Goal: Task Accomplishment & Management: Use online tool/utility

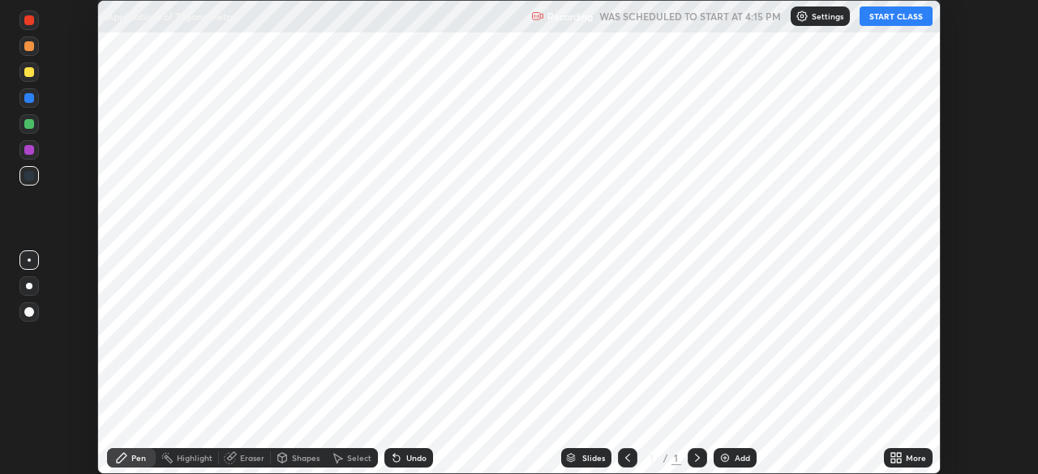
scroll to position [474, 1037]
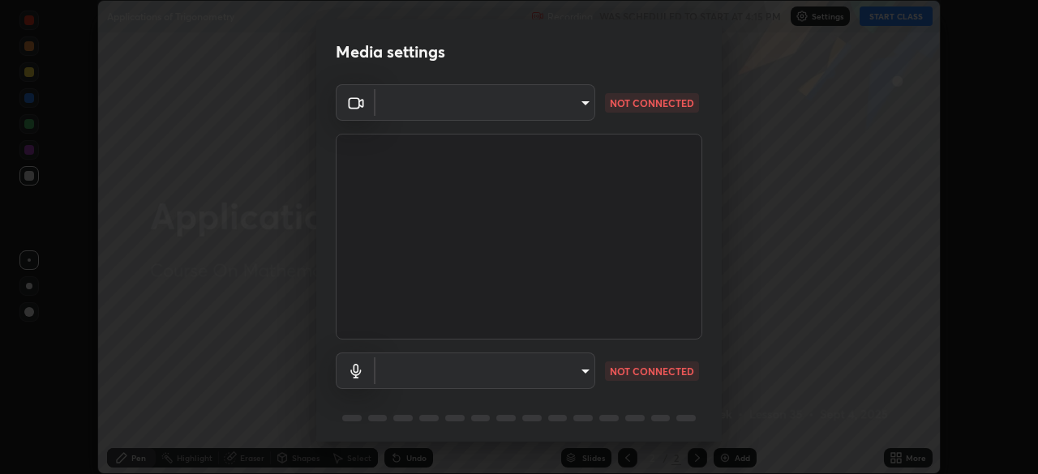
type input "846d0ba8f5080ab81b5b071cdfefeec17a04dc93fe71064fe08a1f5c66129023"
type input "default"
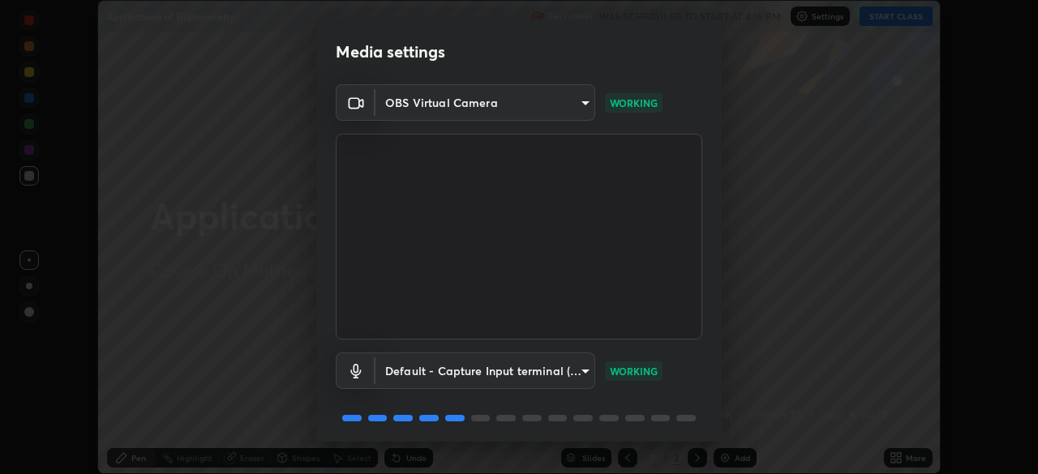
scroll to position [58, 0]
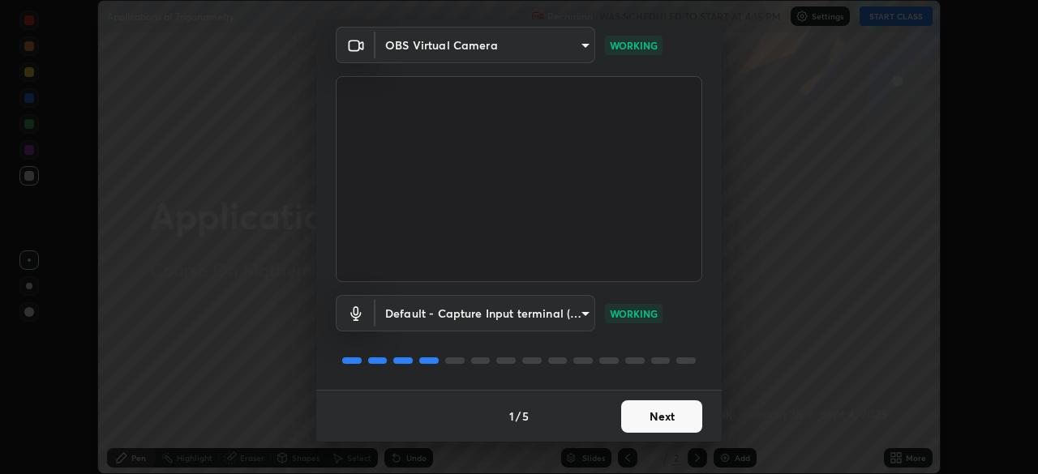
click at [645, 418] on button "Next" at bounding box center [661, 417] width 81 height 32
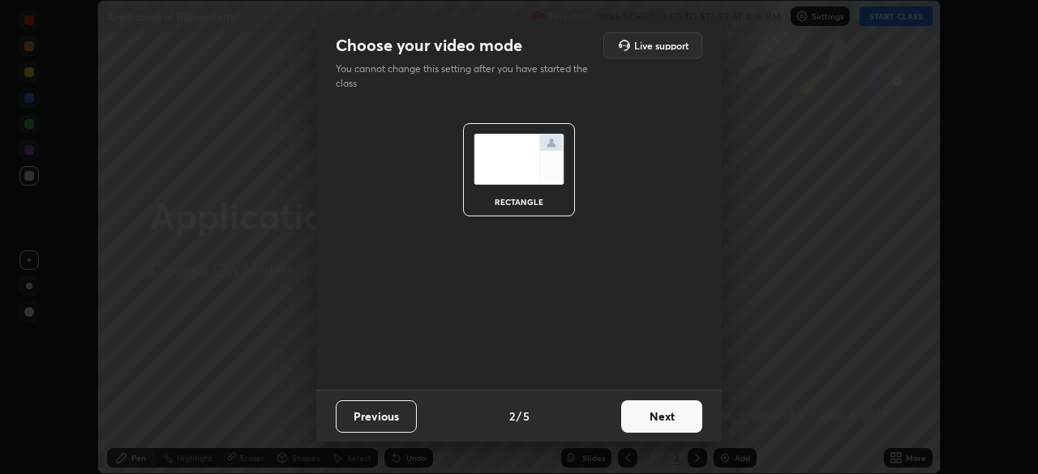
click at [657, 423] on button "Next" at bounding box center [661, 417] width 81 height 32
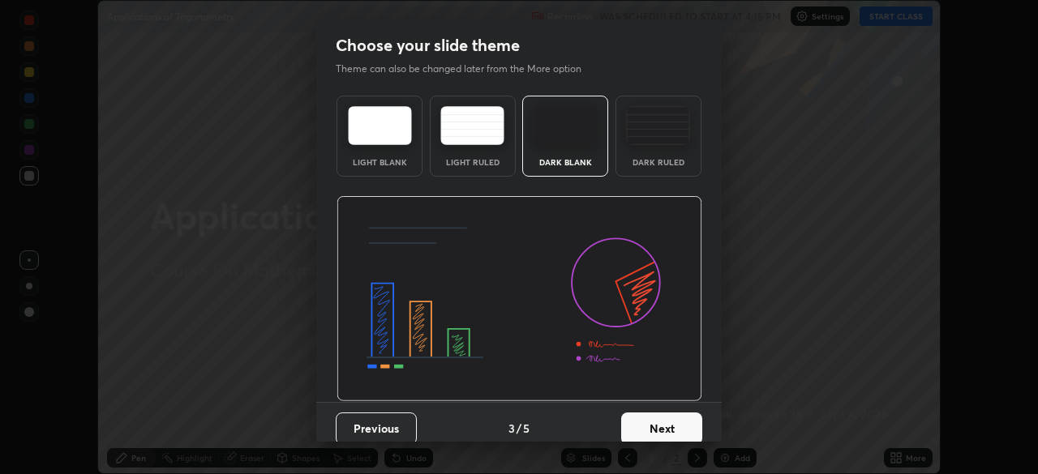
click at [667, 424] on button "Next" at bounding box center [661, 429] width 81 height 32
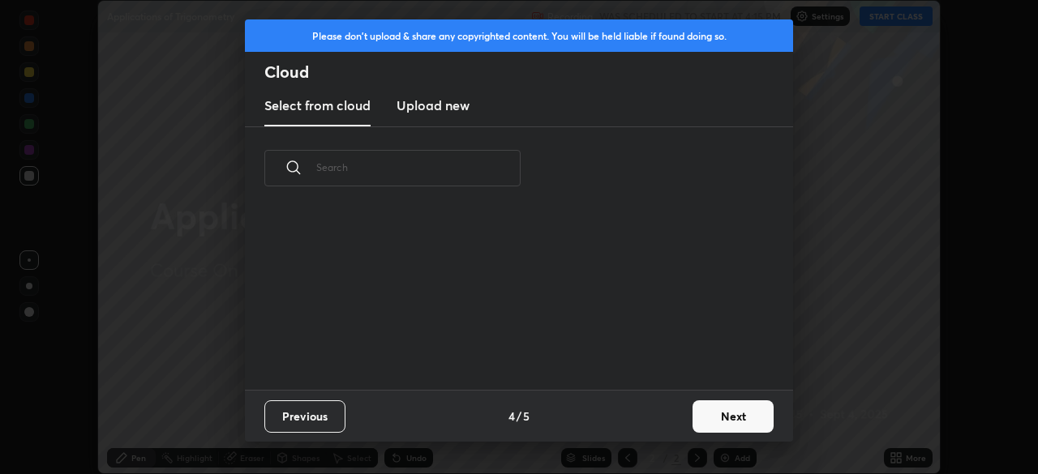
click at [715, 418] on button "Next" at bounding box center [732, 417] width 81 height 32
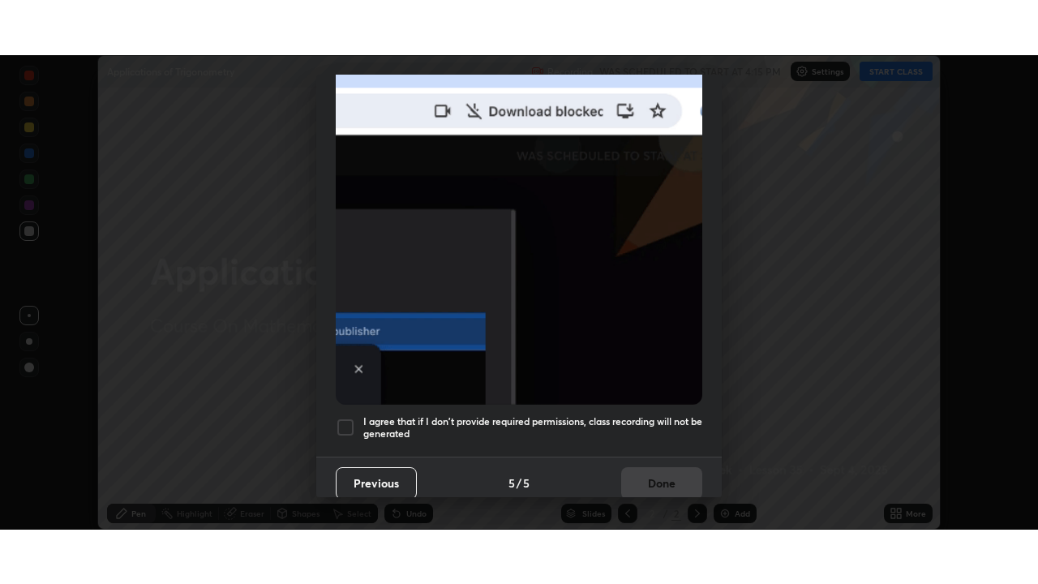
scroll to position [388, 0]
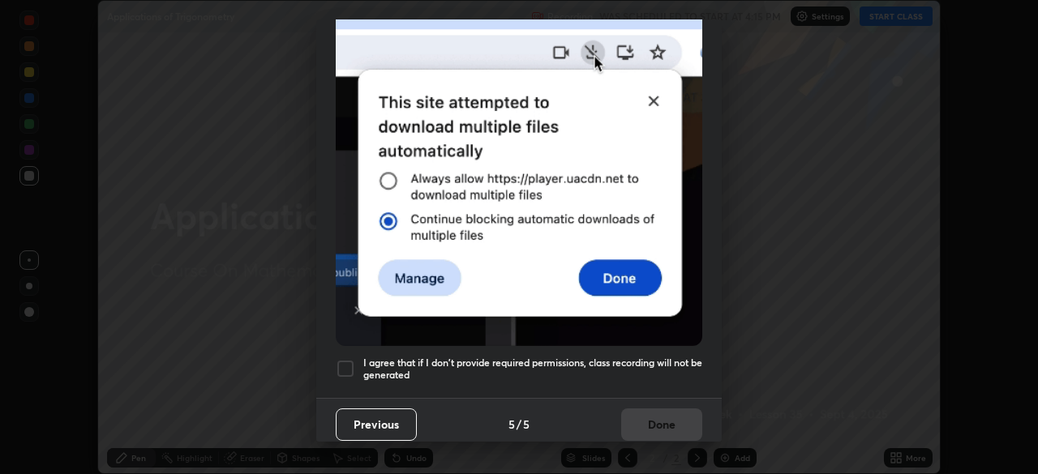
click at [347, 362] on div at bounding box center [345, 368] width 19 height 19
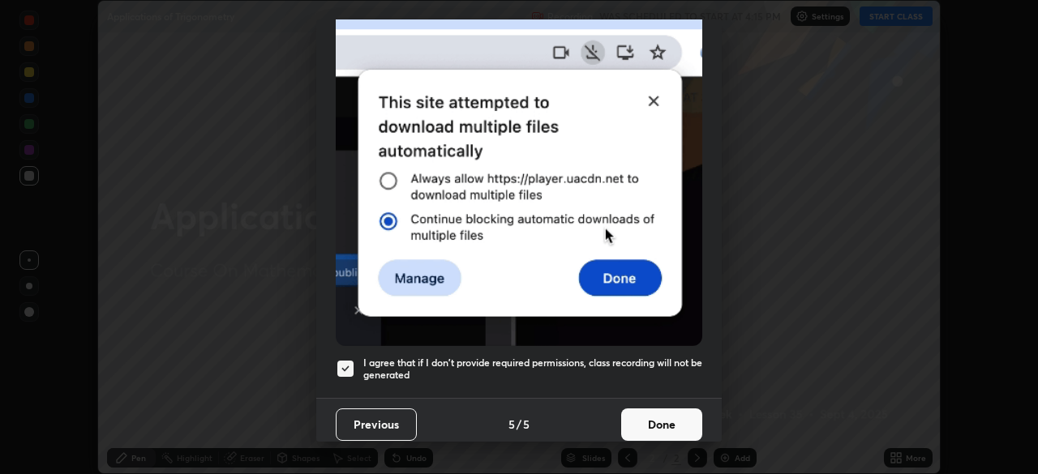
click at [638, 410] on button "Done" at bounding box center [661, 425] width 81 height 32
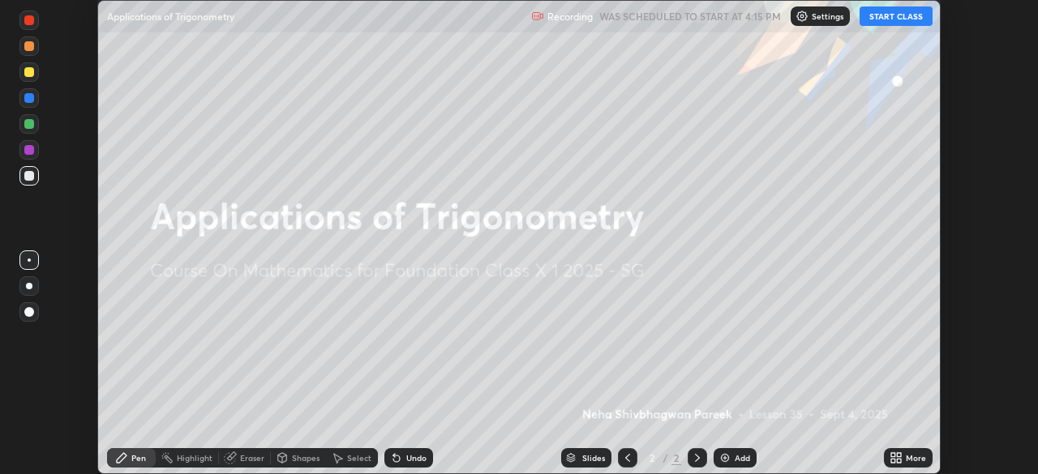
click at [871, 15] on button "START CLASS" at bounding box center [896, 15] width 73 height 19
click at [728, 460] on img at bounding box center [724, 458] width 13 height 13
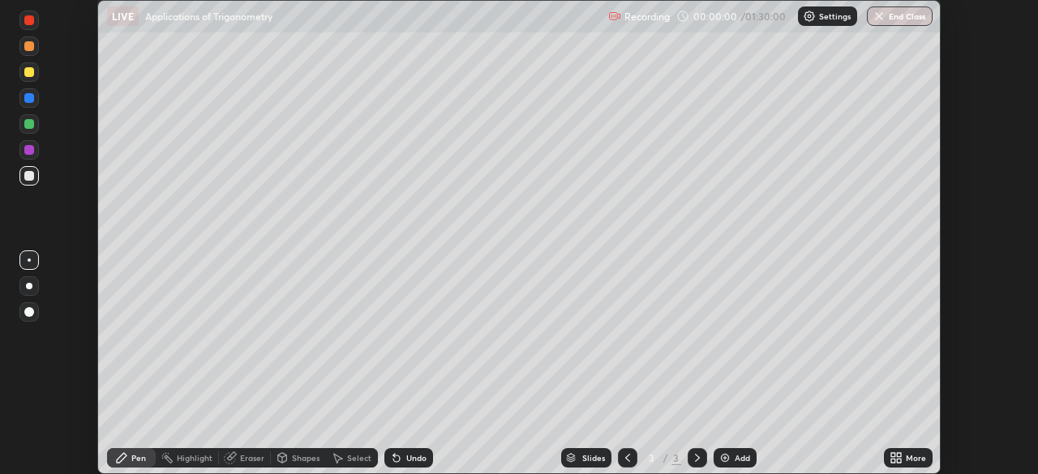
click at [893, 461] on icon at bounding box center [893, 461] width 4 height 4
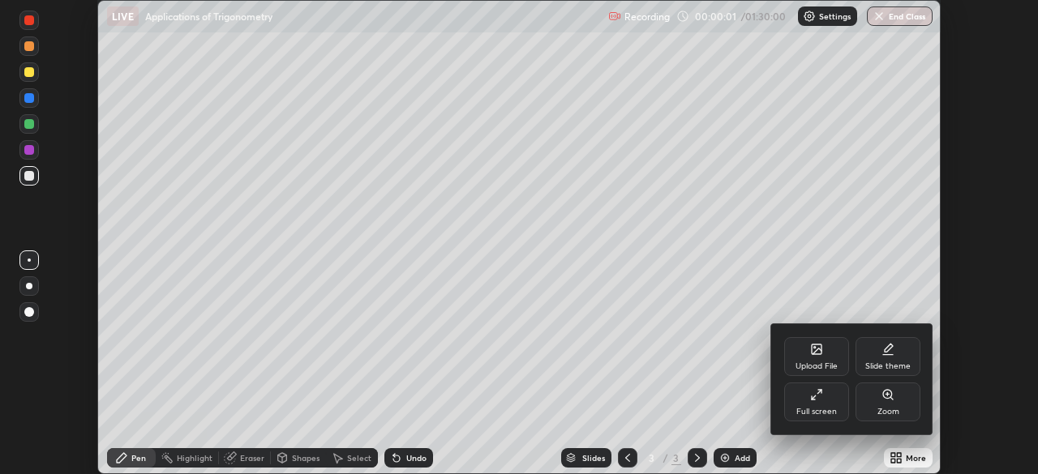
click at [818, 405] on div "Full screen" at bounding box center [816, 402] width 65 height 39
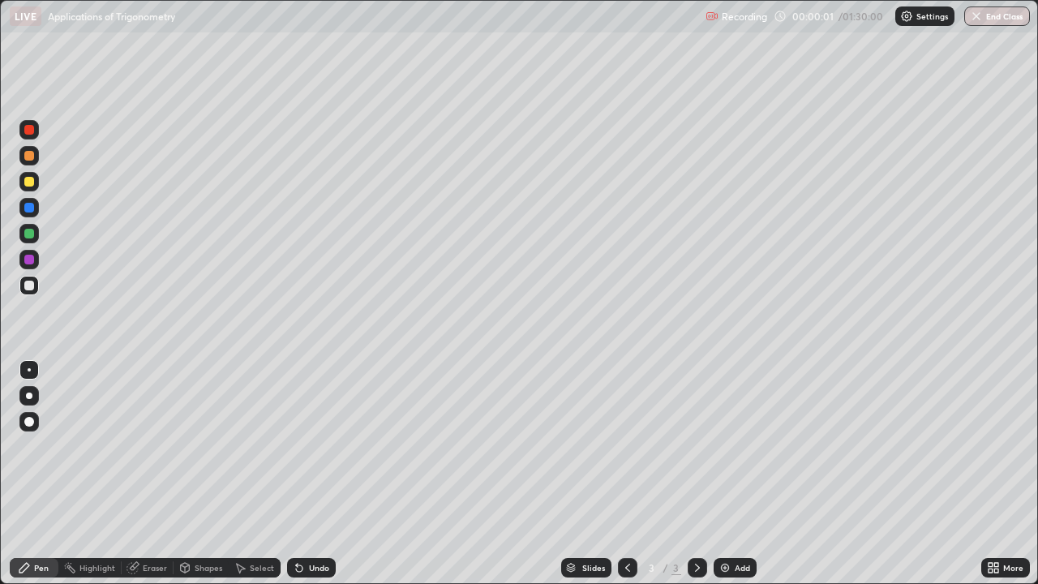
scroll to position [584, 1038]
click at [200, 474] on div "Shapes" at bounding box center [209, 568] width 28 height 8
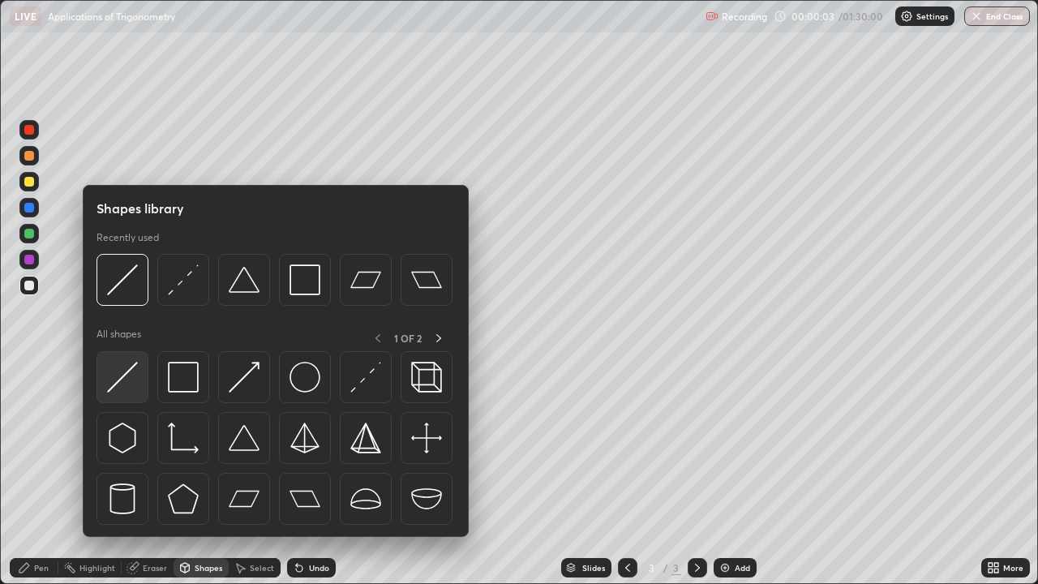
click at [131, 368] on img at bounding box center [122, 377] width 31 height 31
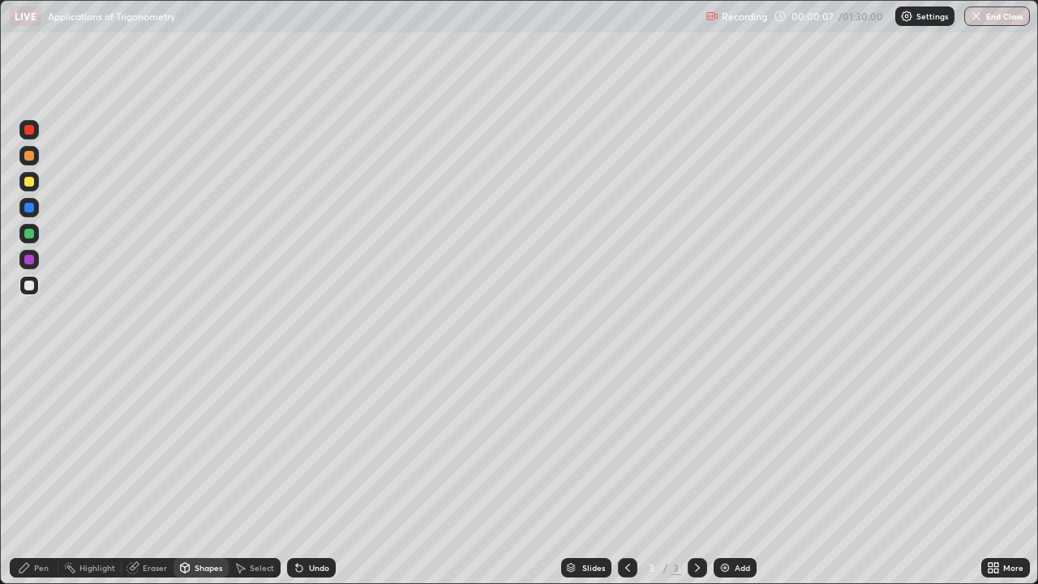
click at [35, 474] on div "Pen" at bounding box center [41, 568] width 15 height 8
click at [35, 179] on div at bounding box center [28, 181] width 19 height 19
click at [210, 474] on div "Shapes" at bounding box center [209, 568] width 28 height 8
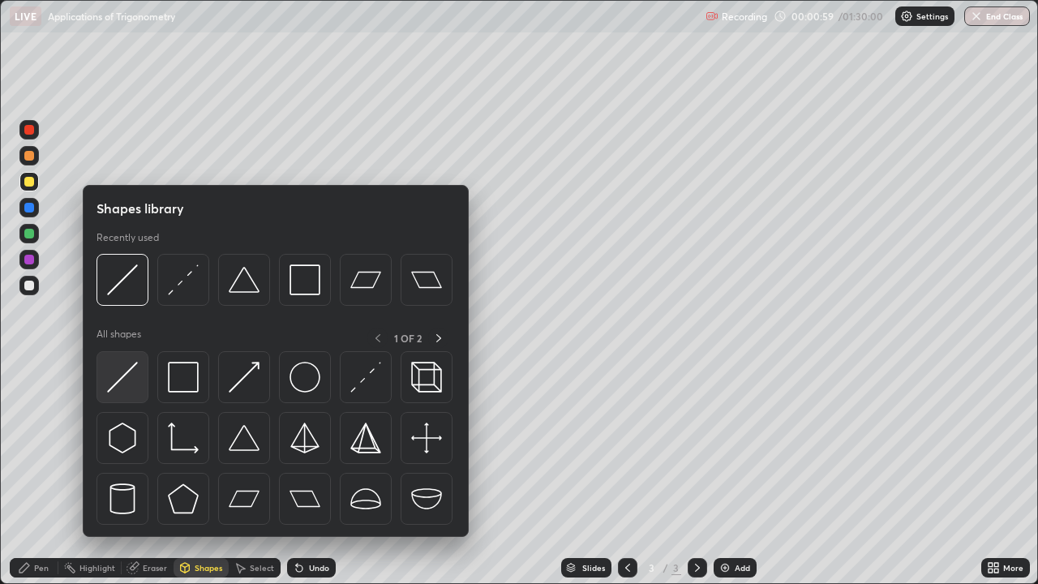
click at [131, 367] on img at bounding box center [122, 377] width 31 height 31
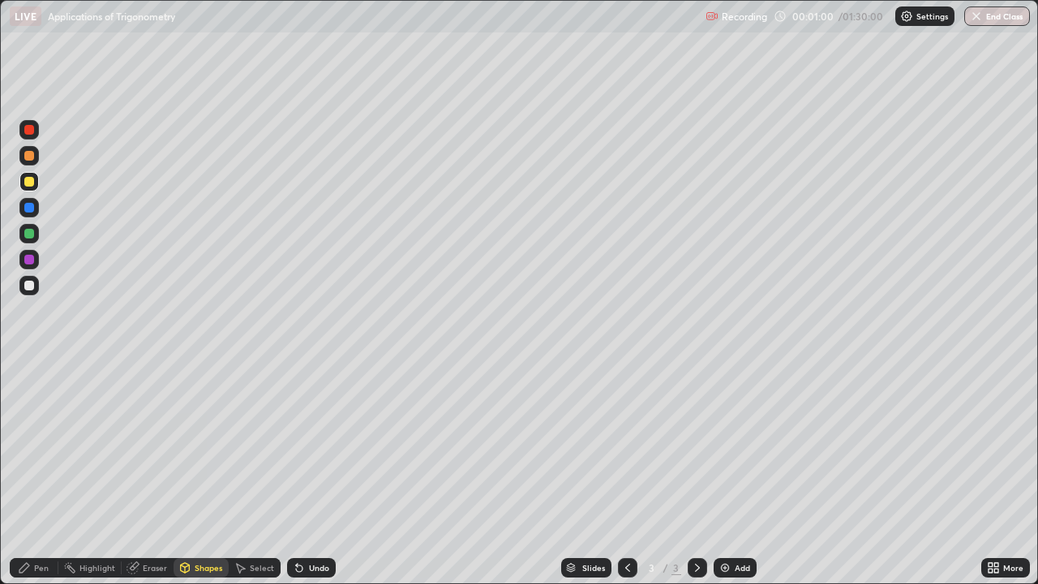
click at [35, 153] on div at bounding box center [28, 155] width 19 height 19
click at [37, 286] on div at bounding box center [28, 285] width 19 height 19
click at [309, 474] on div "Undo" at bounding box center [319, 568] width 20 height 8
click at [38, 474] on div "Pen" at bounding box center [34, 567] width 49 height 19
click at [202, 474] on div "Shapes" at bounding box center [209, 568] width 28 height 8
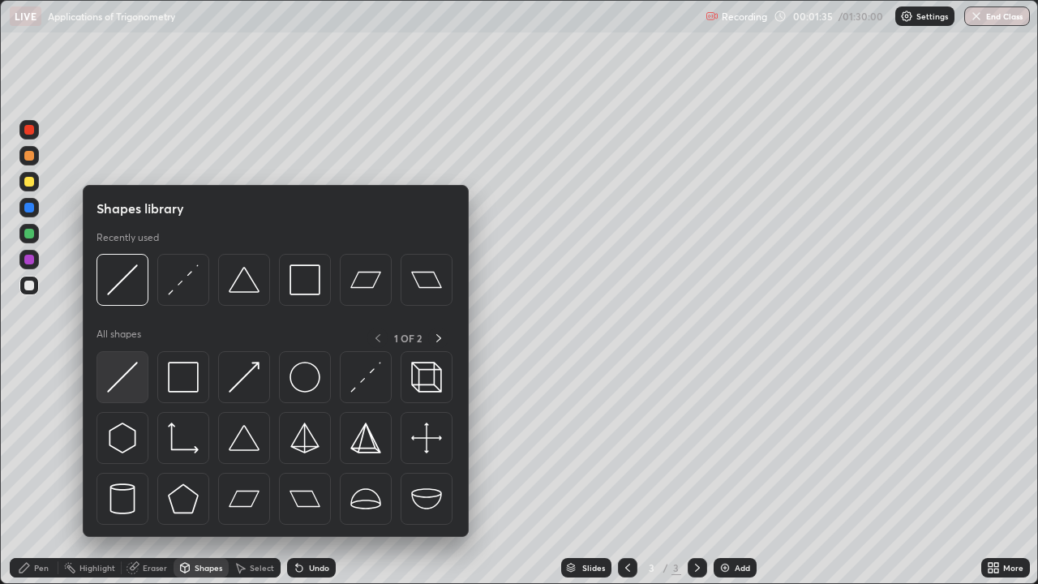
click at [128, 367] on img at bounding box center [122, 377] width 31 height 31
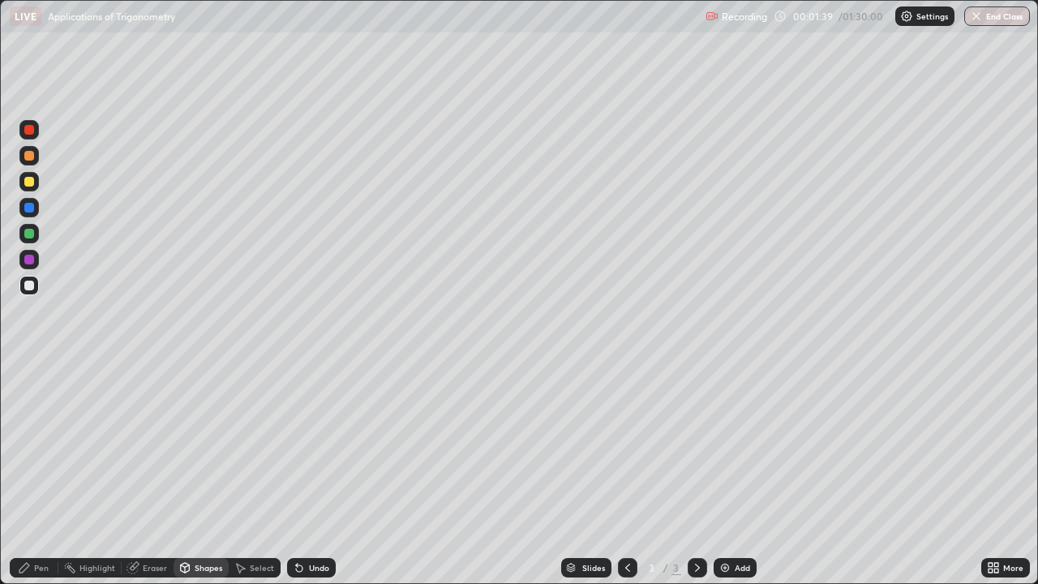
click at [316, 474] on div "Undo" at bounding box center [319, 568] width 20 height 8
click at [38, 181] on div at bounding box center [28, 181] width 19 height 19
click at [36, 230] on div at bounding box center [28, 233] width 19 height 19
click at [38, 285] on div at bounding box center [28, 285] width 19 height 19
click at [312, 474] on div "Undo" at bounding box center [319, 568] width 20 height 8
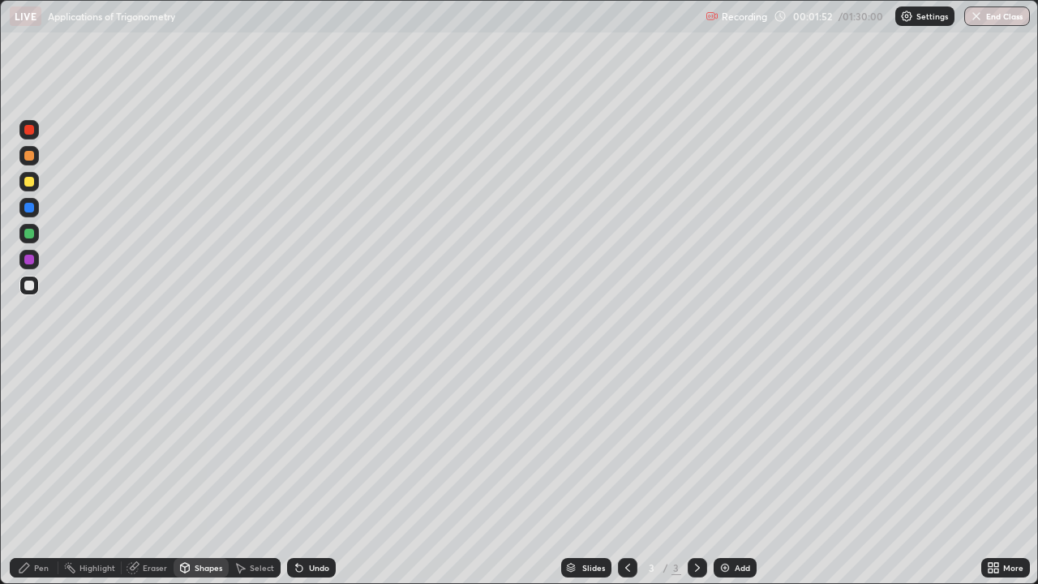
click at [40, 474] on div "Pen" at bounding box center [34, 567] width 49 height 19
click at [202, 474] on div "Shapes" at bounding box center [209, 568] width 28 height 8
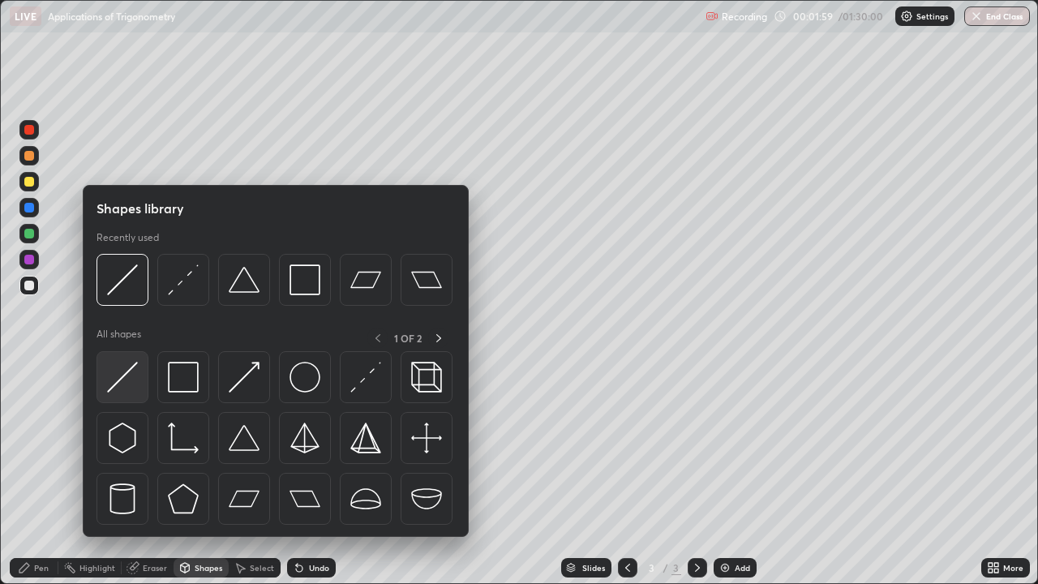
click at [130, 369] on img at bounding box center [122, 377] width 31 height 31
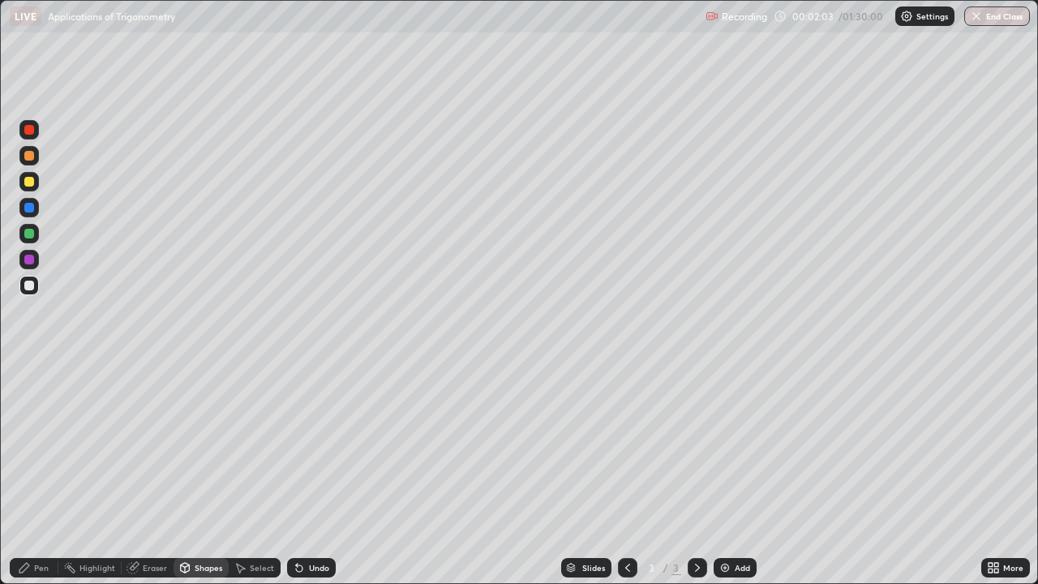
click at [39, 474] on div "Pen" at bounding box center [41, 568] width 15 height 8
click at [37, 184] on div at bounding box center [28, 181] width 19 height 19
click at [37, 208] on div at bounding box center [28, 207] width 19 height 19
click at [208, 474] on div "Shapes" at bounding box center [209, 568] width 28 height 8
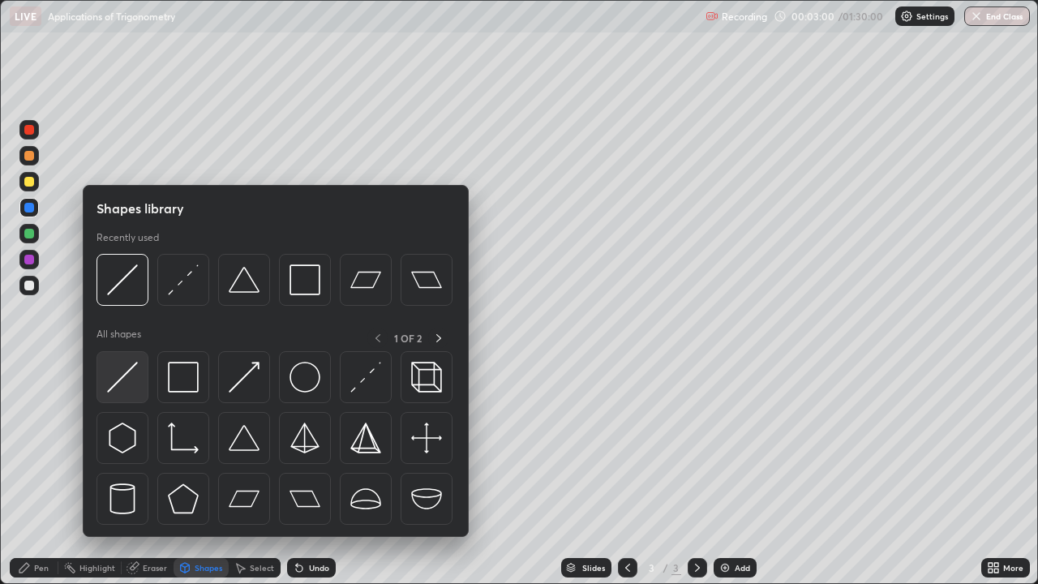
click at [130, 370] on img at bounding box center [122, 377] width 31 height 31
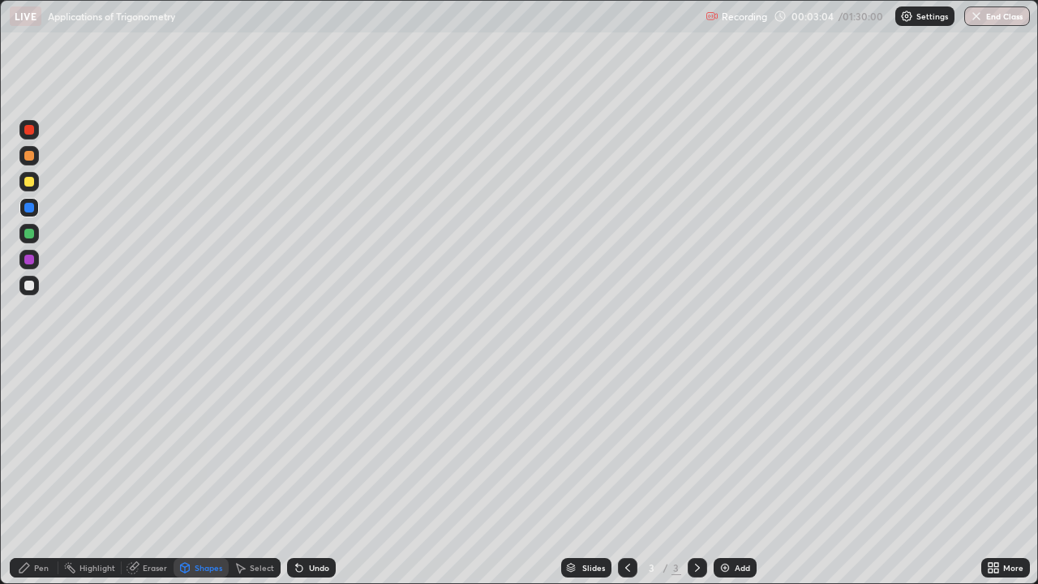
click at [38, 282] on div at bounding box center [28, 285] width 19 height 19
click at [37, 474] on div "Pen" at bounding box center [41, 568] width 15 height 8
click at [35, 260] on div at bounding box center [28, 259] width 19 height 19
click at [38, 232] on div at bounding box center [28, 233] width 19 height 19
click at [196, 474] on div "Shapes" at bounding box center [209, 568] width 28 height 8
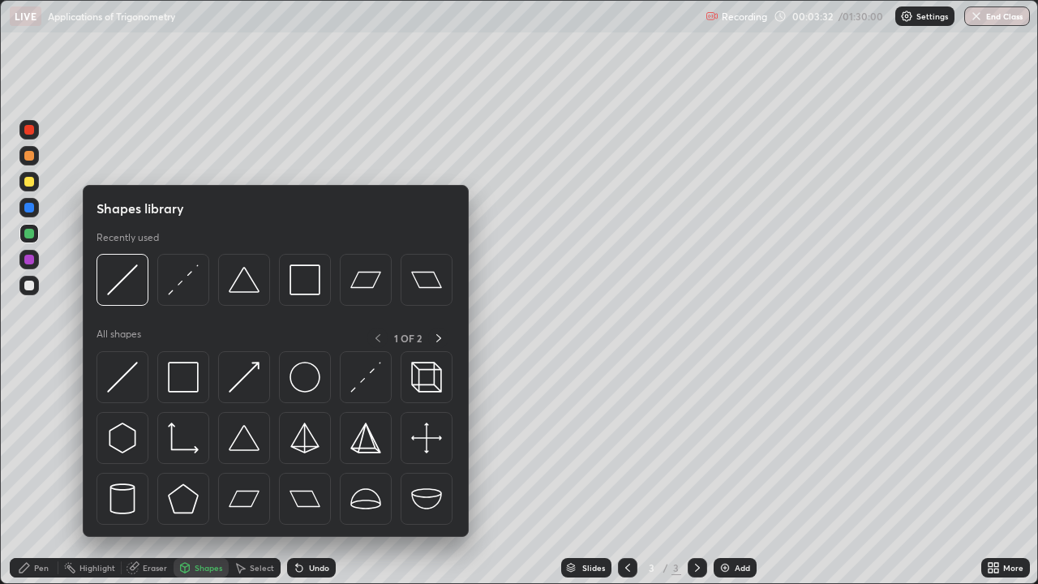
click at [36, 208] on div at bounding box center [28, 207] width 19 height 19
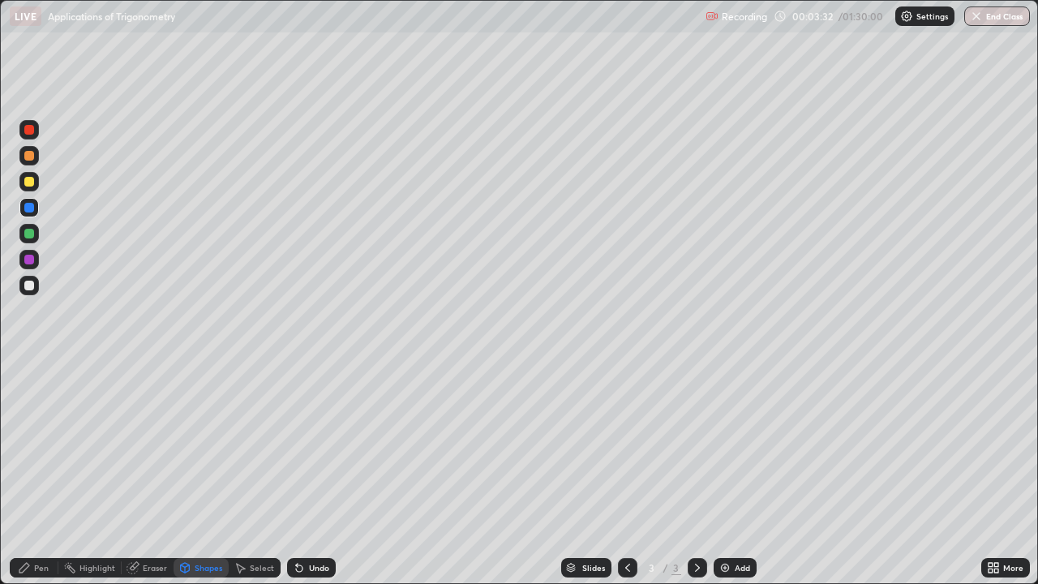
click at [204, 474] on div "Shapes" at bounding box center [209, 568] width 28 height 8
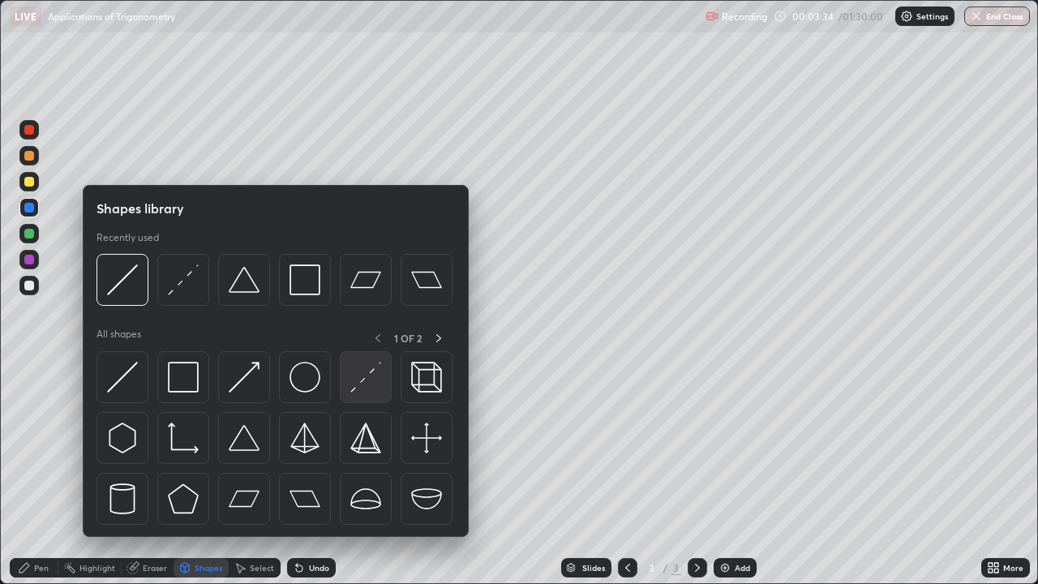
click at [357, 376] on img at bounding box center [365, 377] width 31 height 31
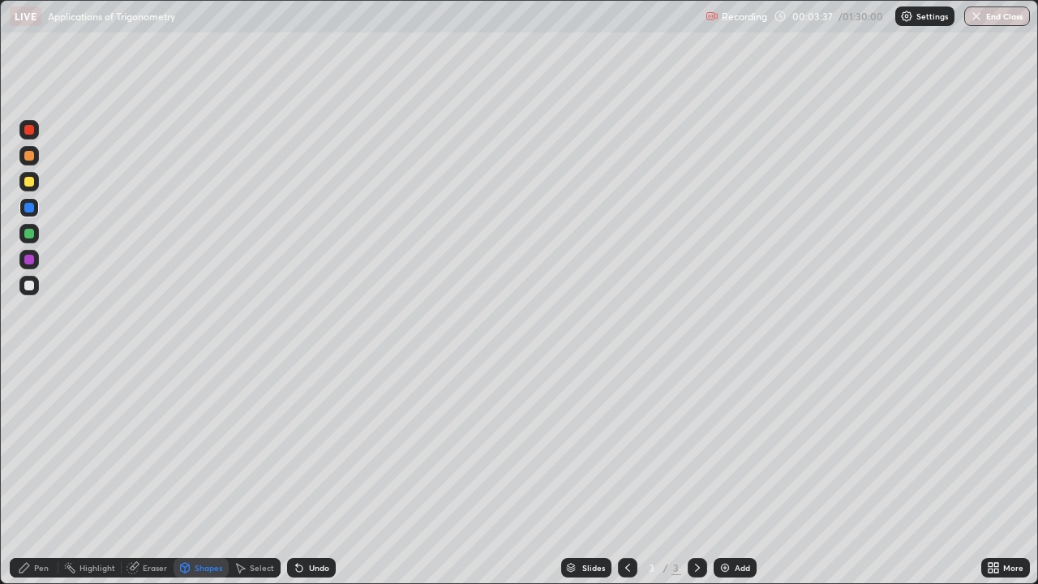
click at [36, 474] on div "Pen" at bounding box center [41, 568] width 15 height 8
click at [35, 284] on div at bounding box center [28, 285] width 19 height 19
click at [255, 474] on div "Select" at bounding box center [262, 568] width 24 height 8
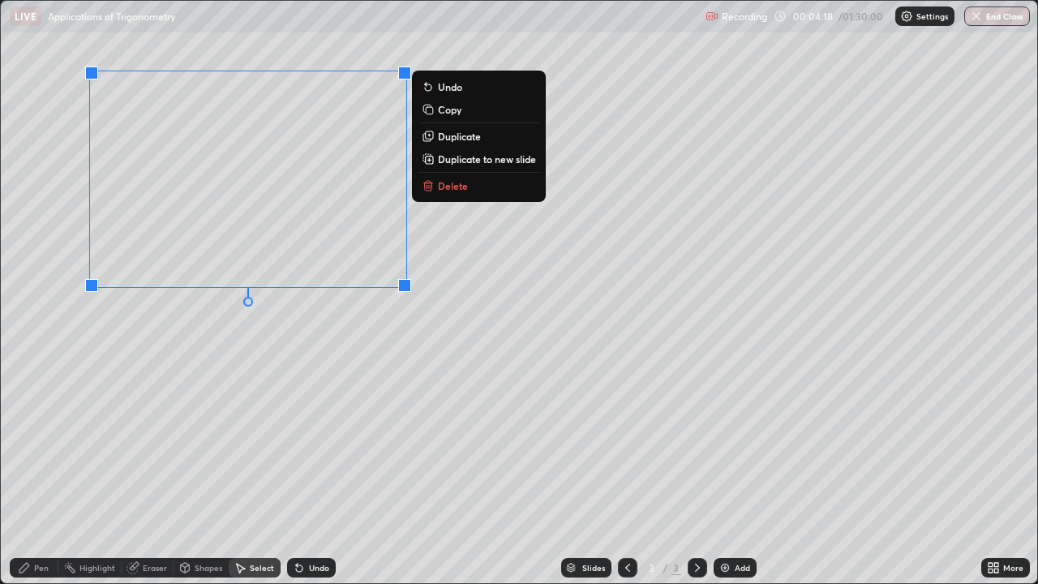
click at [50, 464] on div "0 ° Undo Copy Duplicate Duplicate to new slide Delete" at bounding box center [519, 292] width 1036 height 582
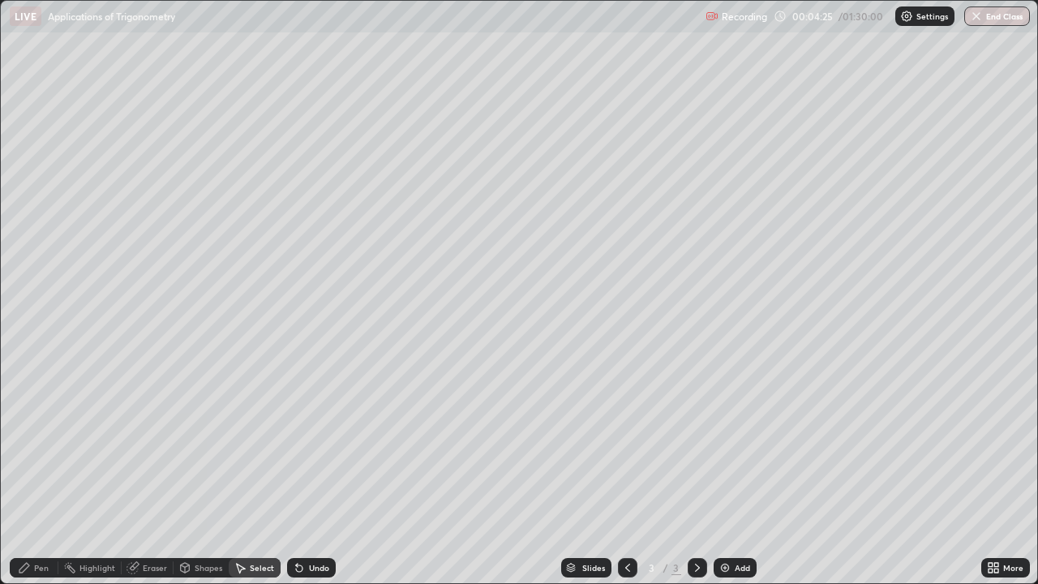
click at [40, 474] on div "Pen" at bounding box center [41, 568] width 15 height 8
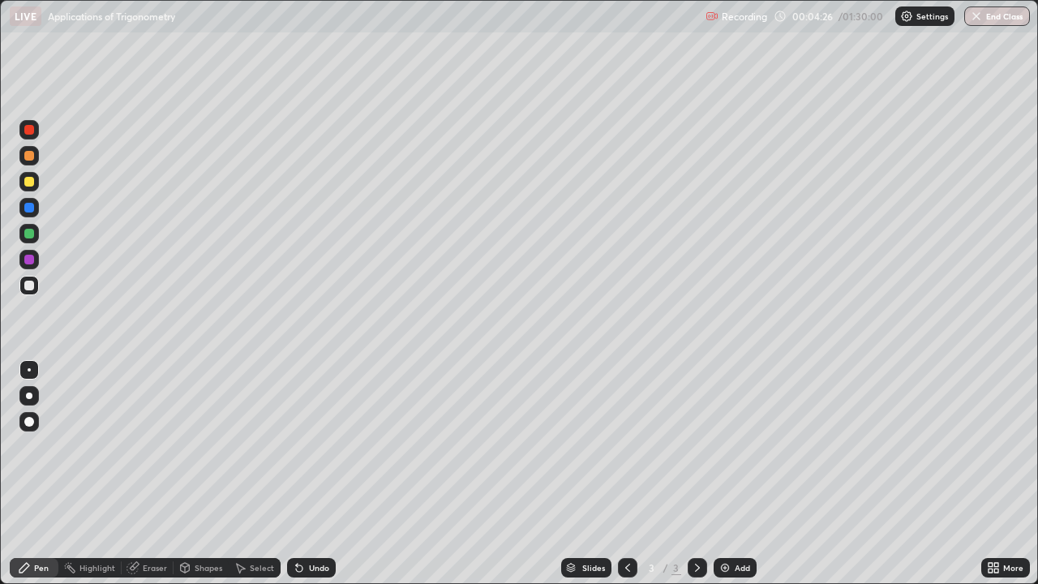
click at [36, 179] on div at bounding box center [28, 181] width 19 height 19
click at [197, 474] on div "Shapes" at bounding box center [209, 568] width 28 height 8
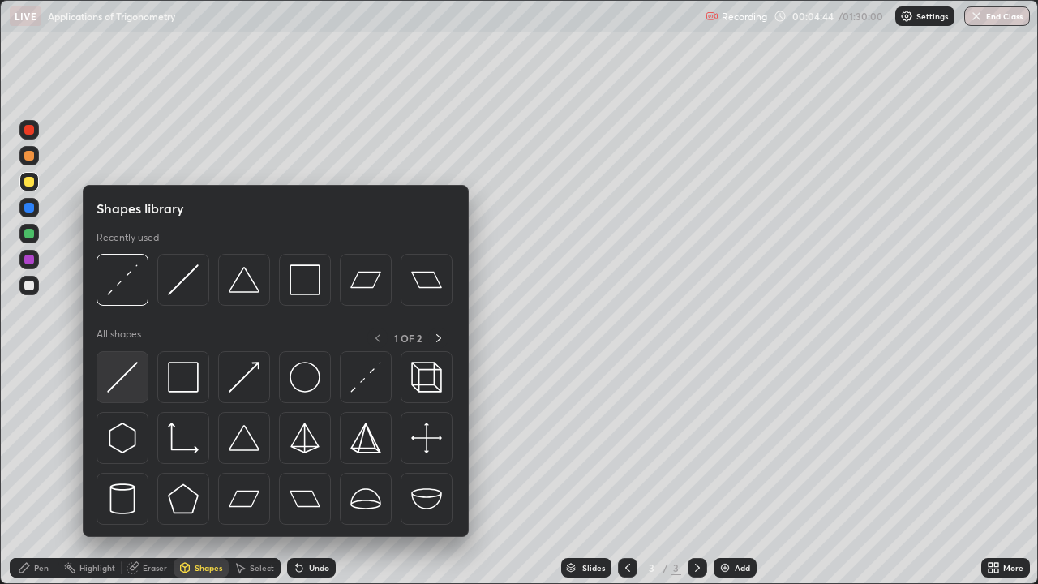
click at [128, 371] on img at bounding box center [122, 377] width 31 height 31
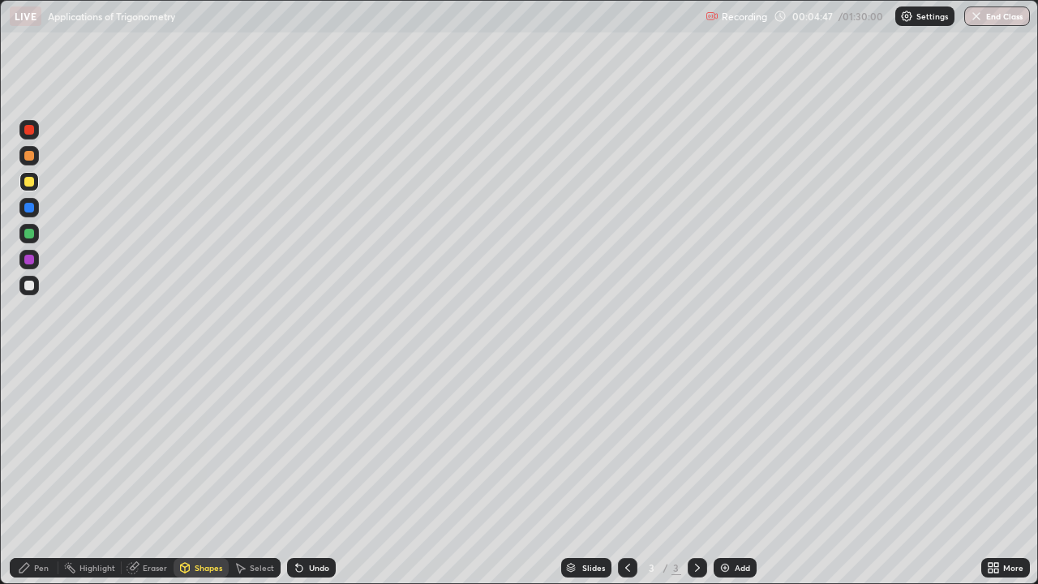
click at [38, 474] on div "Pen" at bounding box center [41, 568] width 15 height 8
click at [36, 282] on div at bounding box center [28, 285] width 19 height 19
click at [207, 474] on div "Shapes" at bounding box center [209, 568] width 28 height 8
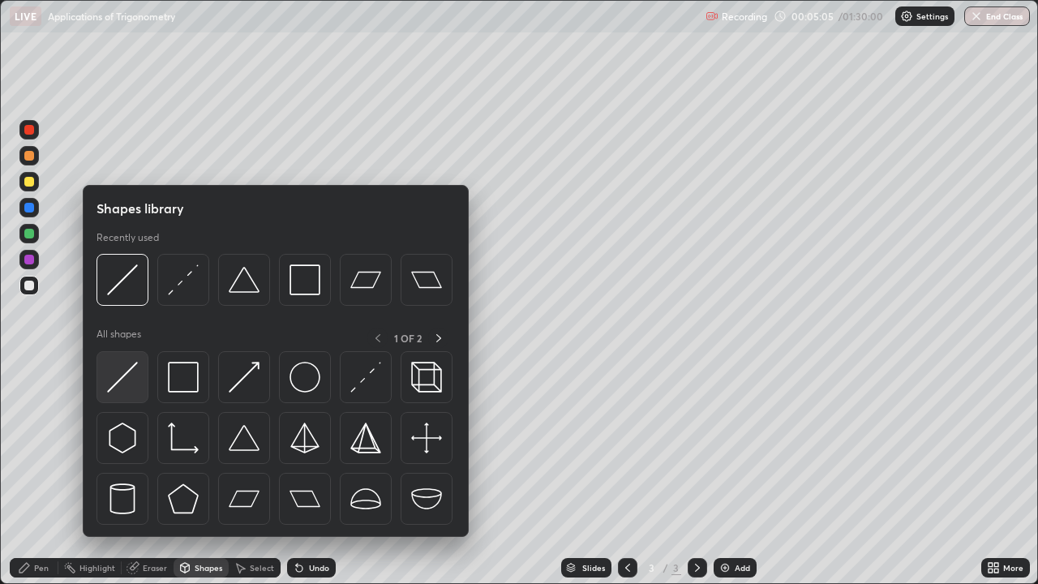
click at [131, 367] on img at bounding box center [122, 377] width 31 height 31
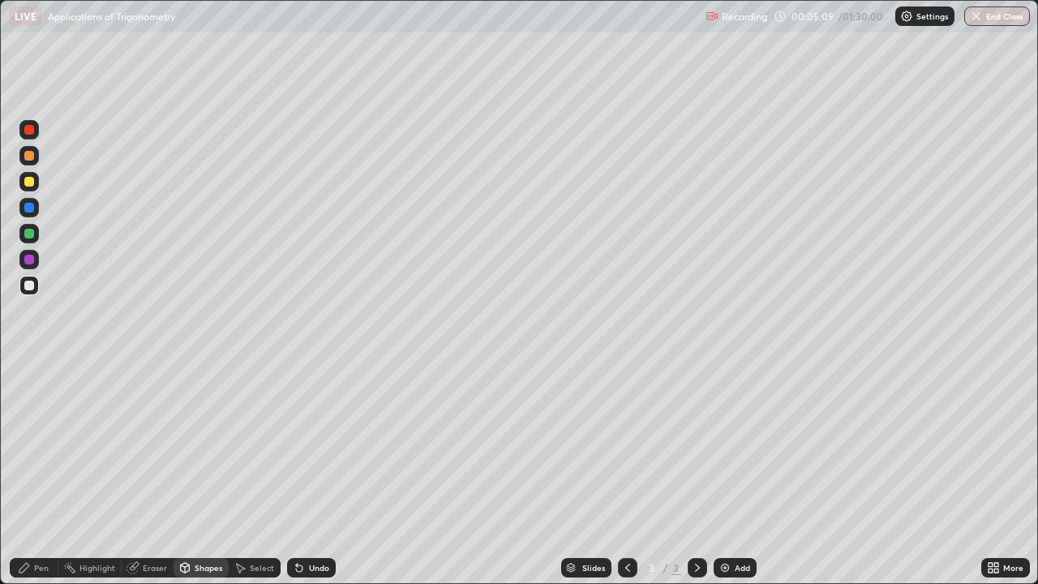
click at [36, 182] on div at bounding box center [28, 181] width 19 height 19
click at [36, 474] on div "Pen" at bounding box center [41, 568] width 15 height 8
click at [36, 282] on div at bounding box center [28, 285] width 19 height 19
click at [36, 205] on div at bounding box center [28, 207] width 19 height 19
click at [200, 474] on div "Shapes" at bounding box center [209, 568] width 28 height 8
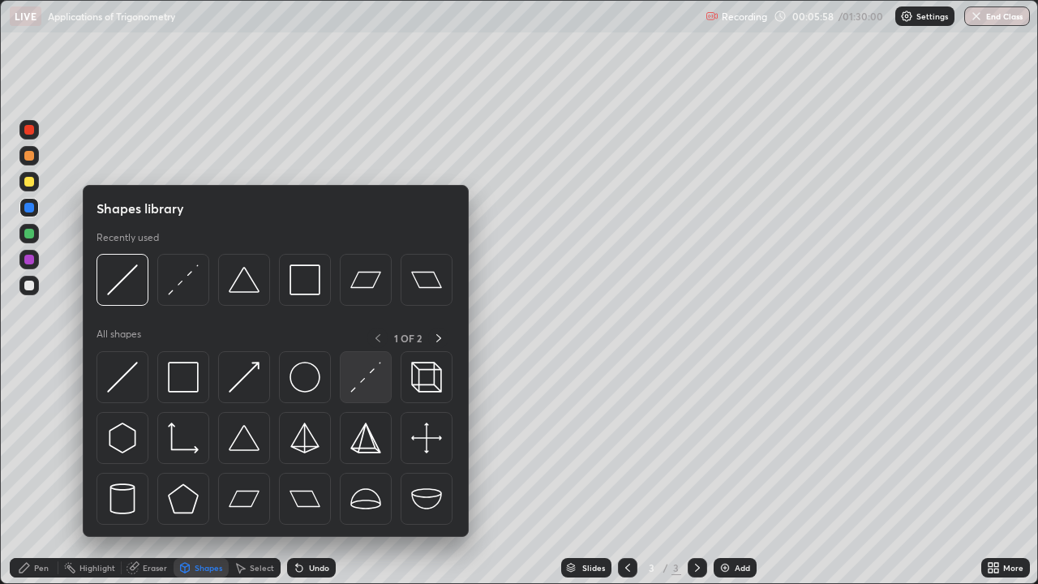
click at [361, 379] on img at bounding box center [365, 377] width 31 height 31
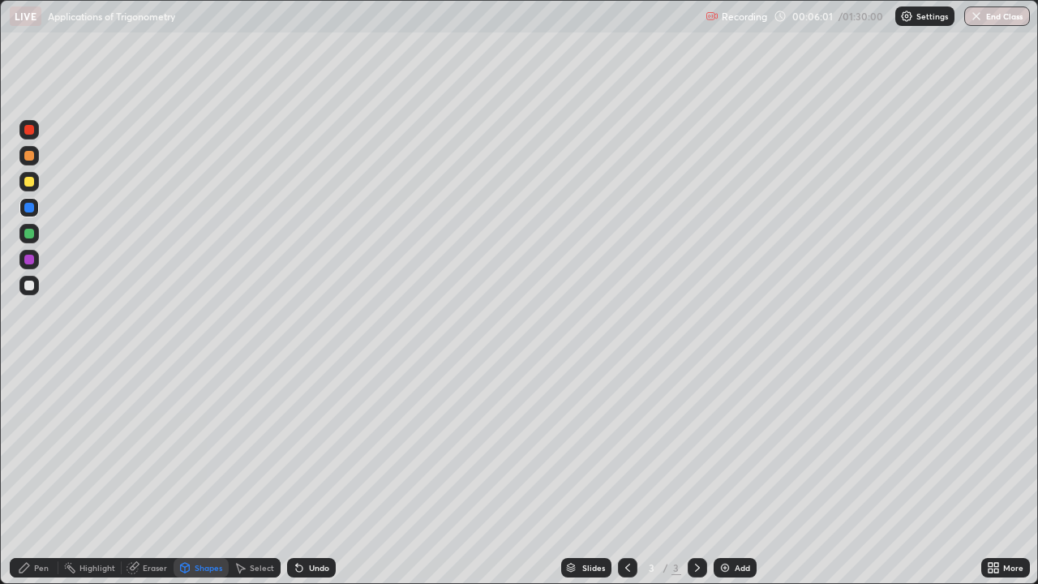
click at [34, 474] on div "Pen" at bounding box center [41, 568] width 15 height 8
click at [38, 283] on div at bounding box center [28, 285] width 19 height 19
click at [38, 185] on div at bounding box center [28, 181] width 19 height 19
click at [35, 282] on div at bounding box center [28, 285] width 19 height 19
click at [199, 474] on div "Shapes" at bounding box center [209, 568] width 28 height 8
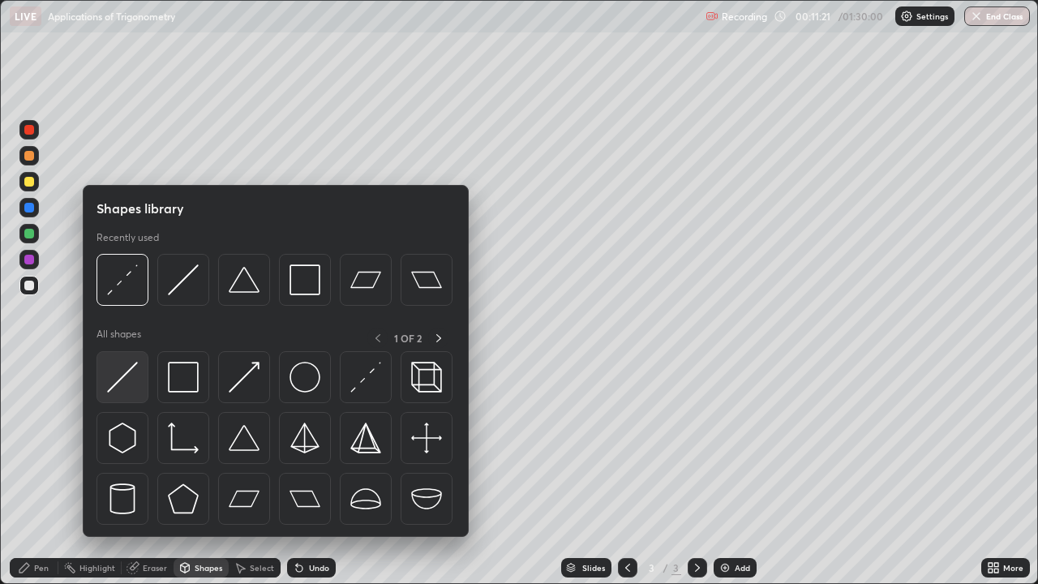
click at [135, 371] on img at bounding box center [122, 377] width 31 height 31
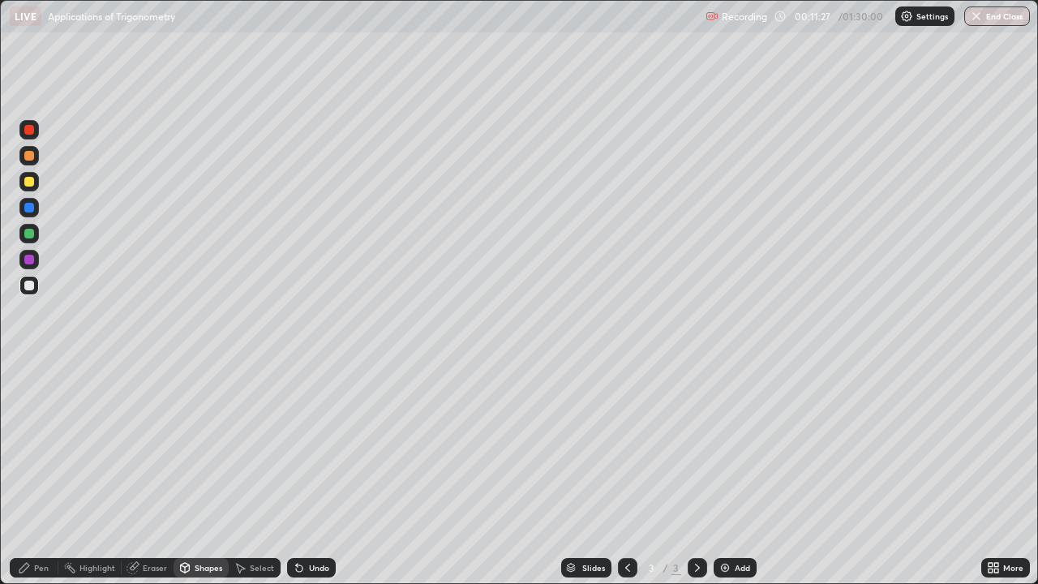
click at [200, 474] on div "Shapes" at bounding box center [209, 568] width 28 height 8
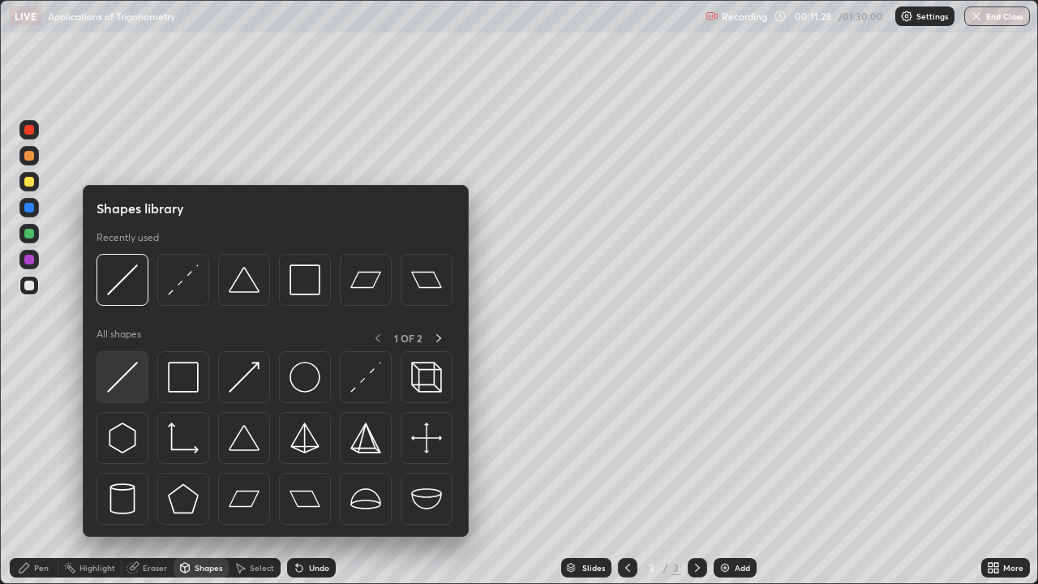
click at [135, 366] on img at bounding box center [122, 377] width 31 height 31
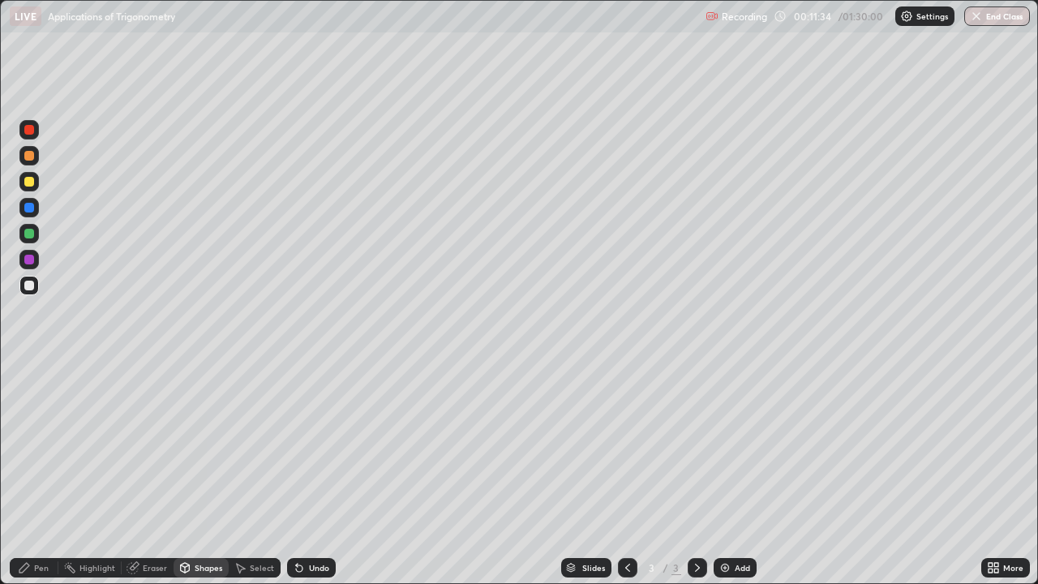
click at [36, 474] on div "Pen" at bounding box center [41, 568] width 15 height 8
click at [36, 184] on div at bounding box center [28, 181] width 19 height 19
click at [199, 474] on div "Shapes" at bounding box center [209, 568] width 28 height 8
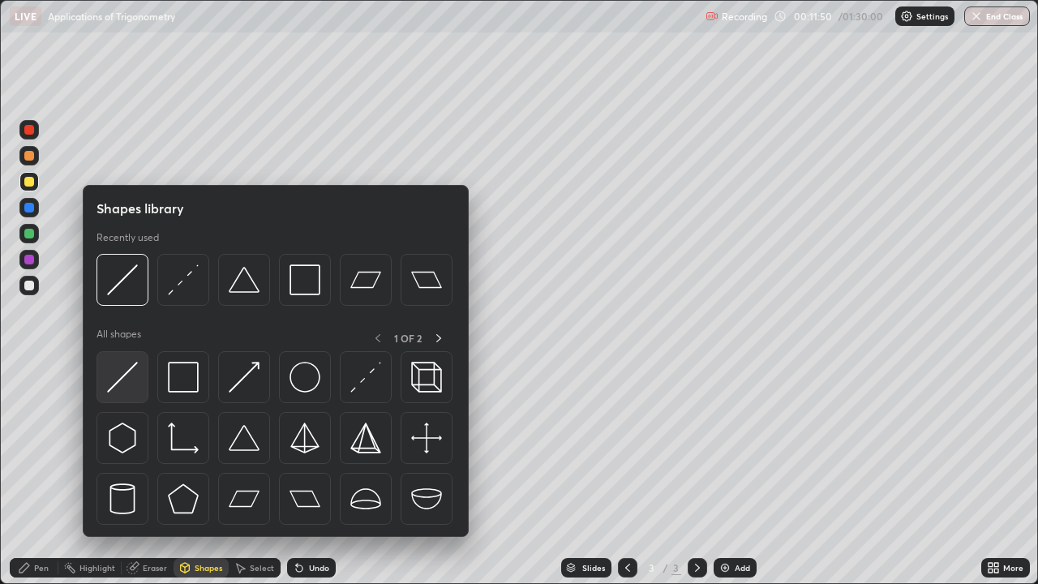
click at [133, 370] on img at bounding box center [122, 377] width 31 height 31
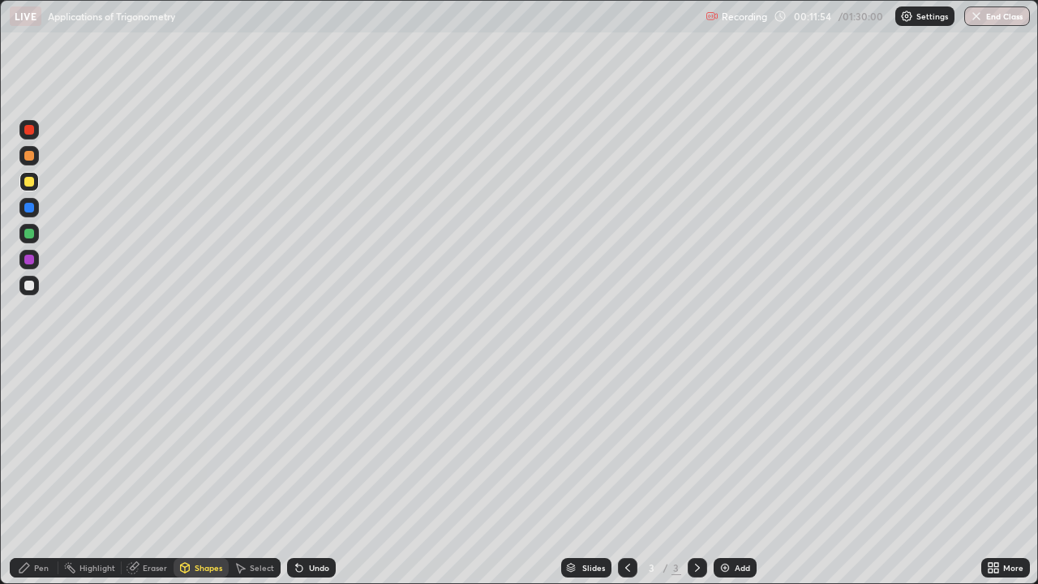
click at [41, 474] on div "Pen" at bounding box center [41, 568] width 15 height 8
click at [38, 284] on div at bounding box center [28, 285] width 19 height 19
click at [38, 183] on div at bounding box center [28, 181] width 19 height 19
click at [37, 285] on div at bounding box center [28, 285] width 19 height 19
click at [38, 179] on div at bounding box center [28, 181] width 19 height 19
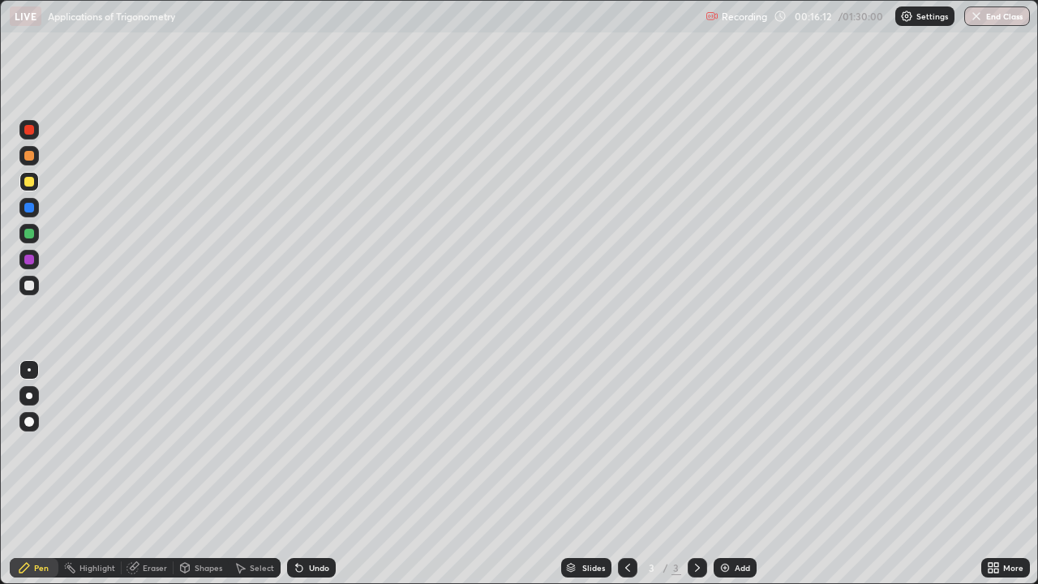
click at [737, 474] on div "Add" at bounding box center [742, 568] width 15 height 8
click at [191, 474] on div "Shapes" at bounding box center [201, 567] width 55 height 19
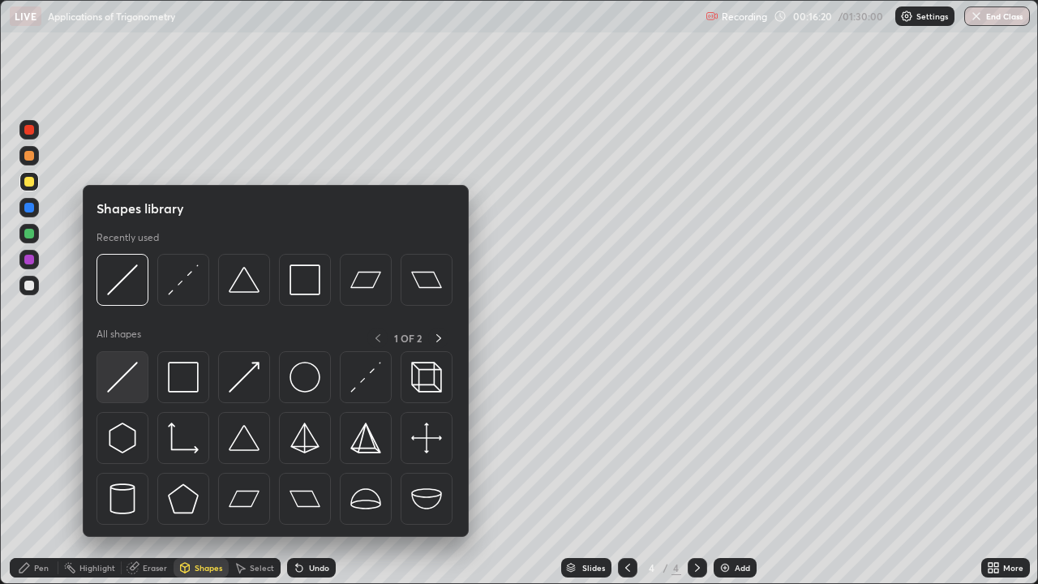
click at [131, 367] on img at bounding box center [122, 377] width 31 height 31
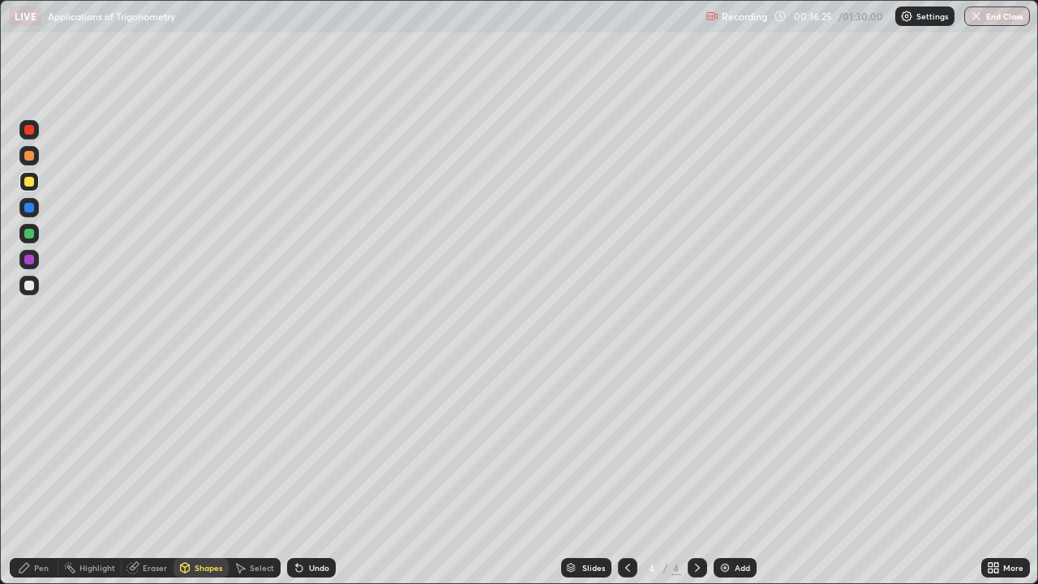
click at [24, 474] on icon at bounding box center [24, 568] width 10 height 10
click at [35, 285] on div at bounding box center [28, 285] width 19 height 19
click at [36, 182] on div at bounding box center [28, 181] width 19 height 19
click at [200, 474] on div "Shapes" at bounding box center [209, 568] width 28 height 8
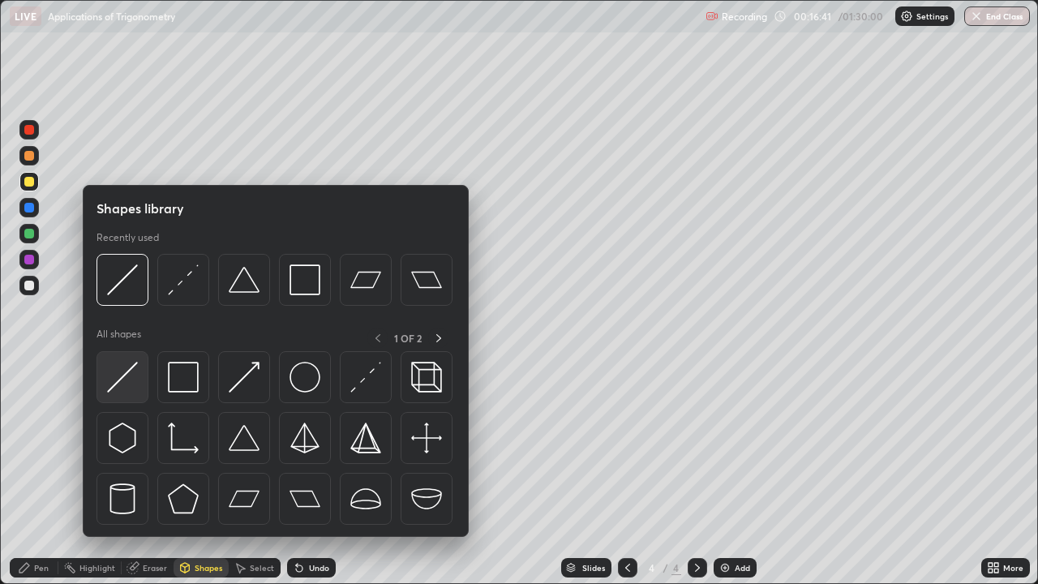
click at [132, 369] on img at bounding box center [122, 377] width 31 height 31
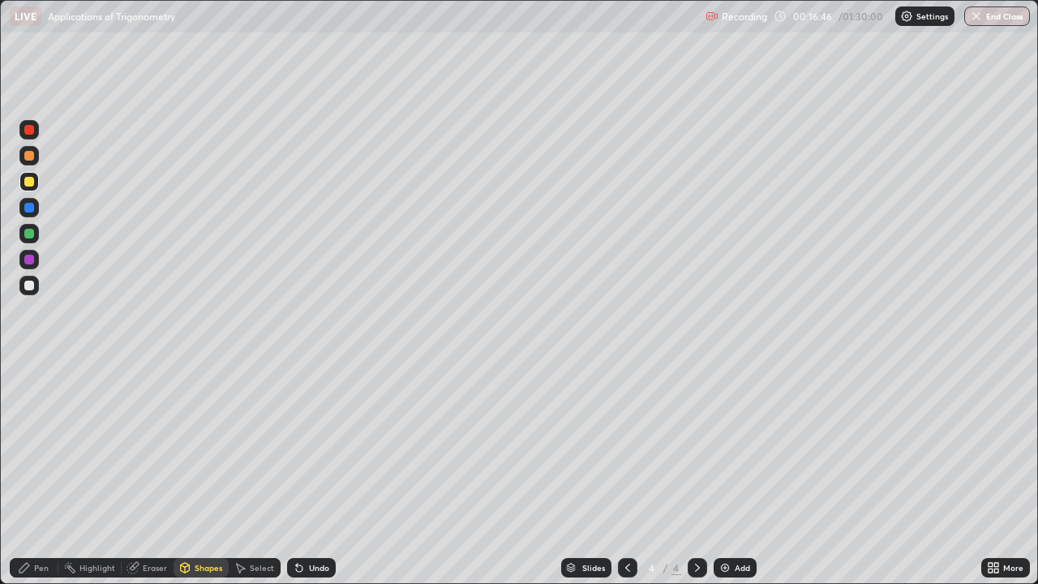
click at [35, 208] on div at bounding box center [28, 207] width 19 height 19
click at [200, 474] on div "Shapes" at bounding box center [201, 567] width 55 height 19
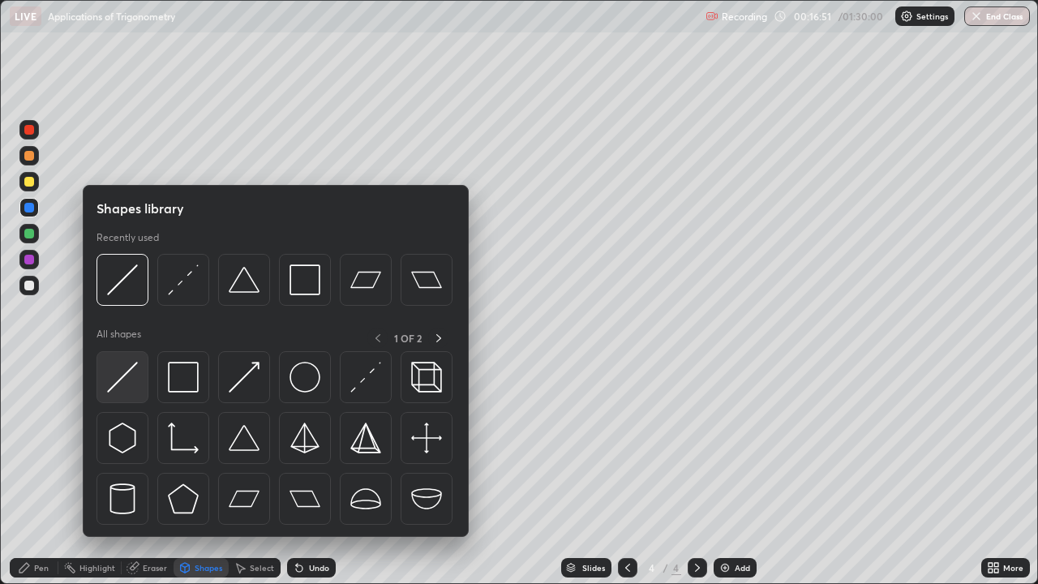
click at [130, 367] on img at bounding box center [122, 377] width 31 height 31
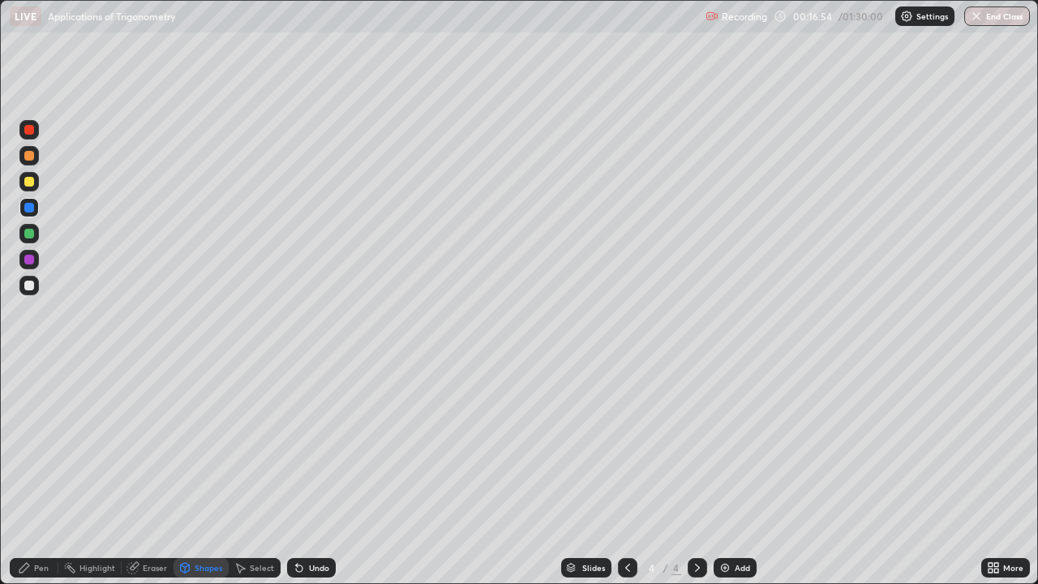
click at [35, 207] on div at bounding box center [28, 207] width 19 height 19
click at [36, 182] on div at bounding box center [28, 181] width 19 height 19
click at [36, 474] on div "Pen" at bounding box center [41, 568] width 15 height 8
click at [198, 474] on div "Shapes" at bounding box center [209, 568] width 28 height 8
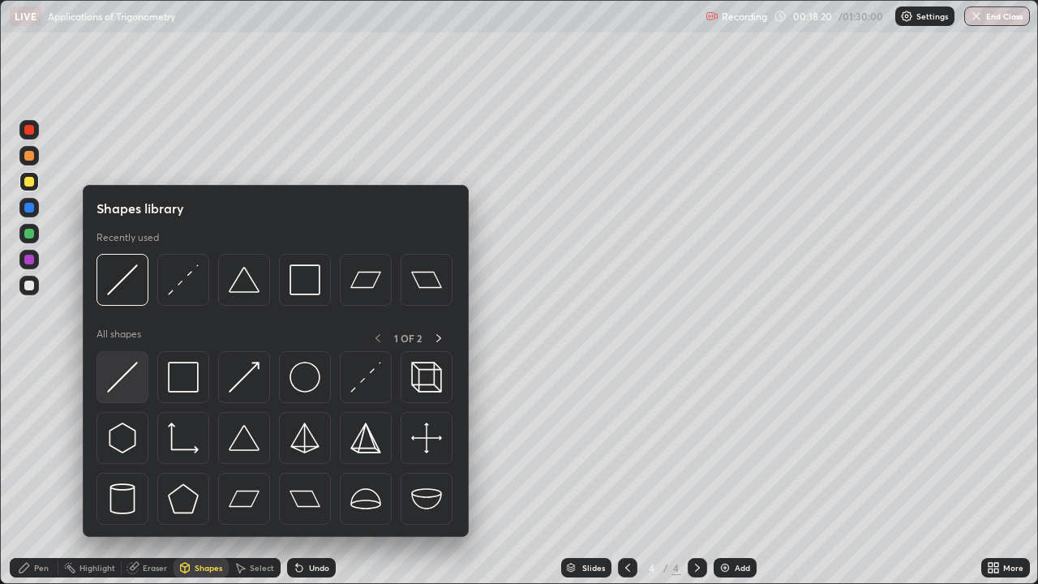
click at [131, 368] on img at bounding box center [122, 377] width 31 height 31
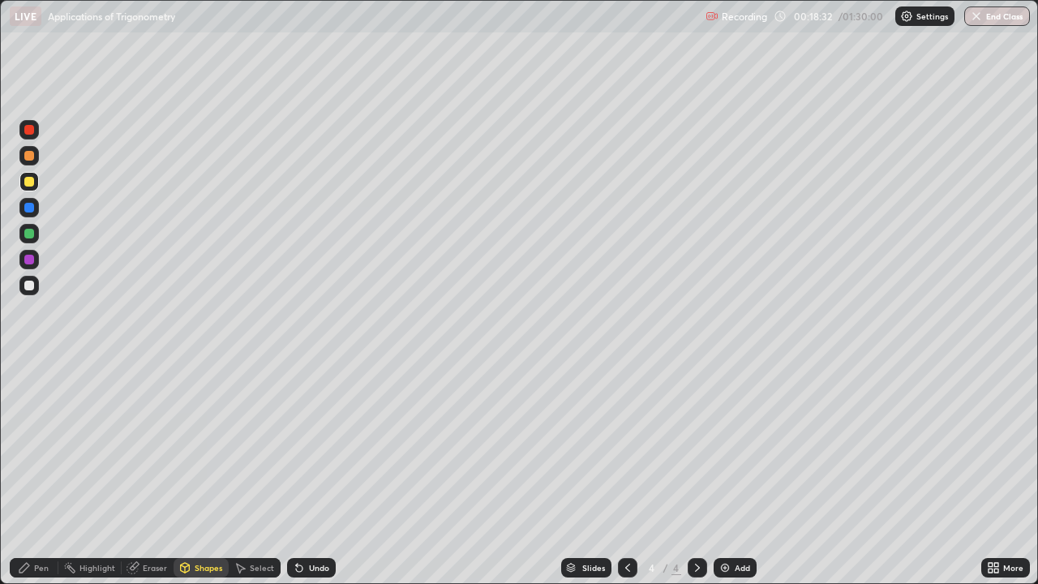
click at [39, 474] on div "Pen" at bounding box center [41, 568] width 15 height 8
click at [36, 287] on div at bounding box center [28, 285] width 19 height 19
click at [35, 181] on div at bounding box center [28, 181] width 19 height 19
click at [36, 237] on div at bounding box center [28, 233] width 19 height 19
click at [739, 474] on div "Add" at bounding box center [742, 568] width 15 height 8
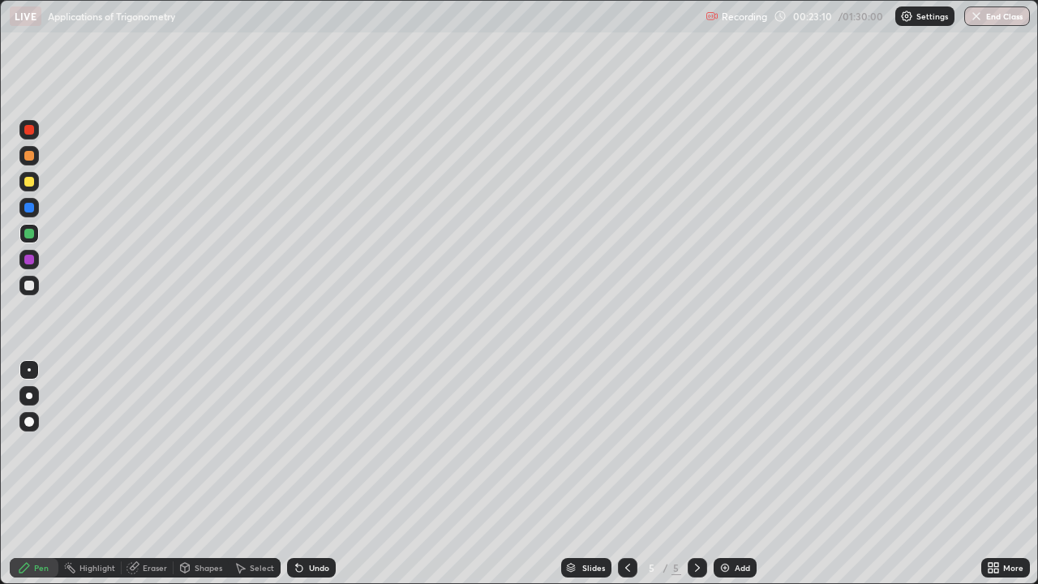
click at [205, 474] on div "Shapes" at bounding box center [209, 568] width 28 height 8
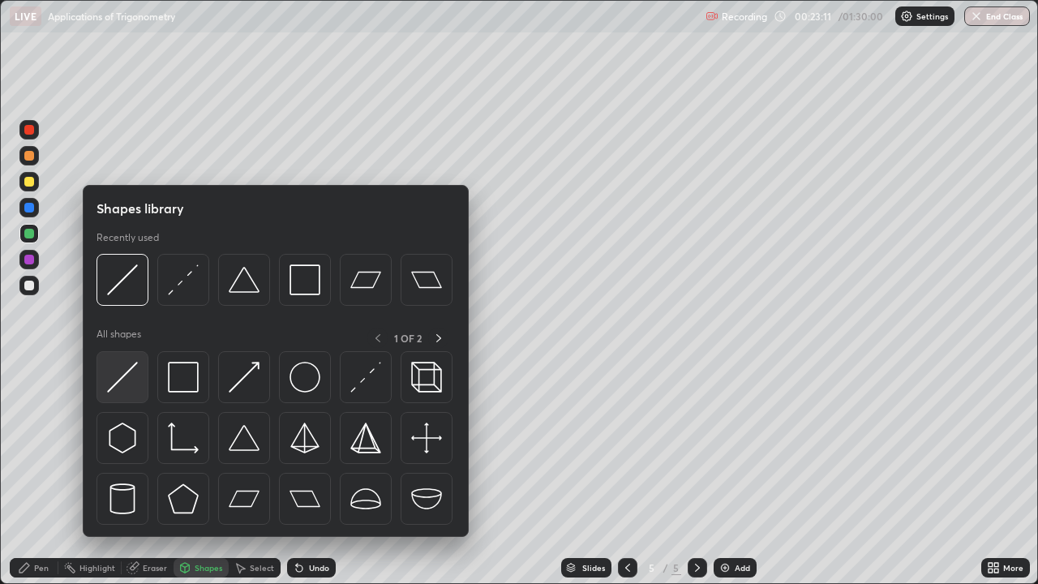
click at [131, 371] on img at bounding box center [122, 377] width 31 height 31
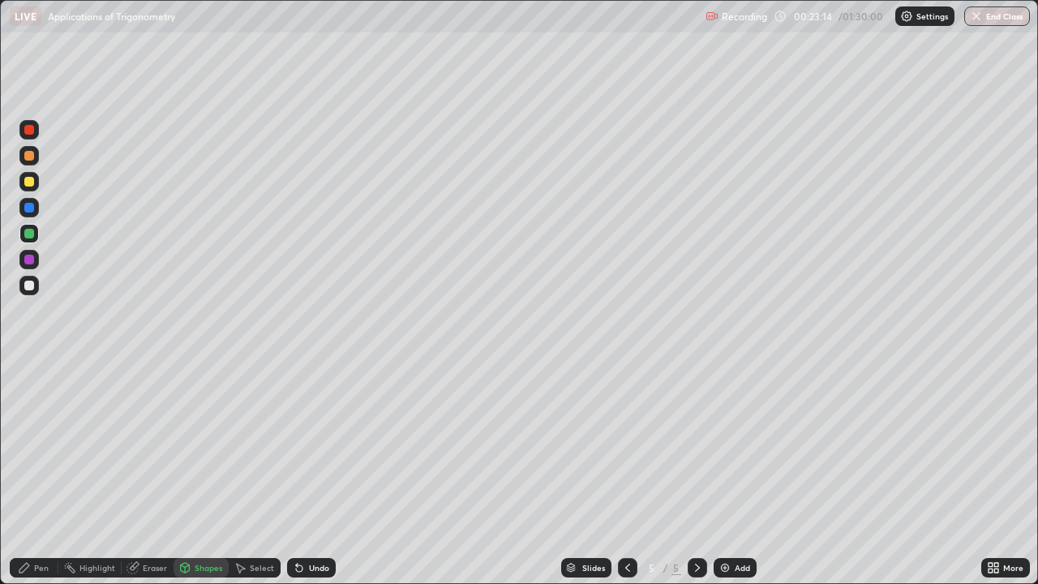
click at [35, 474] on div "Pen" at bounding box center [41, 568] width 15 height 8
click at [35, 285] on div at bounding box center [28, 285] width 19 height 19
click at [36, 180] on div at bounding box center [28, 181] width 19 height 19
click at [200, 474] on div "Shapes" at bounding box center [209, 568] width 28 height 8
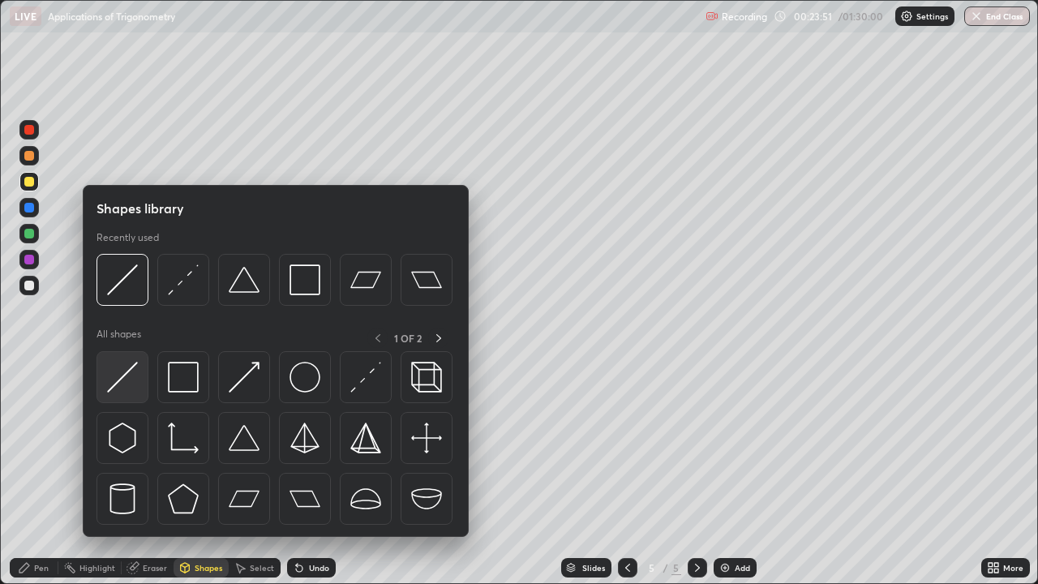
click at [131, 367] on img at bounding box center [122, 377] width 31 height 31
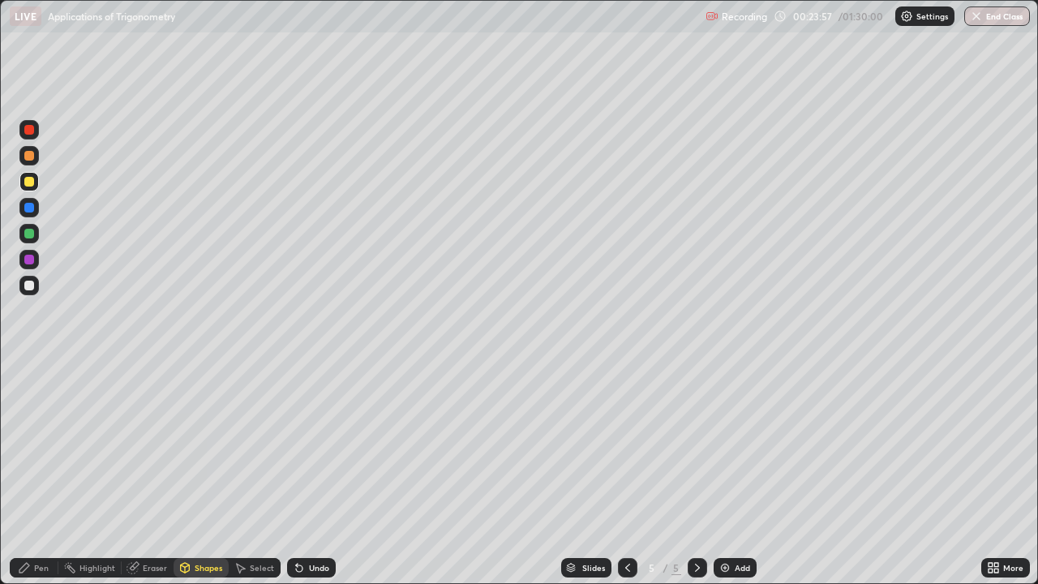
click at [37, 256] on div at bounding box center [28, 259] width 19 height 19
click at [36, 474] on div "Pen" at bounding box center [34, 567] width 49 height 19
click at [36, 234] on div at bounding box center [28, 233] width 19 height 19
click at [30, 285] on div at bounding box center [29, 286] width 10 height 10
click at [202, 474] on div "Shapes" at bounding box center [209, 568] width 28 height 8
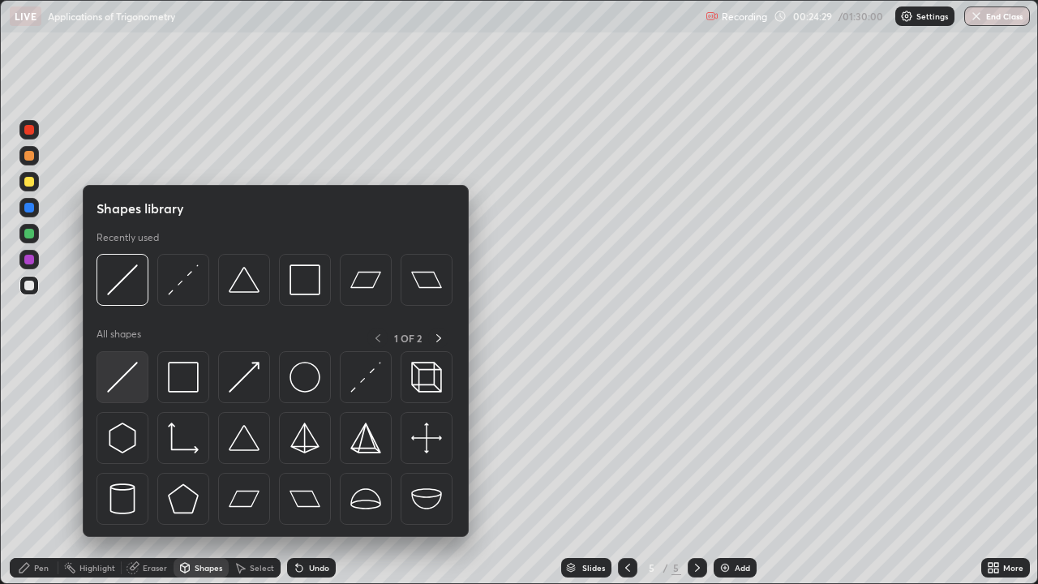
click at [131, 366] on img at bounding box center [122, 377] width 31 height 31
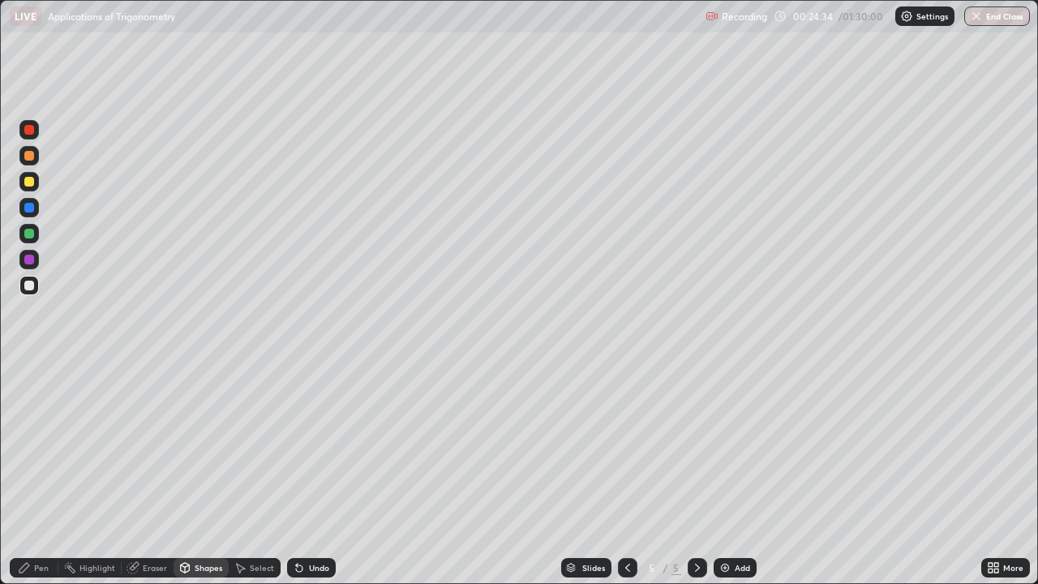
click at [31, 234] on div at bounding box center [29, 234] width 10 height 10
click at [34, 474] on div "Pen" at bounding box center [41, 568] width 15 height 8
click at [201, 474] on div "Shapes" at bounding box center [209, 568] width 28 height 8
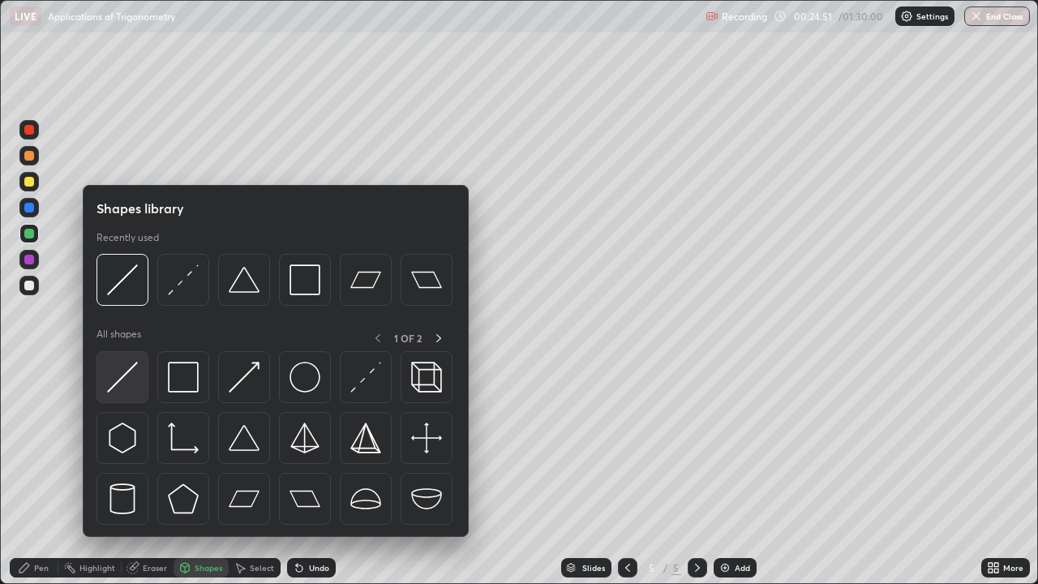
click at [127, 366] on img at bounding box center [122, 377] width 31 height 31
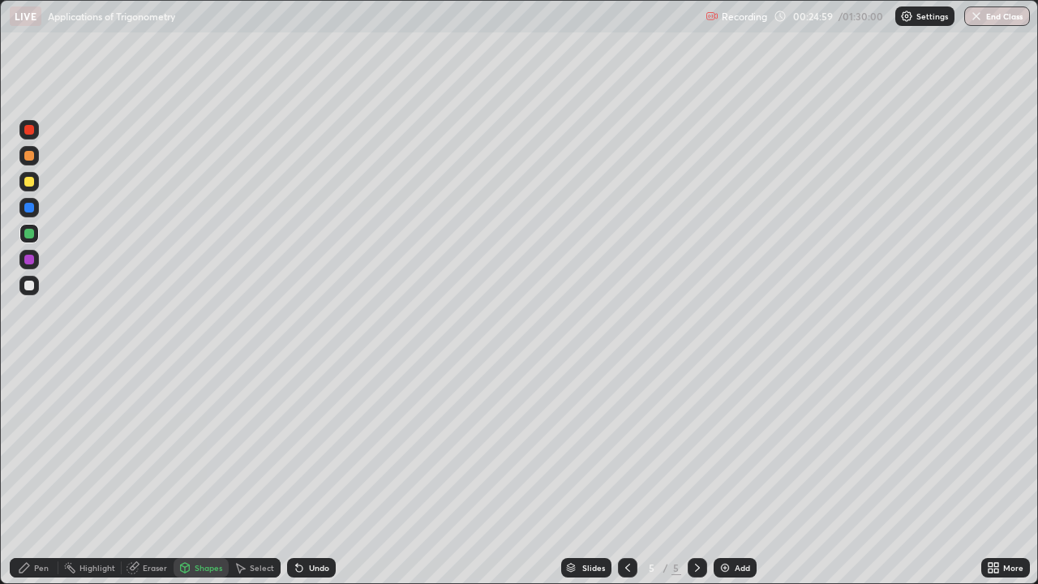
click at [41, 474] on div "Pen" at bounding box center [41, 568] width 15 height 8
click at [36, 286] on div at bounding box center [28, 285] width 19 height 19
click at [38, 206] on div at bounding box center [28, 207] width 19 height 19
click at [36, 287] on div at bounding box center [28, 285] width 19 height 19
click at [200, 474] on div "Shapes" at bounding box center [209, 568] width 28 height 8
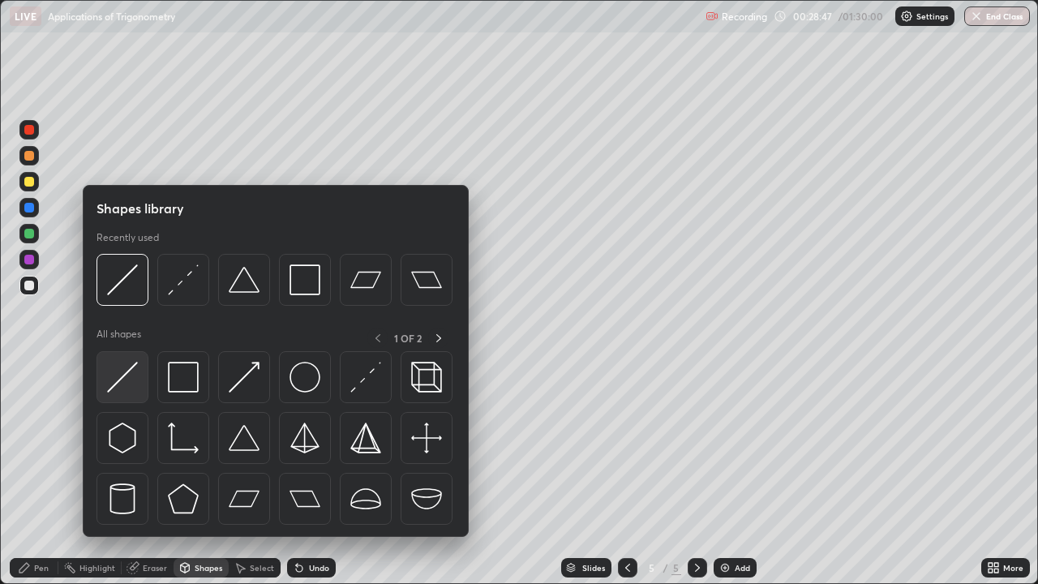
click at [131, 368] on img at bounding box center [122, 377] width 31 height 31
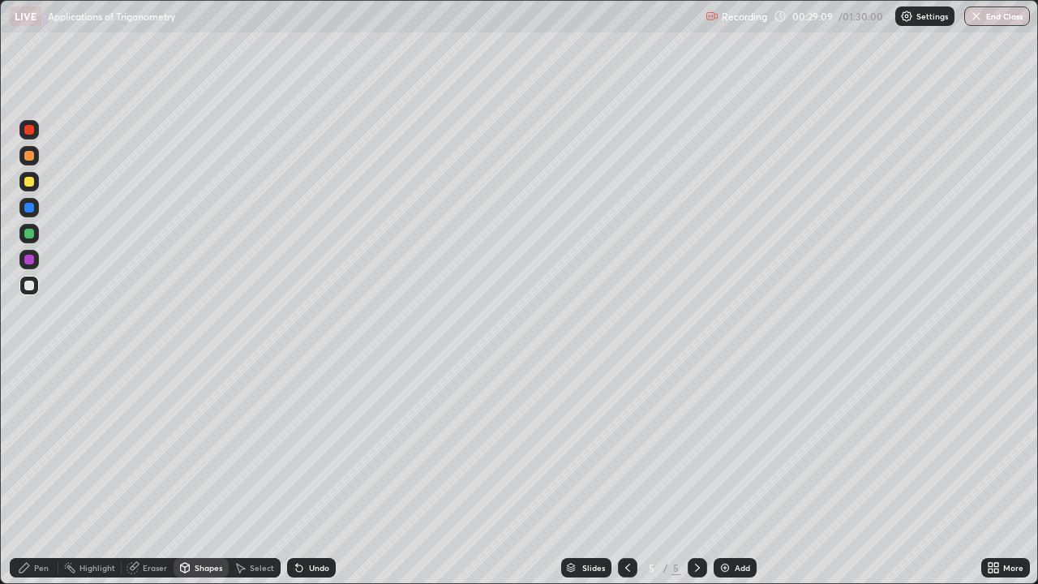
click at [43, 474] on div "Pen" at bounding box center [41, 568] width 15 height 8
click at [35, 183] on div at bounding box center [28, 181] width 19 height 19
click at [314, 474] on div "Undo" at bounding box center [319, 568] width 20 height 8
click at [313, 474] on div "Undo" at bounding box center [319, 568] width 20 height 8
click at [30, 156] on div at bounding box center [29, 156] width 10 height 10
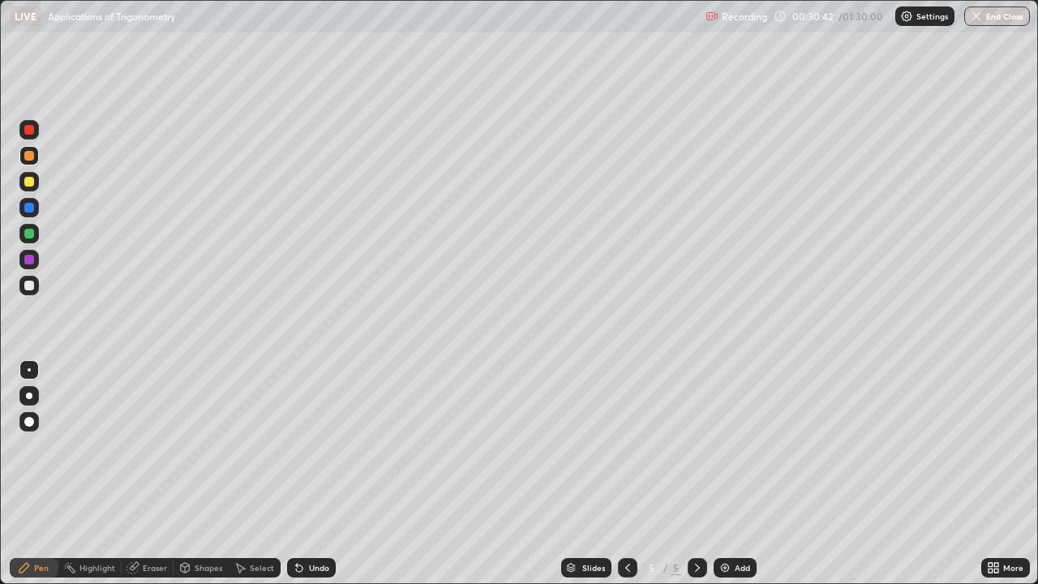
click at [35, 285] on div at bounding box center [28, 285] width 19 height 19
click at [251, 474] on div "Select" at bounding box center [262, 568] width 24 height 8
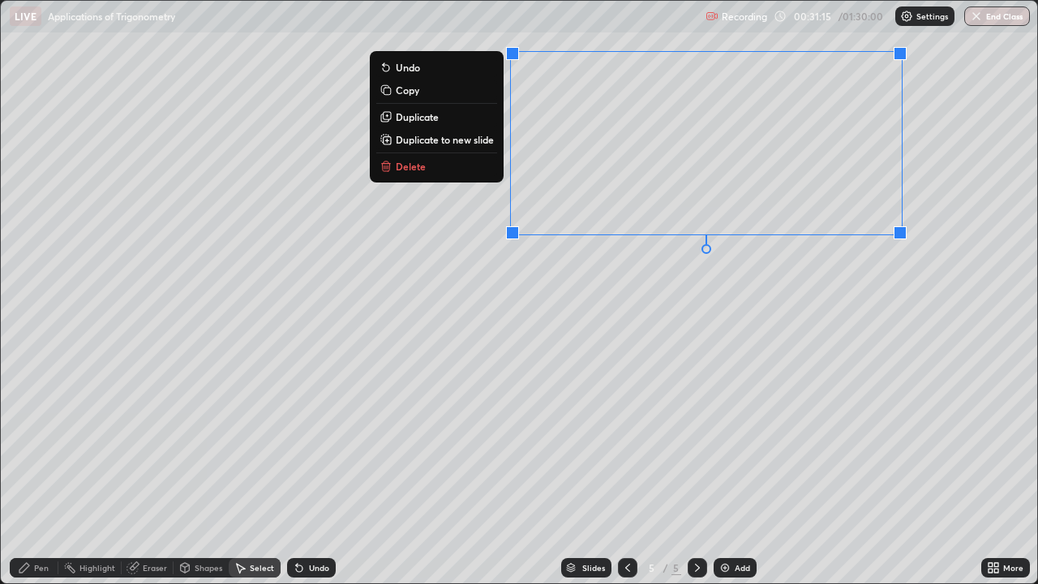
click at [789, 306] on div "0 ° Undo Copy Duplicate Duplicate to new slide Delete" at bounding box center [519, 292] width 1036 height 582
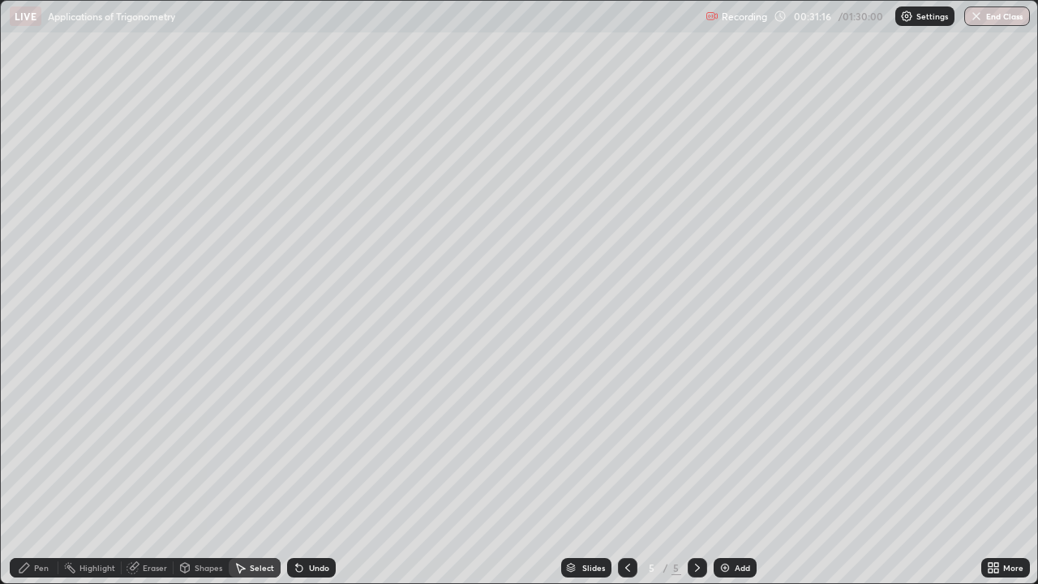
click at [202, 474] on div "Shapes" at bounding box center [209, 568] width 28 height 8
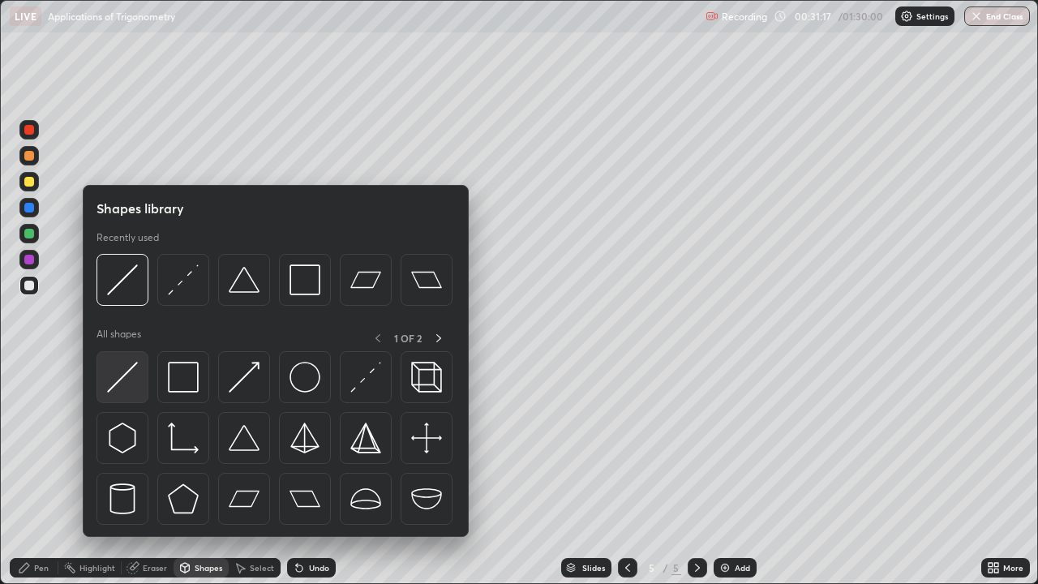
click at [139, 363] on div at bounding box center [122, 377] width 52 height 52
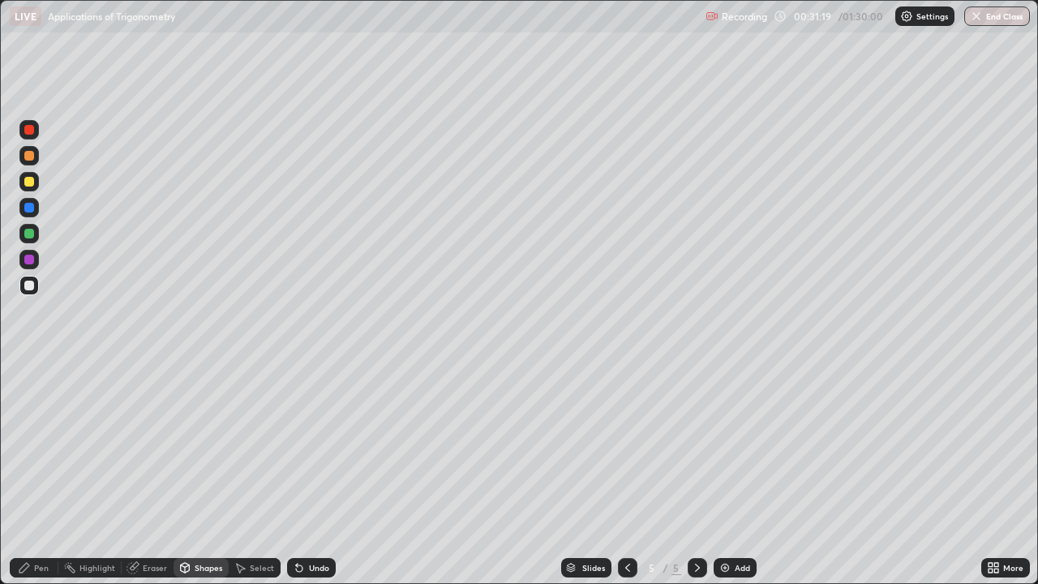
click at [36, 474] on div "Pen" at bounding box center [41, 568] width 15 height 8
click at [35, 182] on div at bounding box center [28, 181] width 19 height 19
click at [35, 287] on div at bounding box center [28, 285] width 19 height 19
click at [153, 474] on div "Eraser" at bounding box center [155, 568] width 24 height 8
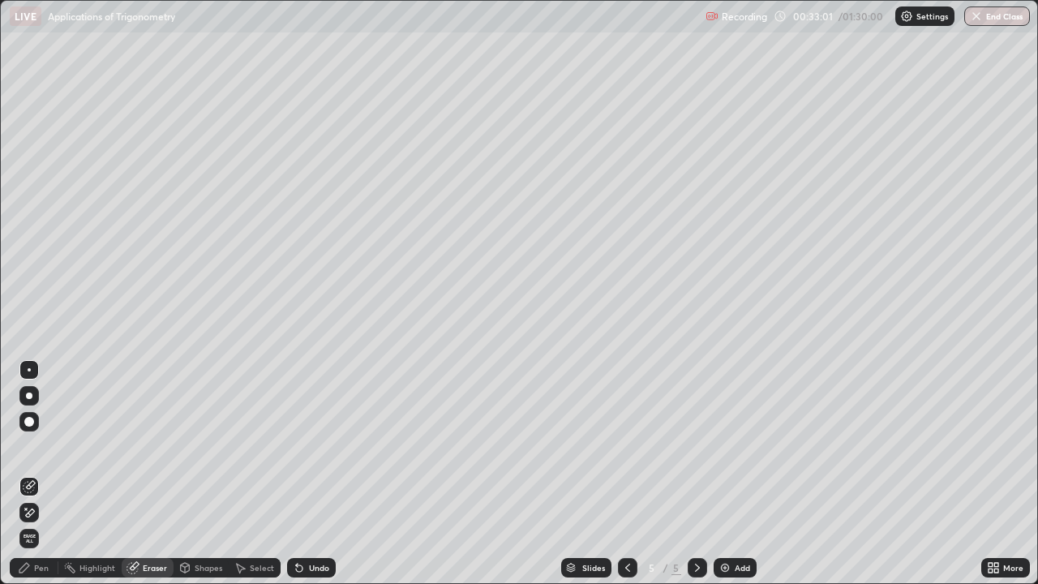
click at [41, 474] on div "Pen" at bounding box center [41, 568] width 15 height 8
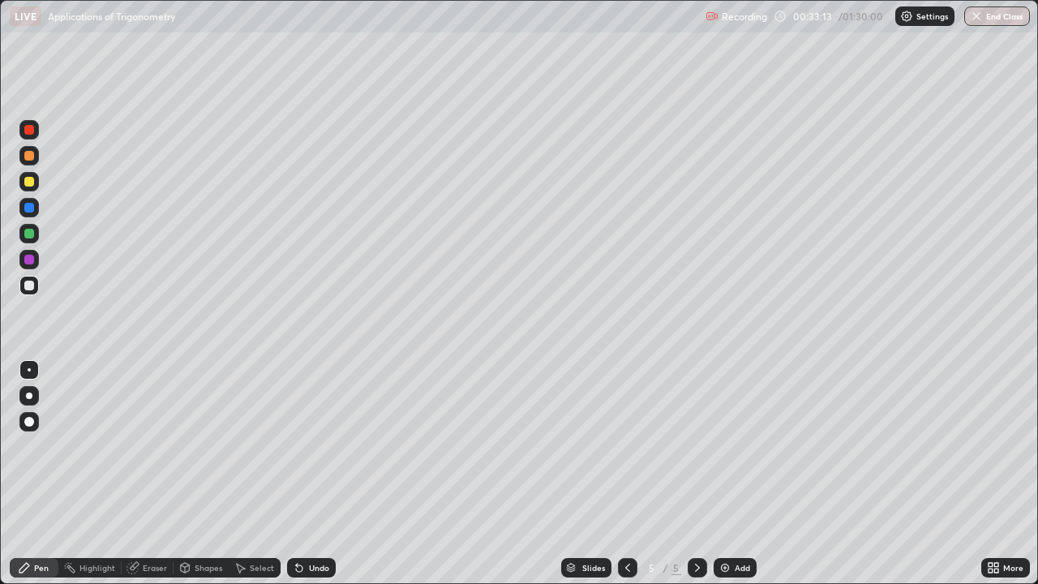
click at [259, 474] on div "Select" at bounding box center [262, 568] width 24 height 8
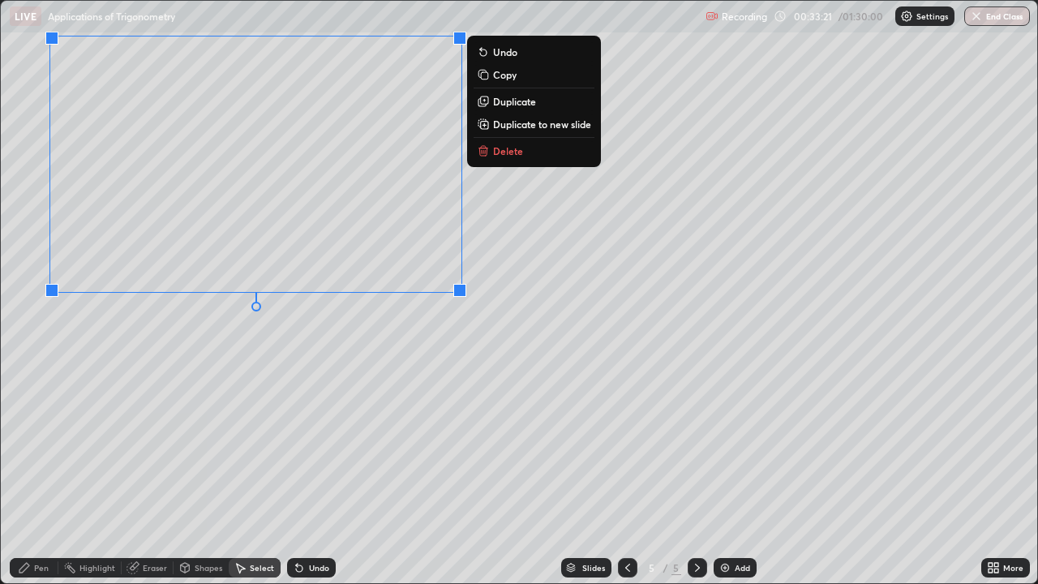
click at [370, 359] on div "0 ° Undo Copy Duplicate Duplicate to new slide Delete" at bounding box center [519, 292] width 1036 height 582
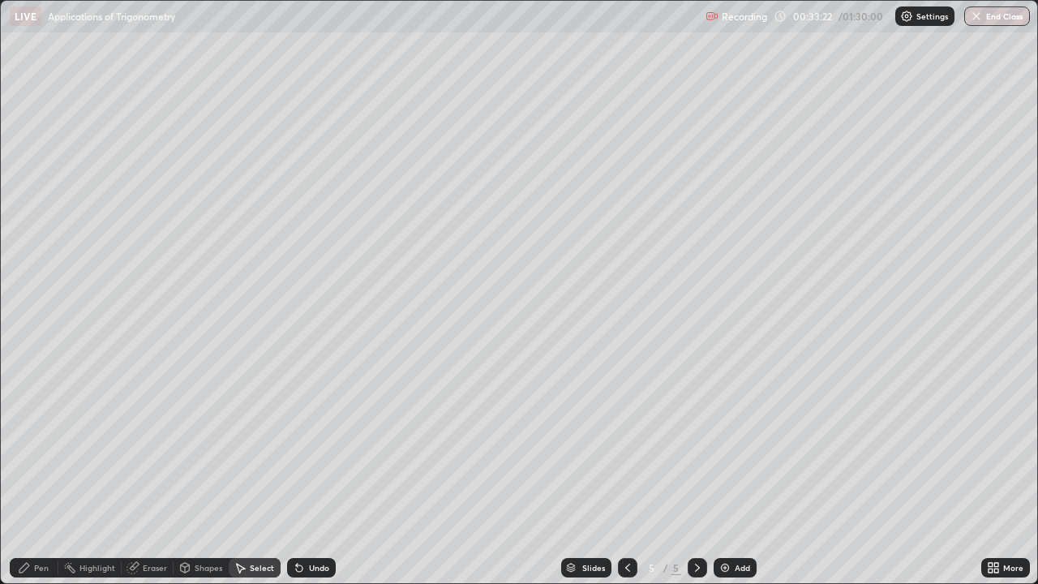
click at [144, 474] on div "Eraser" at bounding box center [155, 568] width 24 height 8
click at [29, 474] on icon at bounding box center [24, 568] width 10 height 10
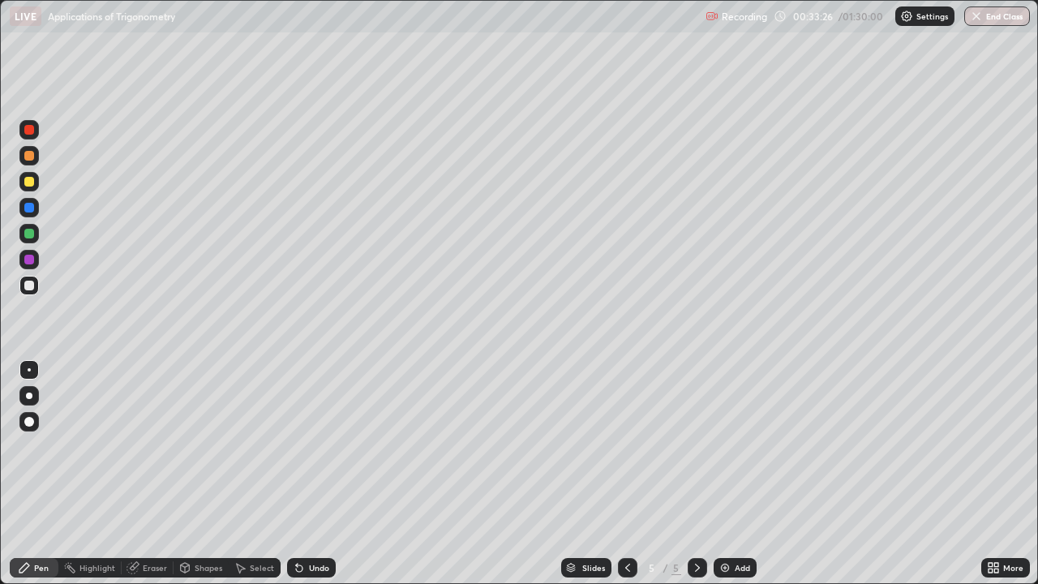
click at [36, 205] on div at bounding box center [28, 207] width 19 height 19
click at [203, 474] on div "Shapes" at bounding box center [209, 568] width 28 height 8
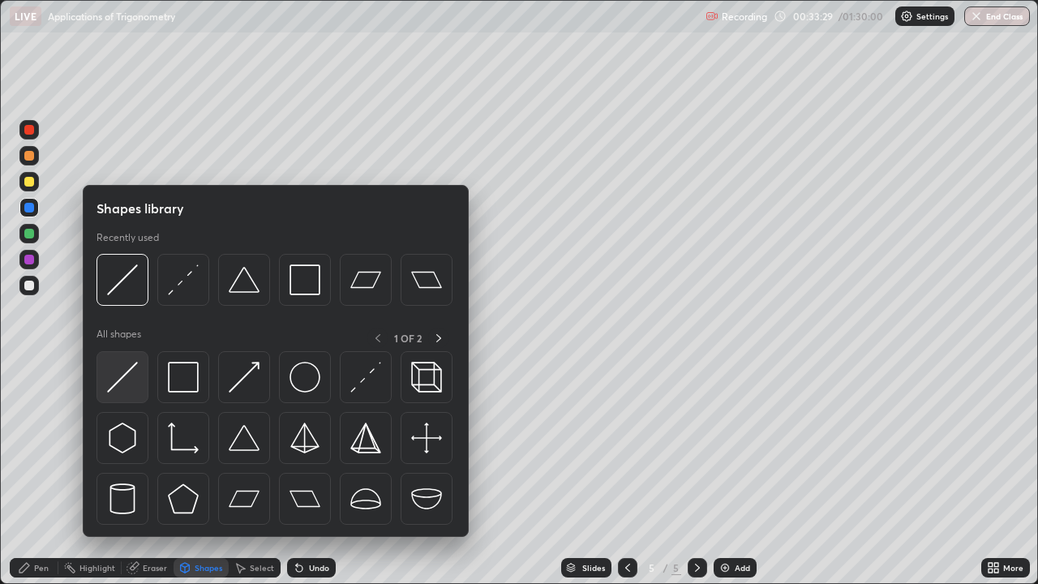
click at [131, 366] on img at bounding box center [122, 377] width 31 height 31
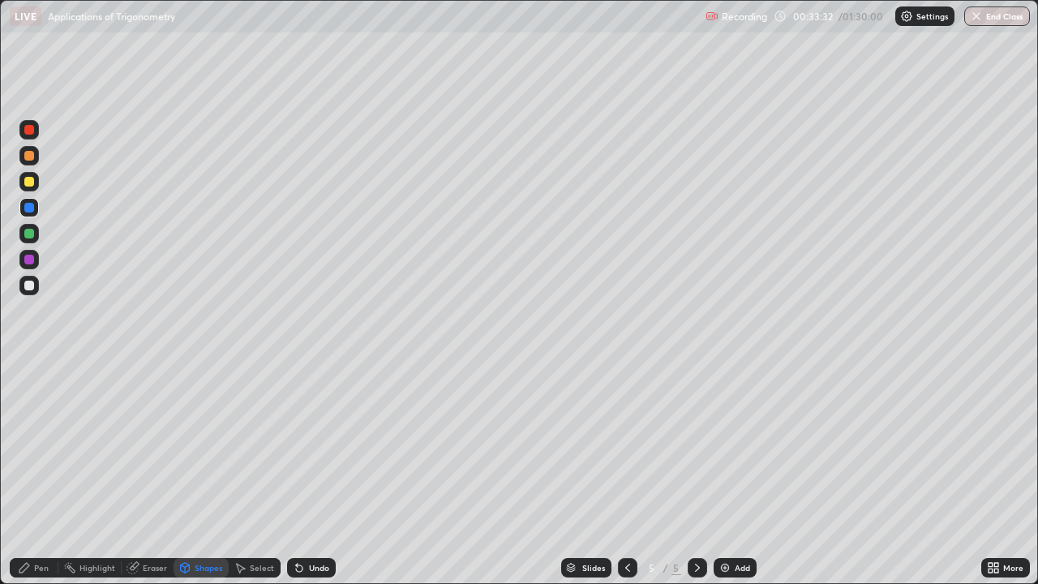
click at [144, 474] on div "Eraser" at bounding box center [155, 568] width 24 height 8
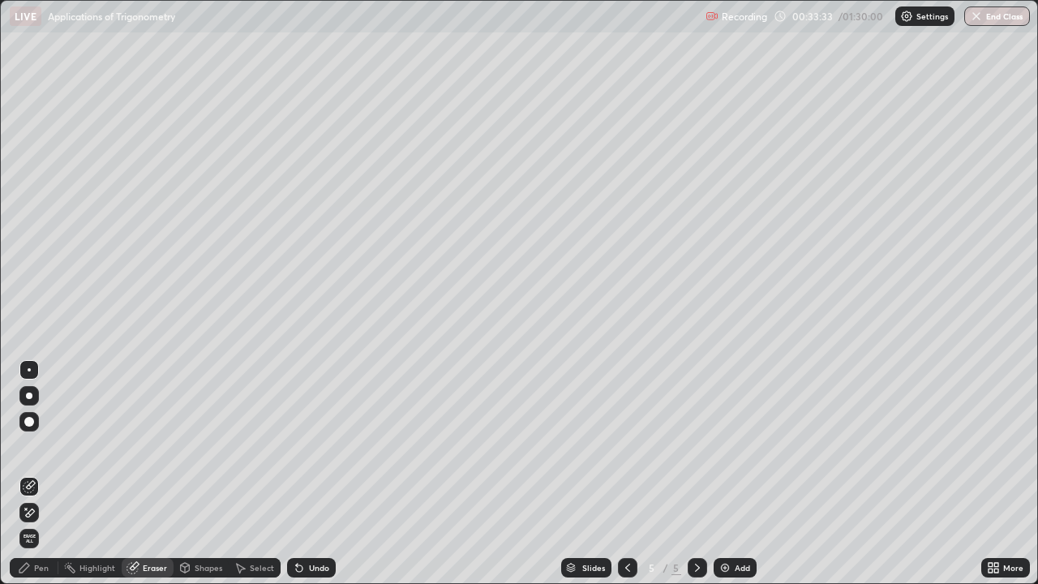
click at [28, 474] on icon at bounding box center [24, 567] width 13 height 13
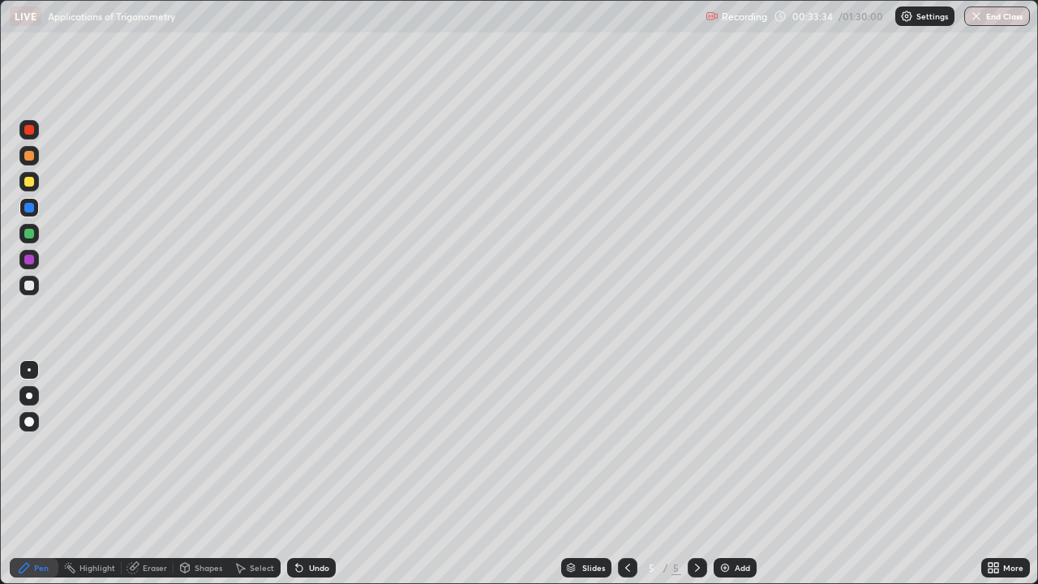
click at [36, 284] on div at bounding box center [28, 285] width 19 height 19
click at [36, 230] on div at bounding box center [28, 233] width 19 height 19
click at [37, 284] on div at bounding box center [28, 285] width 19 height 19
click at [29, 184] on div at bounding box center [29, 182] width 10 height 10
click at [203, 474] on div "Shapes" at bounding box center [209, 568] width 28 height 8
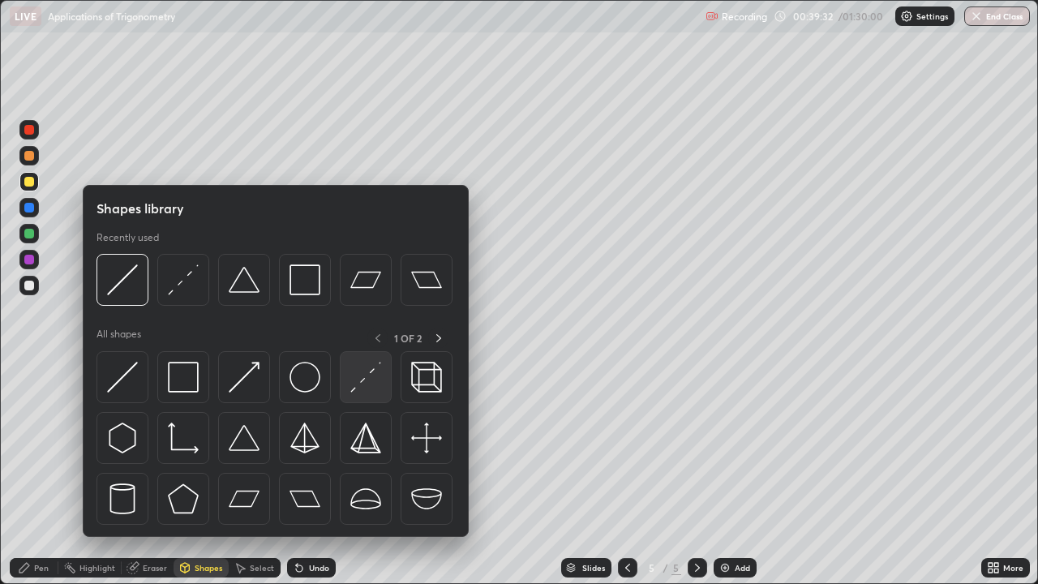
click at [371, 373] on img at bounding box center [365, 377] width 31 height 31
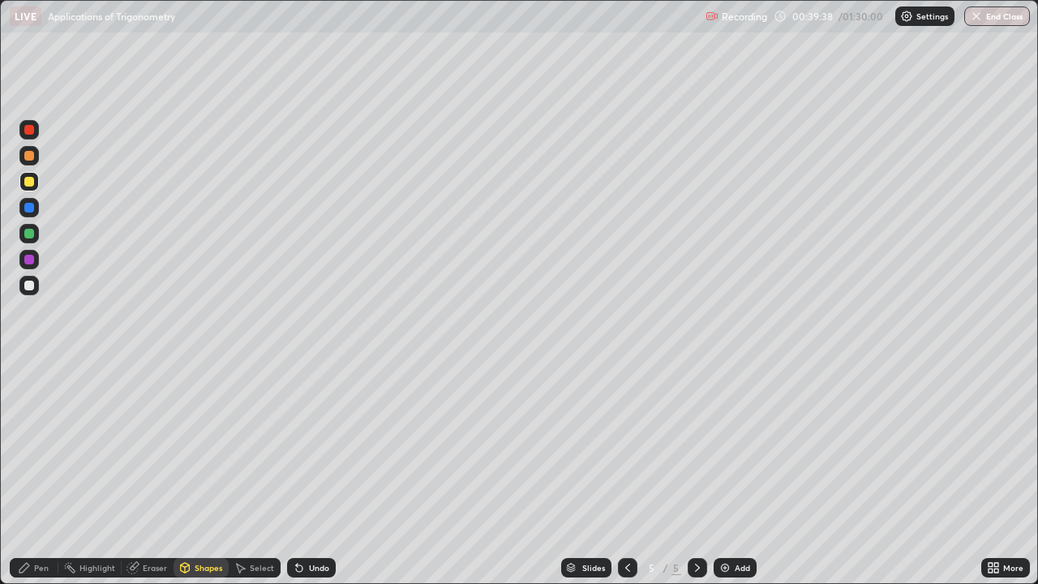
click at [38, 474] on div "Pen" at bounding box center [41, 568] width 15 height 8
click at [30, 286] on div at bounding box center [29, 286] width 10 height 10
click at [36, 262] on div at bounding box center [28, 259] width 19 height 19
click at [735, 474] on div "Add" at bounding box center [742, 568] width 15 height 8
click at [36, 287] on div at bounding box center [28, 285] width 19 height 19
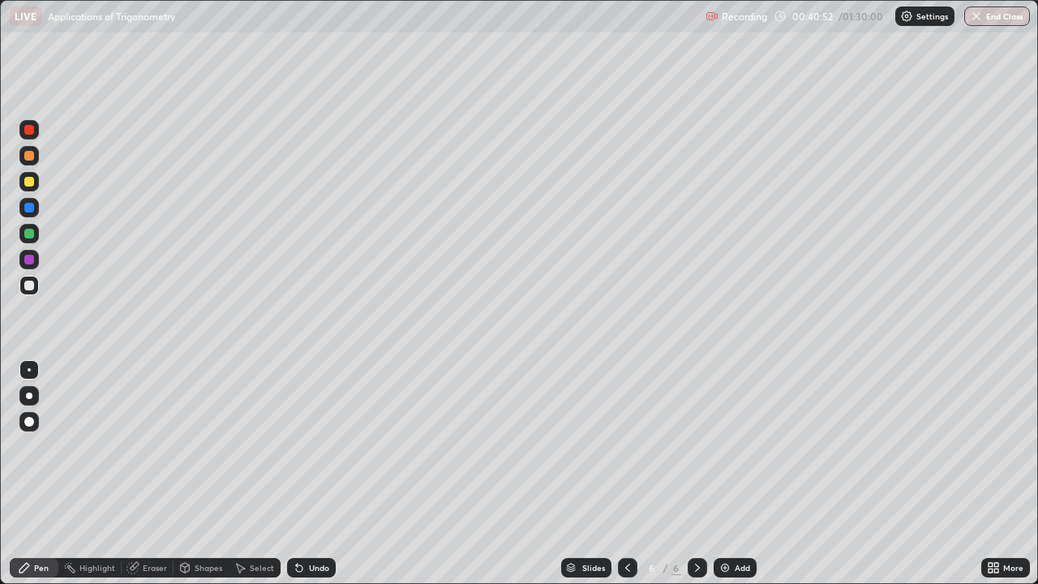
click at [628, 474] on icon at bounding box center [627, 567] width 13 height 13
click at [695, 474] on icon at bounding box center [697, 567] width 13 height 13
click at [200, 474] on div "Shapes" at bounding box center [209, 568] width 28 height 8
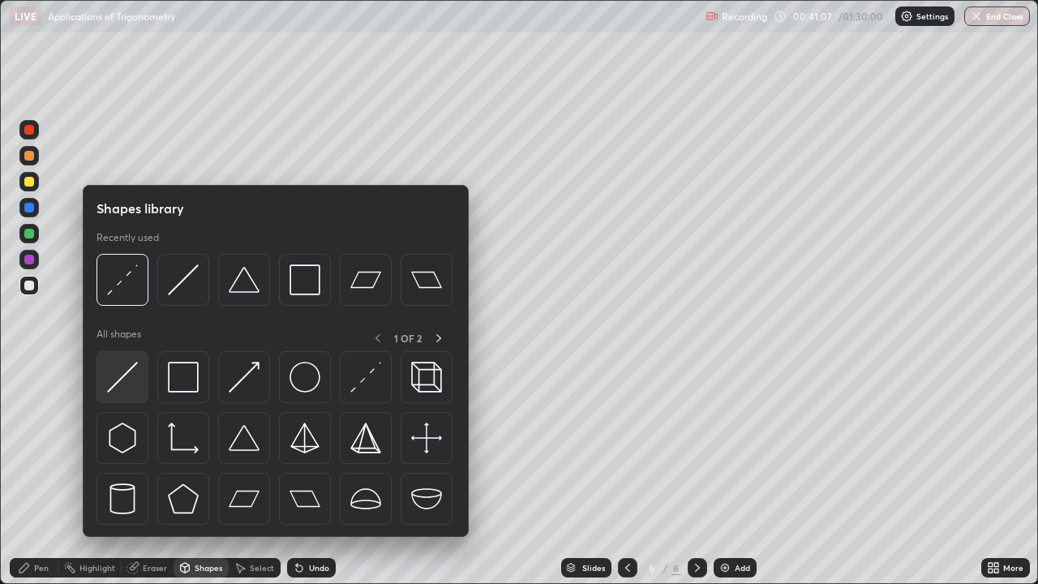
click at [135, 364] on img at bounding box center [122, 377] width 31 height 31
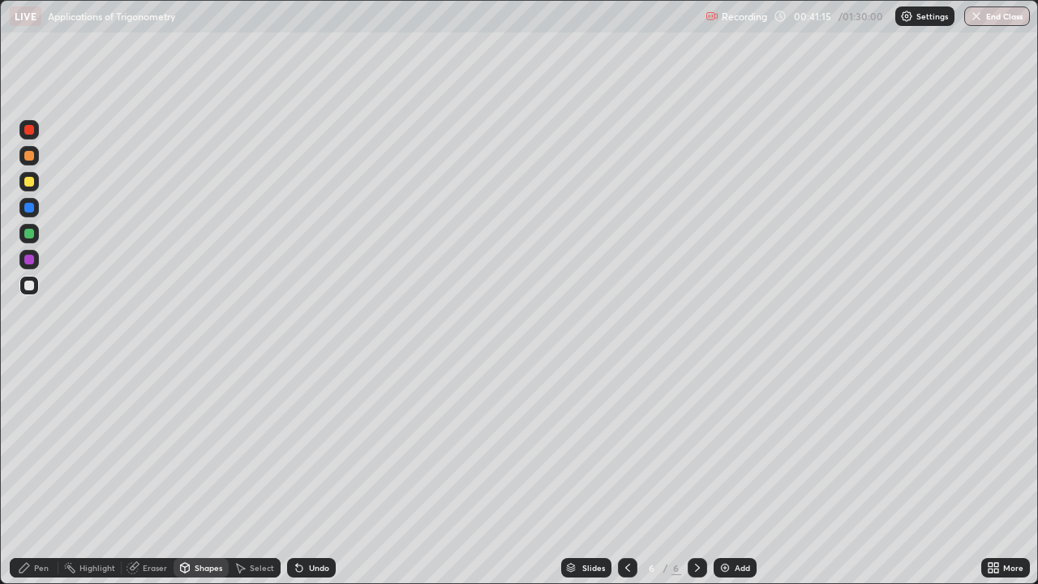
click at [36, 232] on div at bounding box center [28, 233] width 19 height 19
click at [34, 474] on div "Pen" at bounding box center [41, 568] width 15 height 8
click at [37, 281] on div at bounding box center [28, 285] width 19 height 19
click at [37, 235] on div at bounding box center [28, 233] width 19 height 19
click at [35, 283] on div at bounding box center [28, 285] width 19 height 19
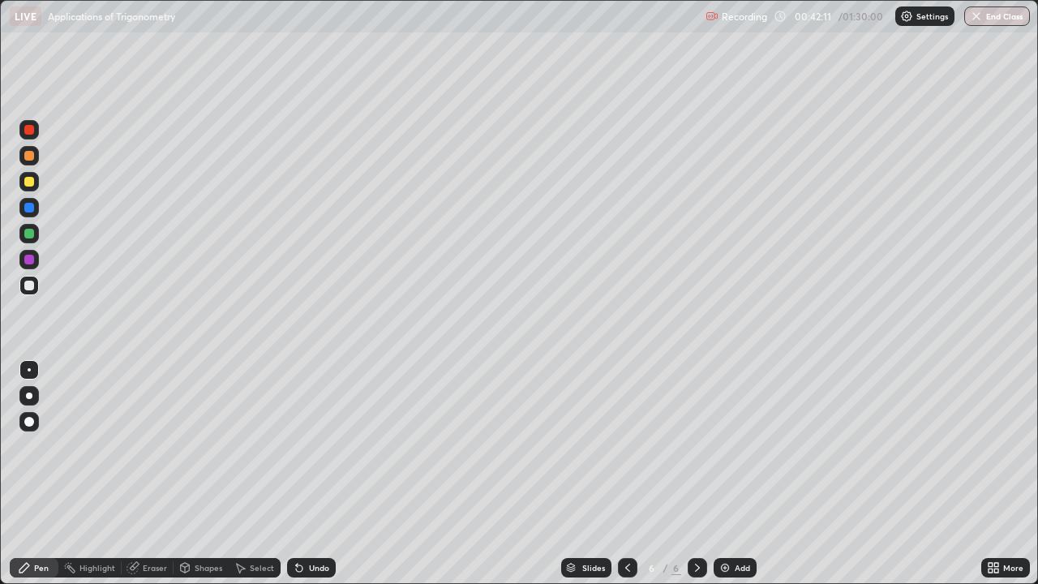
click at [36, 256] on div at bounding box center [28, 259] width 19 height 19
click at [264, 474] on div "Select" at bounding box center [262, 568] width 24 height 8
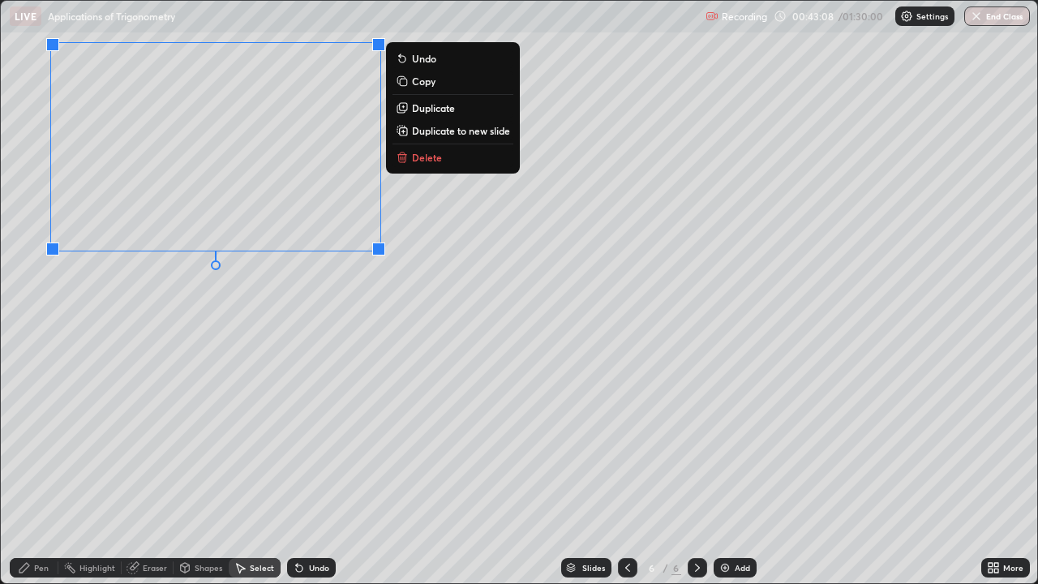
click at [332, 304] on div "0 ° Undo Copy Duplicate Duplicate to new slide Delete" at bounding box center [519, 292] width 1036 height 582
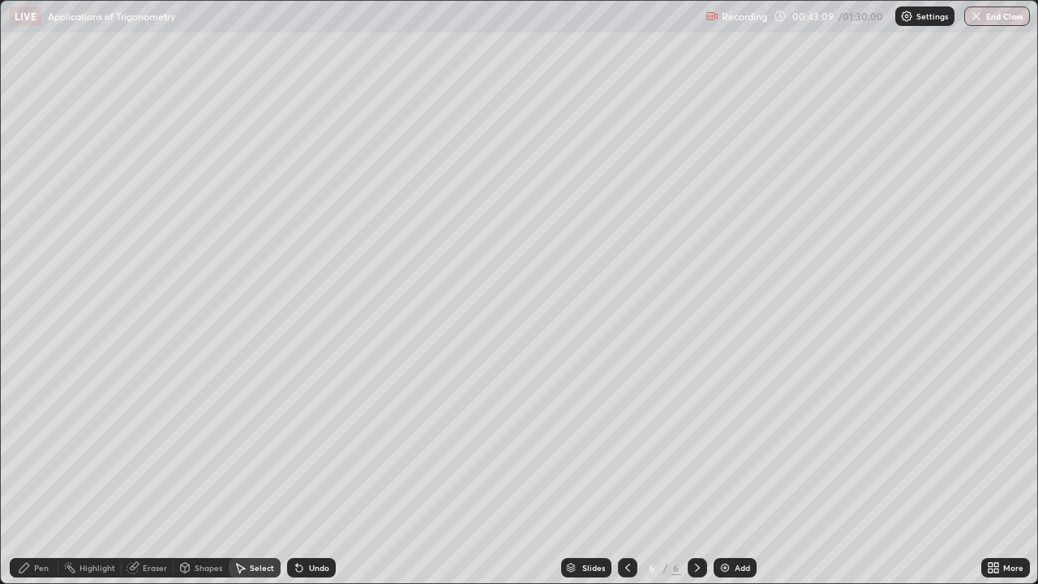
click at [41, 474] on div "Pen" at bounding box center [41, 568] width 15 height 8
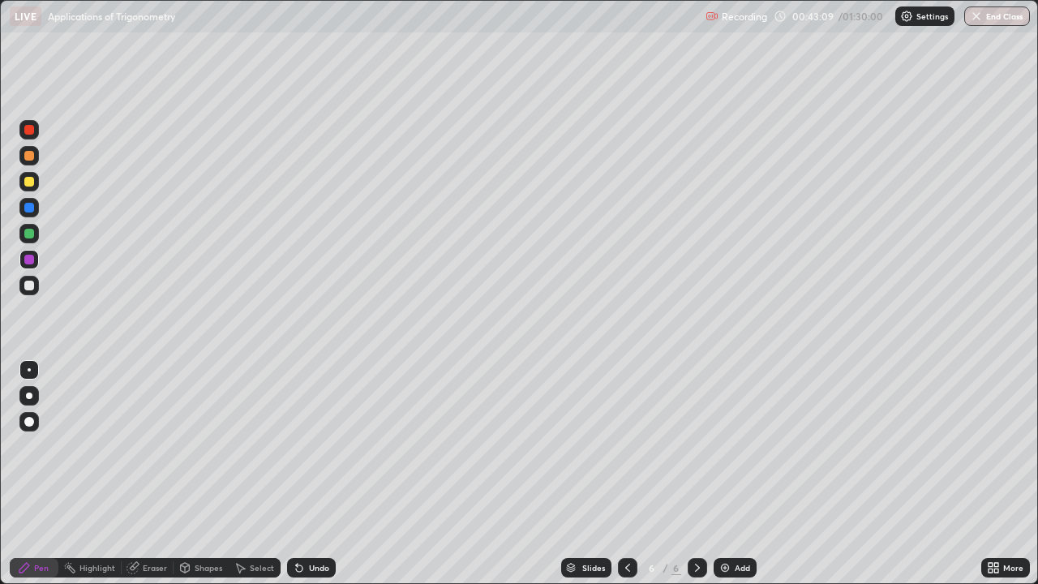
click at [36, 281] on div at bounding box center [28, 285] width 19 height 19
click at [319, 474] on div "Undo" at bounding box center [319, 568] width 20 height 8
click at [316, 474] on div "Undo" at bounding box center [311, 567] width 49 height 19
click at [35, 180] on div at bounding box center [28, 181] width 19 height 19
click at [317, 474] on div "Undo" at bounding box center [319, 568] width 20 height 8
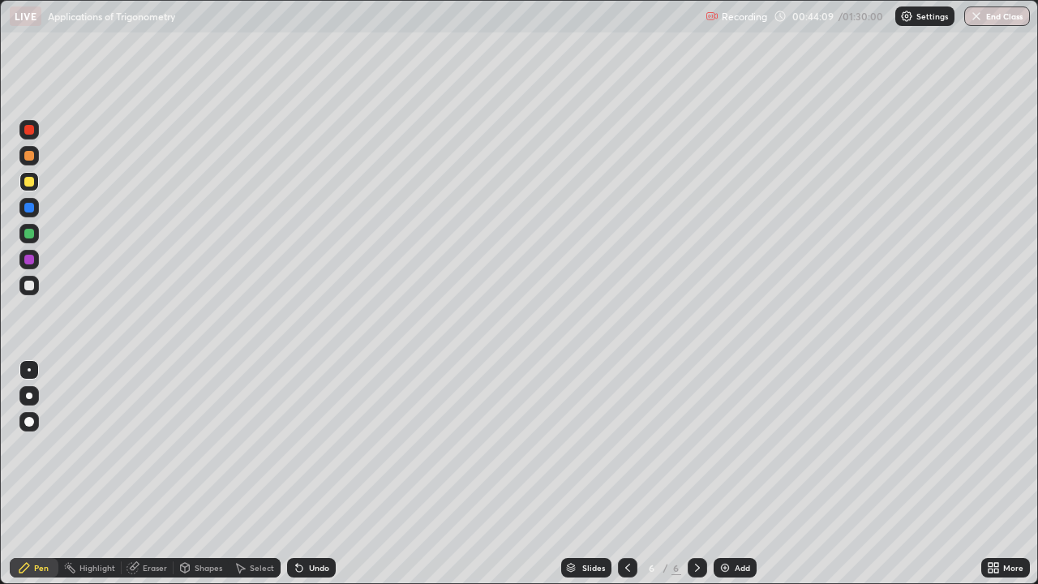
click at [35, 285] on div at bounding box center [28, 285] width 19 height 19
click at [0, 472] on div "Setting up your live class" at bounding box center [519, 292] width 1038 height 584
click at [195, 474] on div "Shapes" at bounding box center [209, 568] width 28 height 8
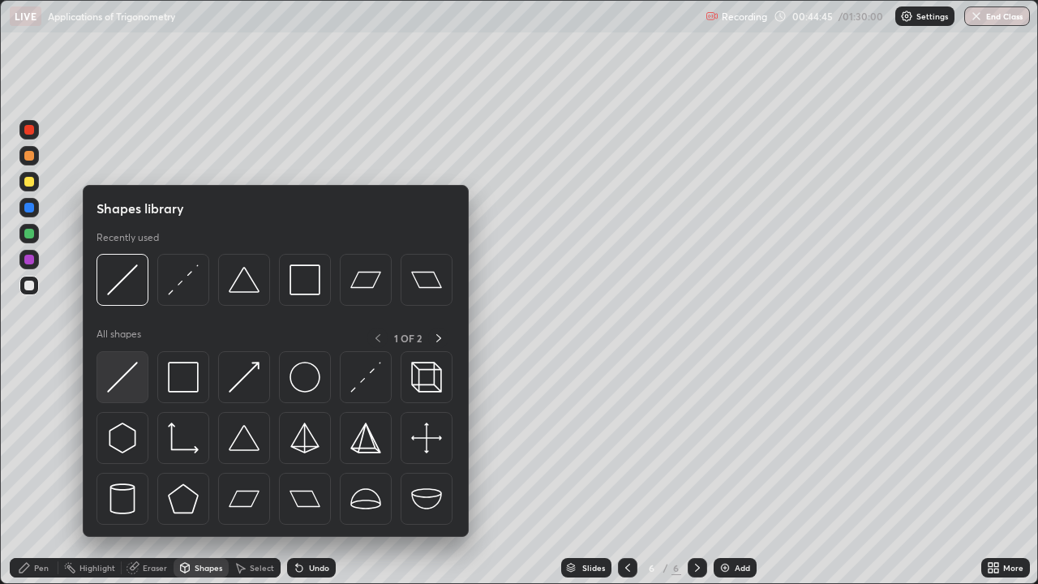
click at [123, 371] on img at bounding box center [122, 377] width 31 height 31
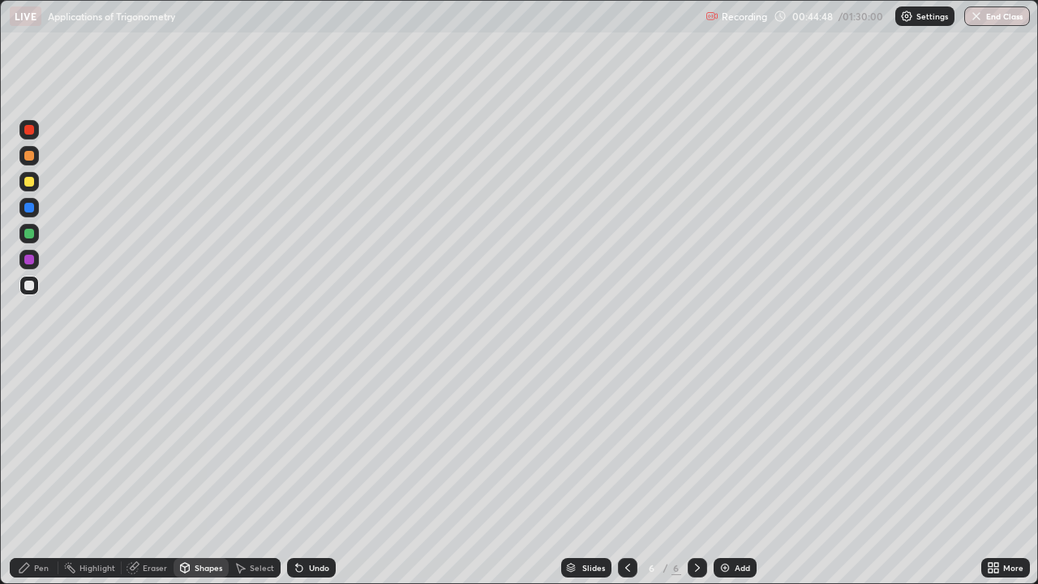
click at [42, 474] on div "Pen" at bounding box center [41, 568] width 15 height 8
click at [310, 474] on div "Undo" at bounding box center [319, 568] width 20 height 8
click at [311, 474] on div "Undo" at bounding box center [319, 568] width 20 height 8
click at [31, 182] on div at bounding box center [29, 182] width 10 height 10
click at [736, 474] on div "Add" at bounding box center [742, 568] width 15 height 8
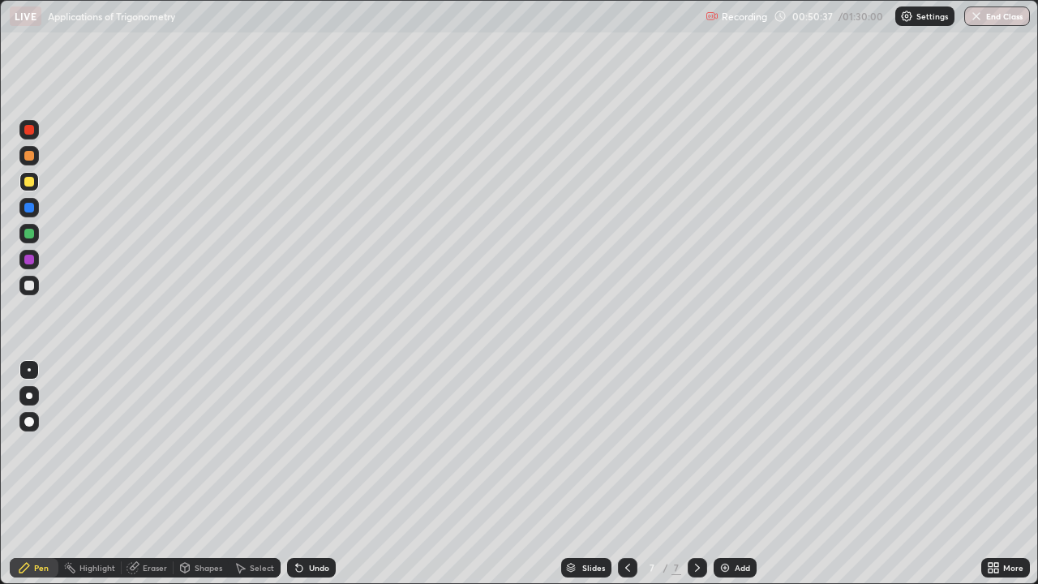
click at [199, 474] on div "Shapes" at bounding box center [209, 568] width 28 height 8
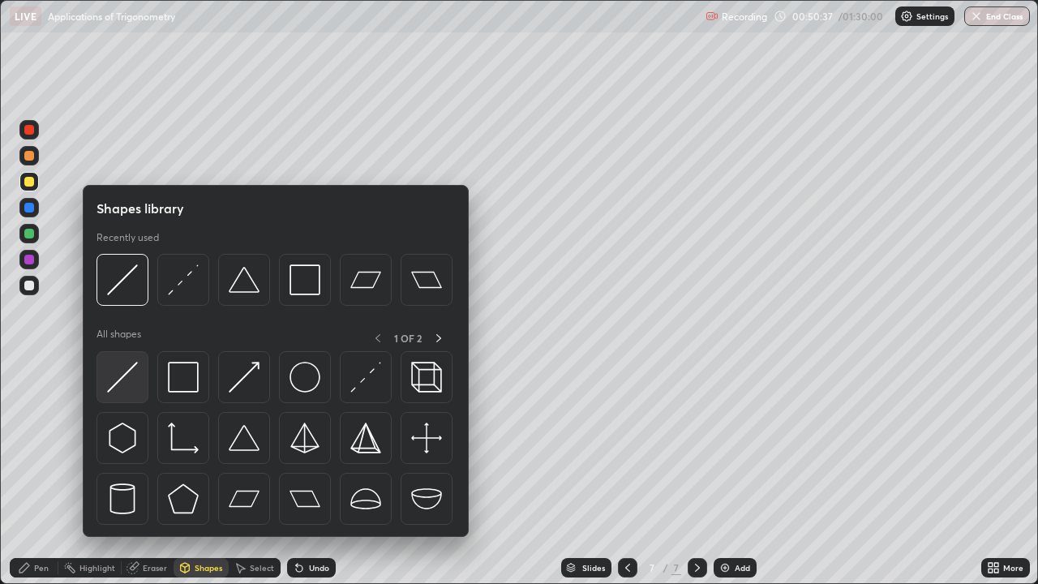
click at [134, 367] on img at bounding box center [122, 377] width 31 height 31
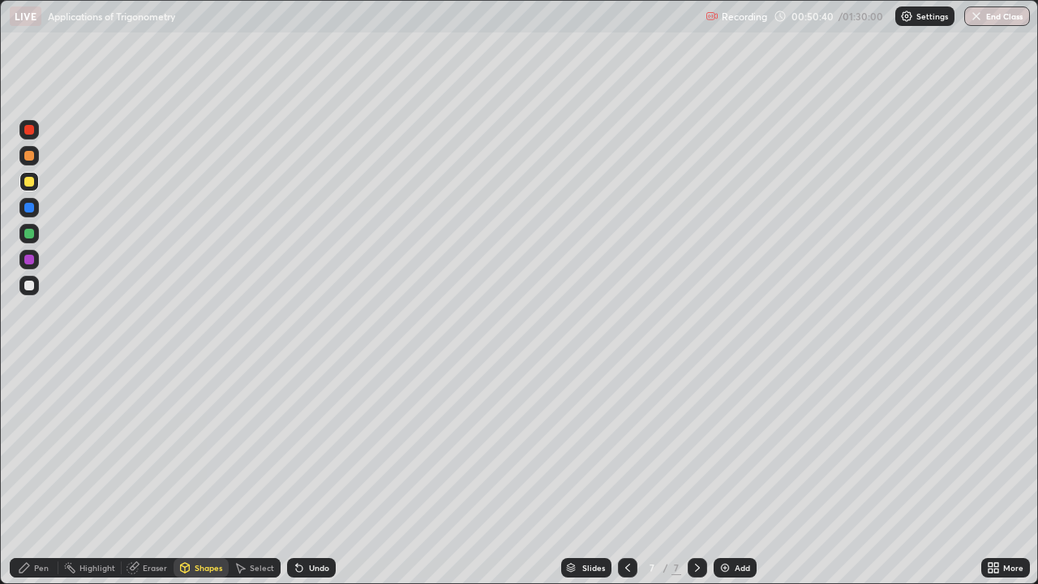
click at [36, 474] on div "Pen" at bounding box center [41, 568] width 15 height 8
click at [36, 285] on div at bounding box center [28, 285] width 19 height 19
click at [195, 474] on div "Shapes" at bounding box center [209, 568] width 28 height 8
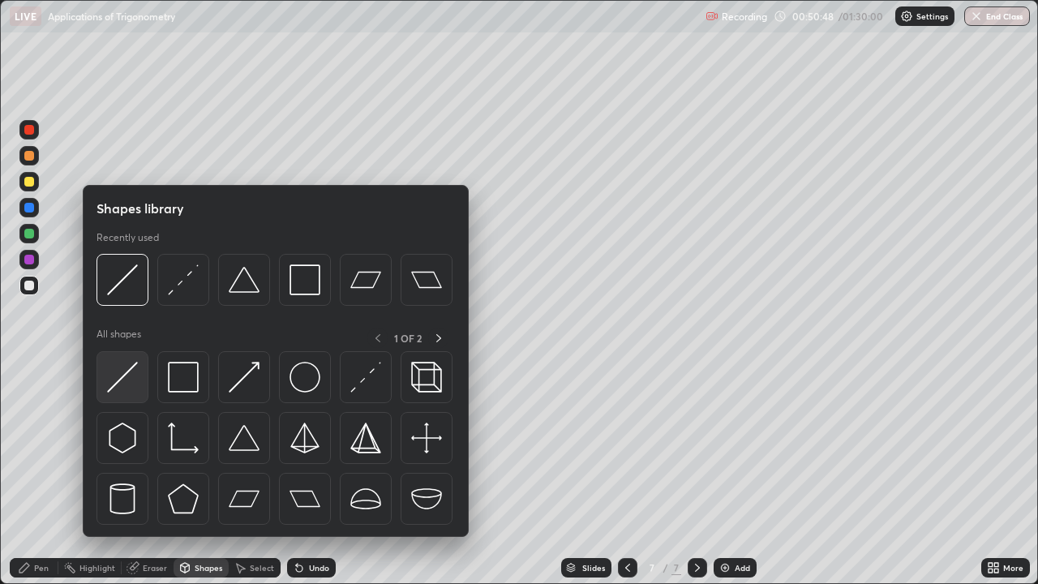
click at [130, 369] on img at bounding box center [122, 377] width 31 height 31
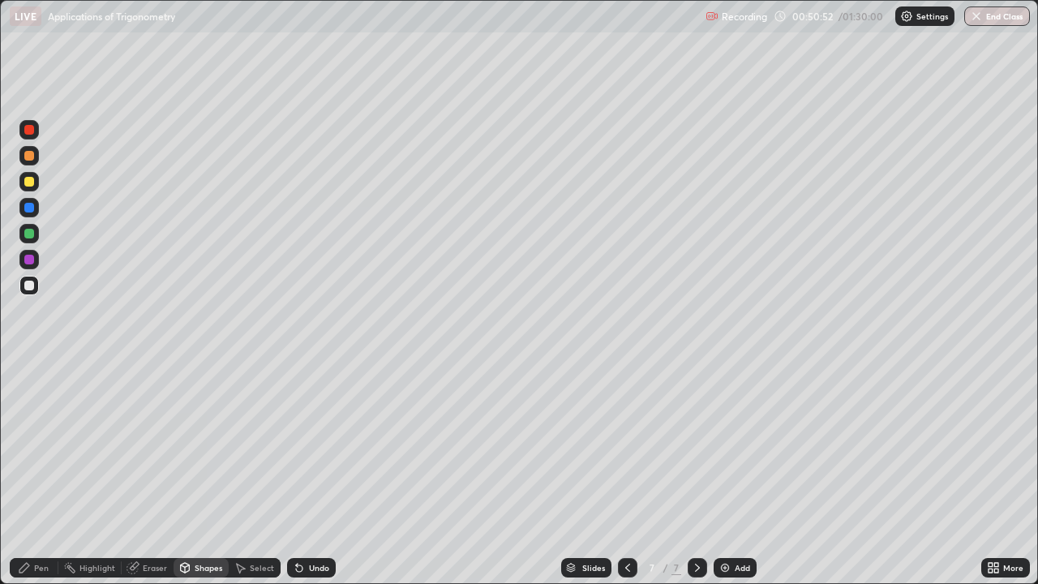
click at [212, 474] on div "Shapes" at bounding box center [209, 568] width 28 height 8
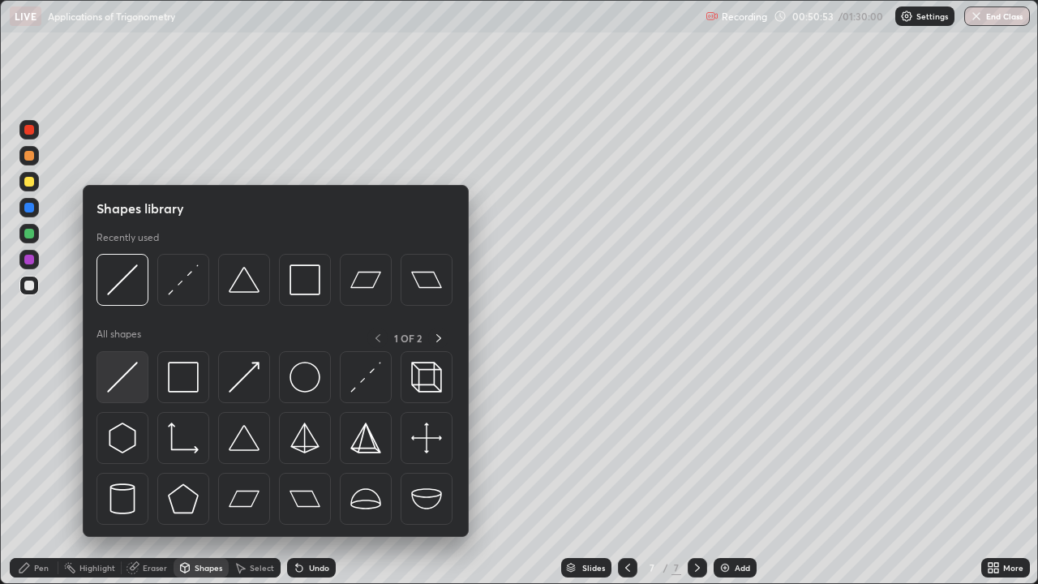
click at [134, 363] on img at bounding box center [122, 377] width 31 height 31
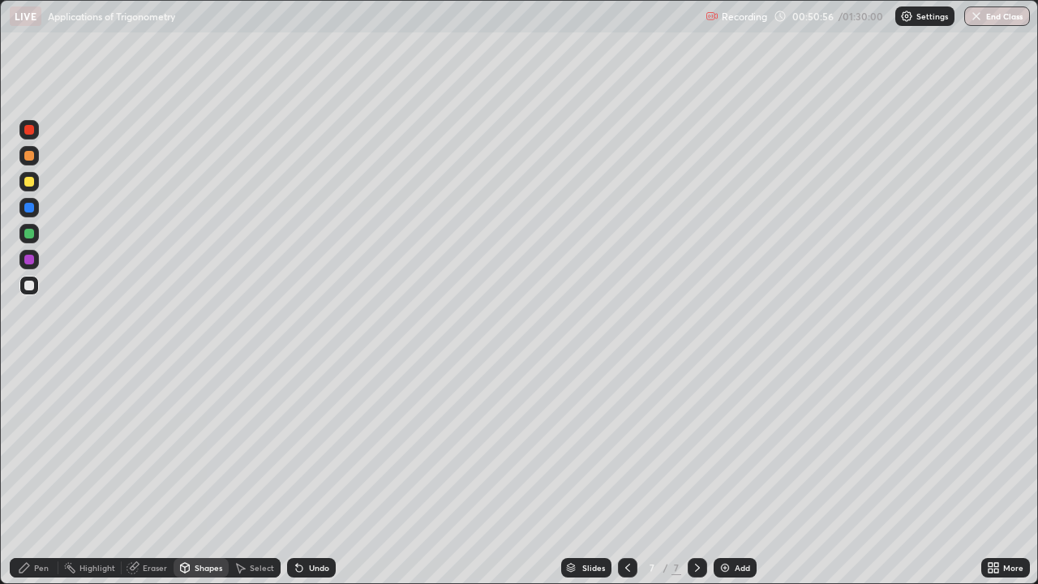
click at [37, 180] on div at bounding box center [28, 181] width 19 height 19
click at [308, 474] on div "Undo" at bounding box center [311, 567] width 49 height 19
click at [307, 474] on div "Undo" at bounding box center [311, 567] width 49 height 19
click at [208, 474] on div "Shapes" at bounding box center [209, 568] width 28 height 8
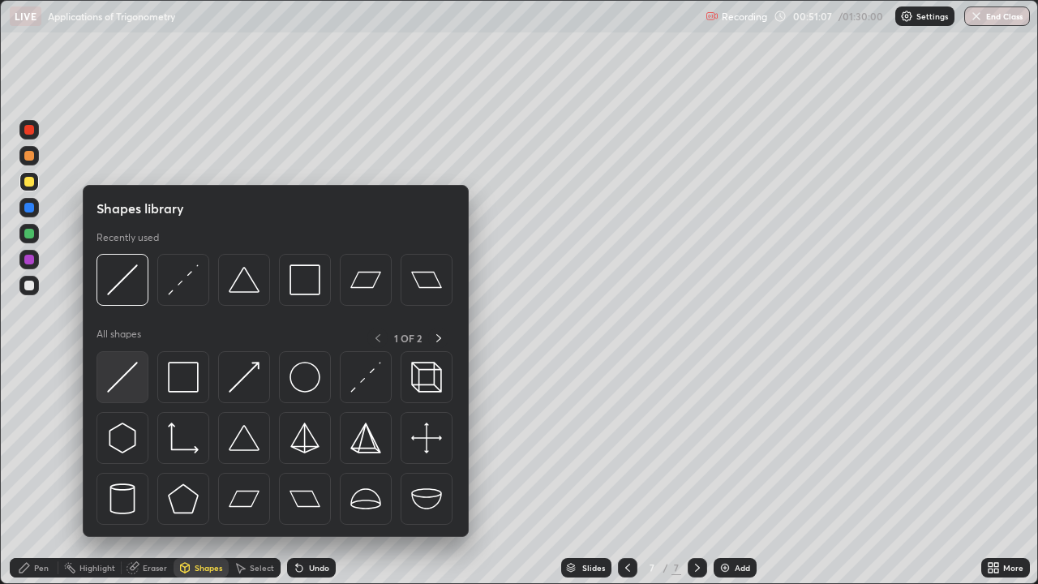
click at [128, 368] on img at bounding box center [122, 377] width 31 height 31
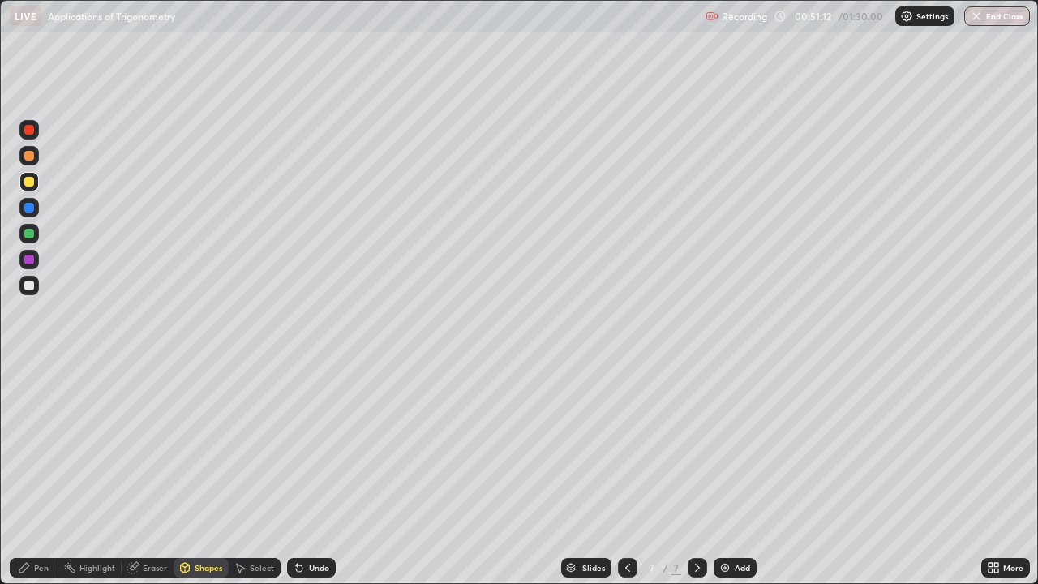
click at [36, 260] on div at bounding box center [28, 259] width 19 height 19
click at [34, 474] on div "Pen" at bounding box center [41, 568] width 15 height 8
click at [36, 205] on div at bounding box center [28, 207] width 19 height 19
click at [35, 230] on div at bounding box center [28, 233] width 19 height 19
click at [37, 281] on div at bounding box center [28, 285] width 19 height 19
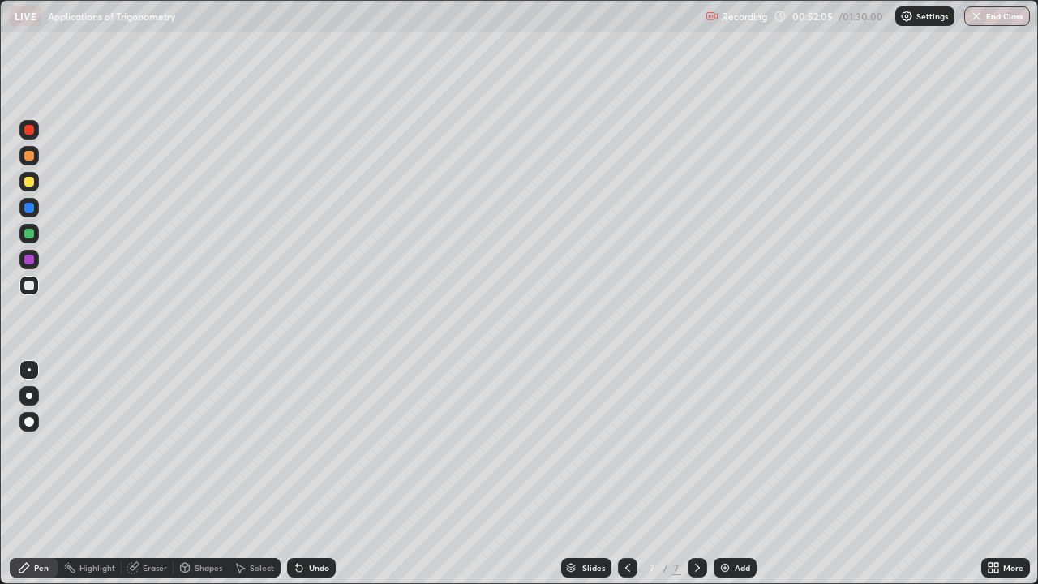
click at [36, 179] on div at bounding box center [28, 181] width 19 height 19
click at [35, 204] on div at bounding box center [28, 207] width 19 height 19
click at [618, 474] on div at bounding box center [627, 567] width 19 height 19
click at [698, 474] on icon at bounding box center [697, 567] width 13 height 13
click at [718, 474] on img at bounding box center [724, 567] width 13 height 13
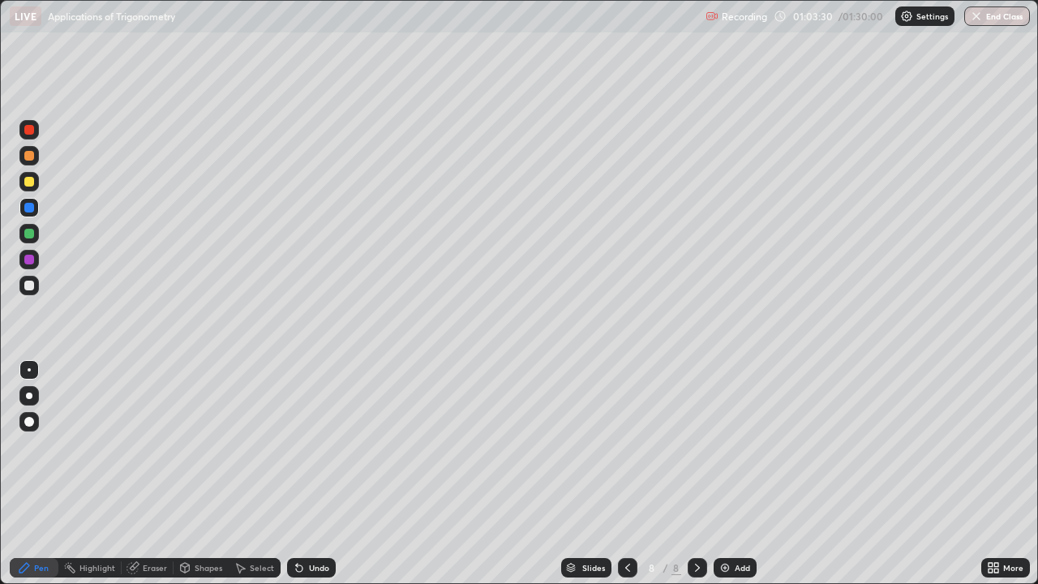
click at [309, 474] on div "Undo" at bounding box center [319, 568] width 20 height 8
click at [302, 474] on icon at bounding box center [299, 567] width 13 height 13
click at [299, 474] on icon at bounding box center [299, 568] width 6 height 6
click at [296, 474] on icon at bounding box center [297, 565] width 2 height 2
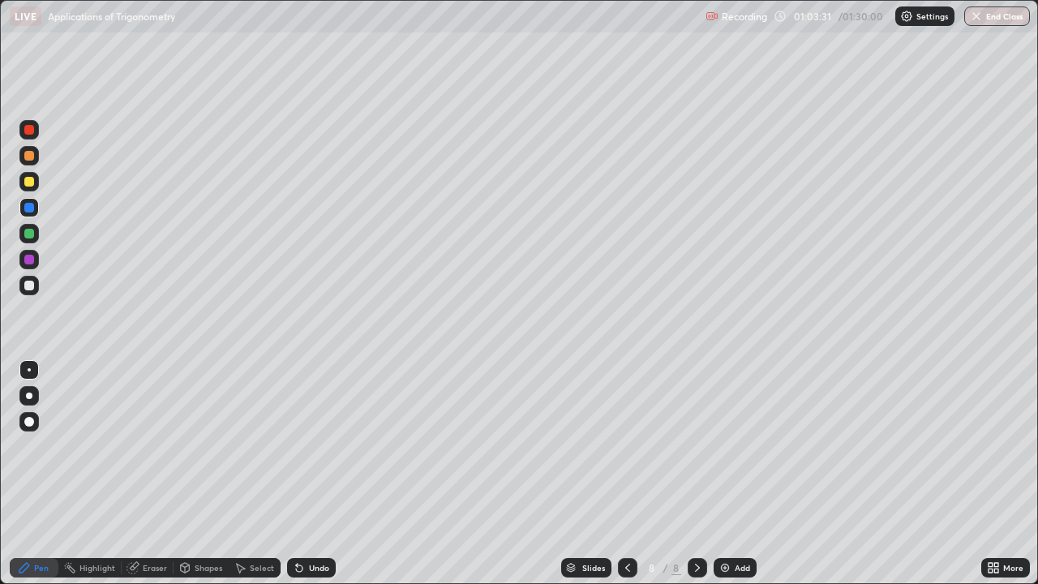
click at [302, 474] on div "Undo" at bounding box center [311, 567] width 49 height 19
click at [309, 474] on div "Undo" at bounding box center [319, 568] width 20 height 8
click at [307, 474] on div "Undo" at bounding box center [311, 567] width 49 height 19
click at [311, 474] on div "Undo" at bounding box center [319, 568] width 20 height 8
click at [308, 474] on div "Undo" at bounding box center [311, 567] width 49 height 19
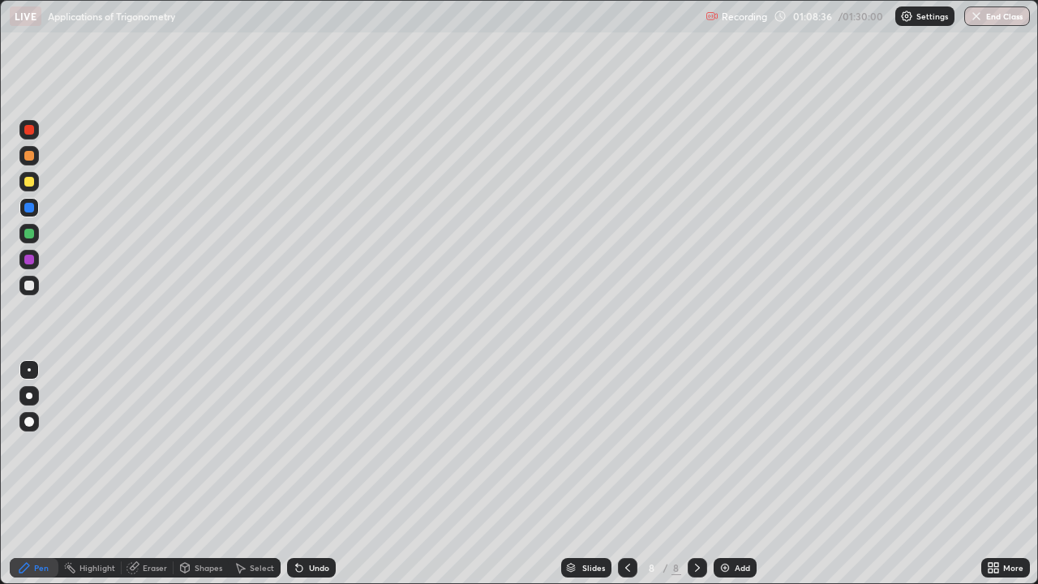
click at [309, 474] on div "Undo" at bounding box center [319, 568] width 20 height 8
click at [250, 474] on div "Select" at bounding box center [255, 567] width 52 height 19
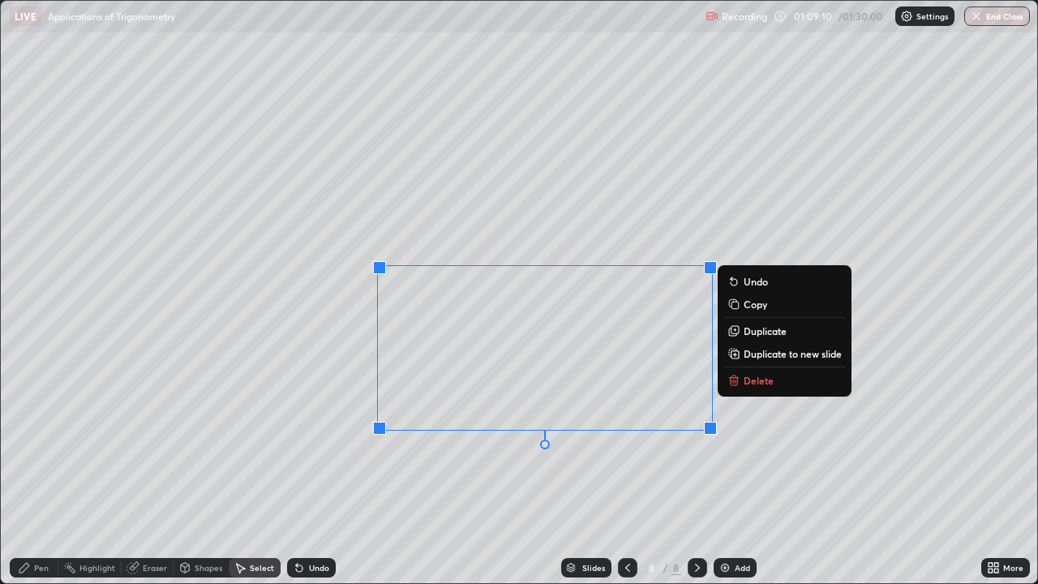
click at [738, 210] on div "0 ° Undo Copy Duplicate Duplicate to new slide Delete" at bounding box center [519, 292] width 1036 height 582
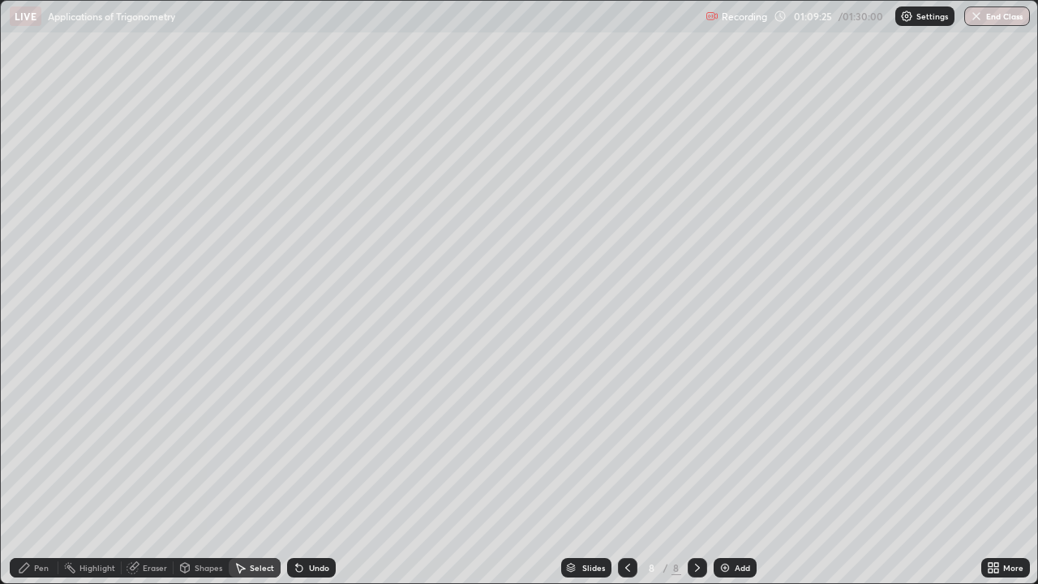
click at [158, 474] on div "Eraser" at bounding box center [155, 568] width 24 height 8
click at [34, 474] on div "Pen" at bounding box center [41, 568] width 15 height 8
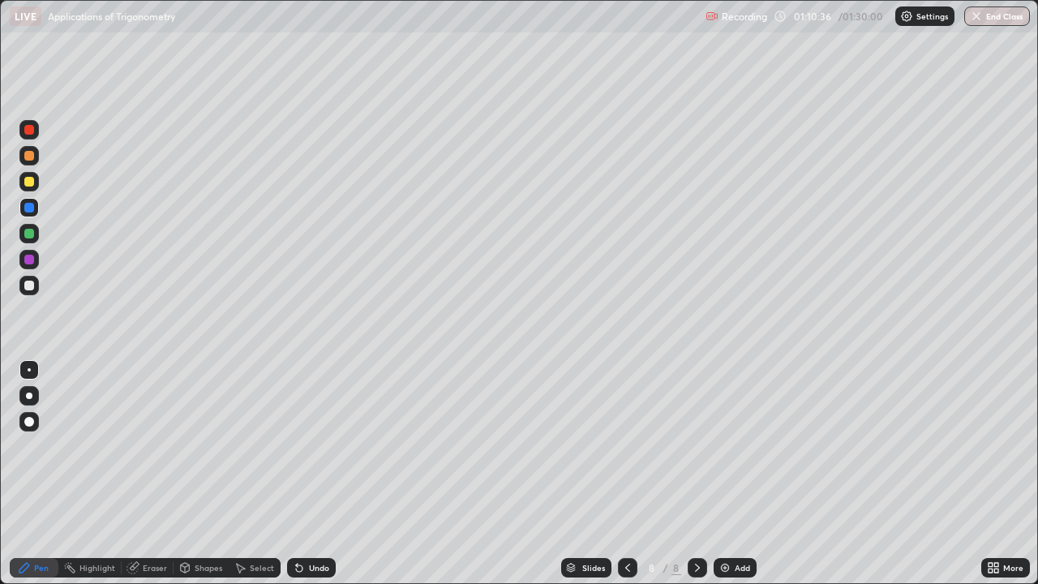
click at [144, 474] on div "Eraser" at bounding box center [155, 568] width 24 height 8
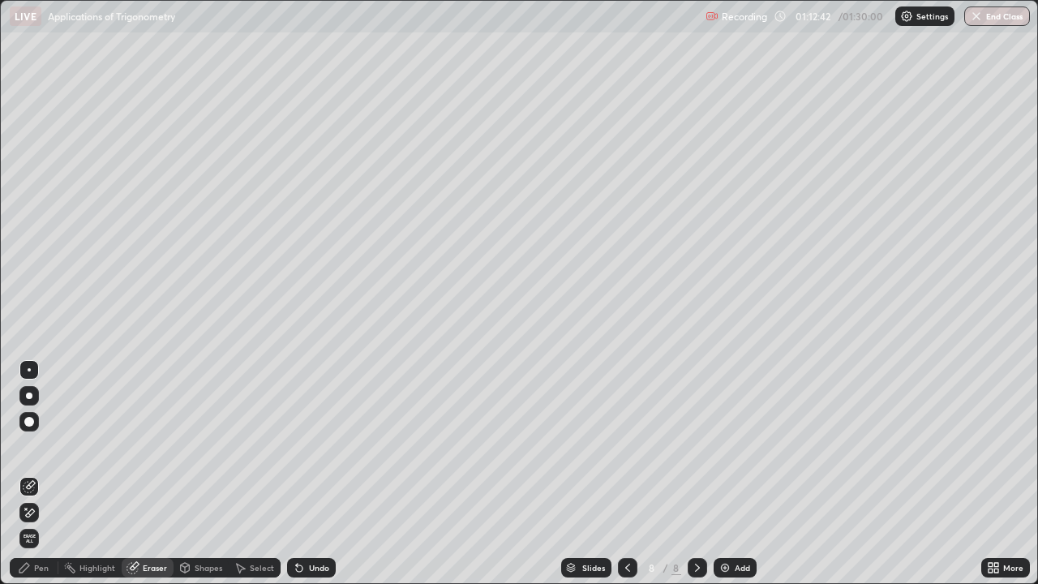
click at [43, 474] on div "Pen" at bounding box center [41, 568] width 15 height 8
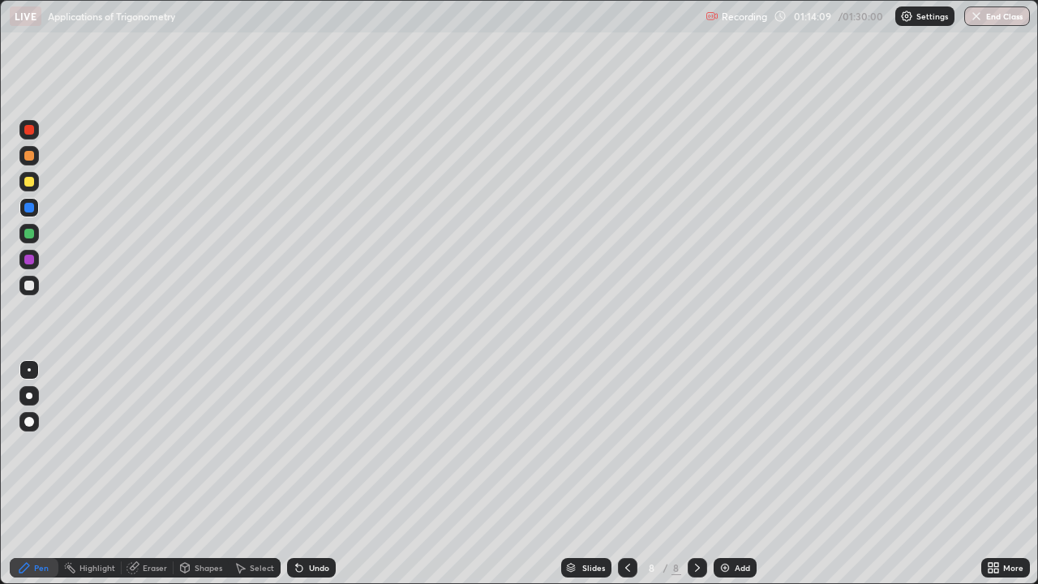
click at [313, 474] on div "Undo" at bounding box center [311, 567] width 49 height 19
click at [312, 474] on div "Undo" at bounding box center [319, 568] width 20 height 8
click at [317, 474] on div "Undo" at bounding box center [319, 568] width 20 height 8
click at [324, 474] on div "Undo" at bounding box center [319, 568] width 20 height 8
click at [323, 474] on div "Undo" at bounding box center [319, 568] width 20 height 8
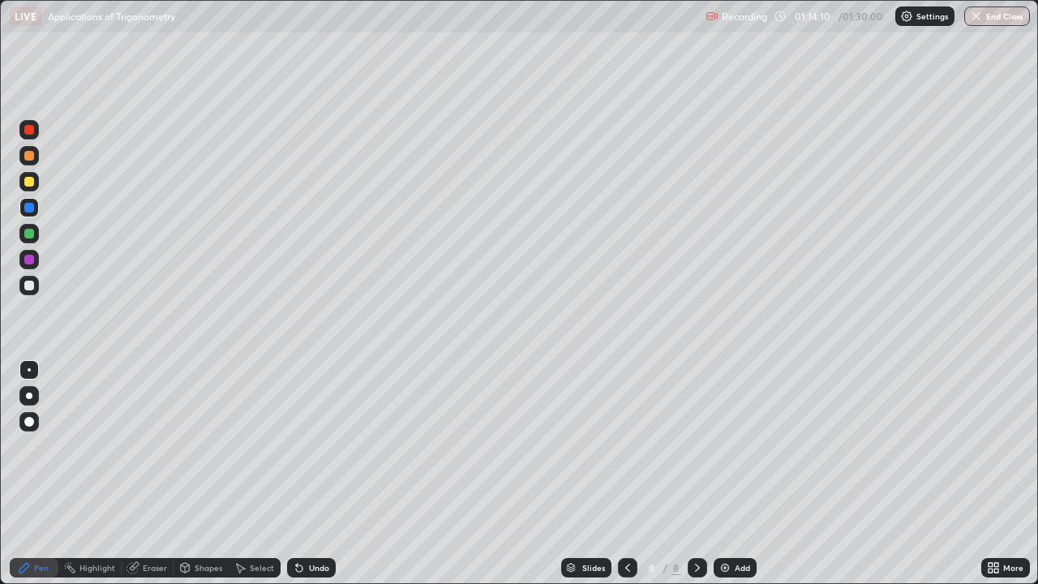
click at [319, 474] on div "Undo" at bounding box center [311, 567] width 49 height 19
click at [316, 474] on div "Undo" at bounding box center [311, 567] width 49 height 19
click at [134, 474] on icon at bounding box center [132, 568] width 11 height 11
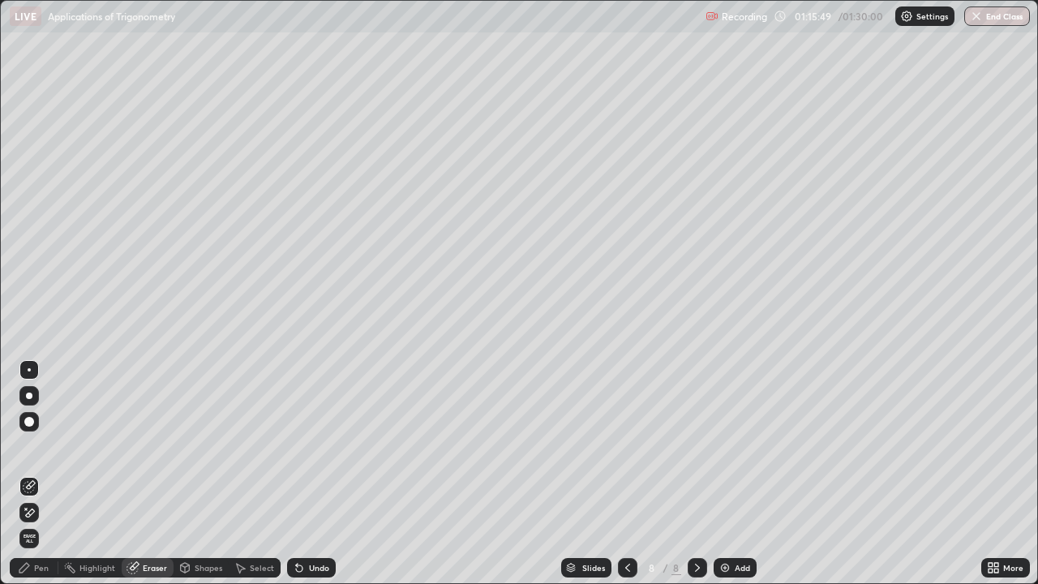
click at [30, 402] on div at bounding box center [28, 395] width 19 height 19
click at [30, 423] on div at bounding box center [29, 422] width 10 height 10
click at [34, 474] on div "Pen" at bounding box center [41, 568] width 15 height 8
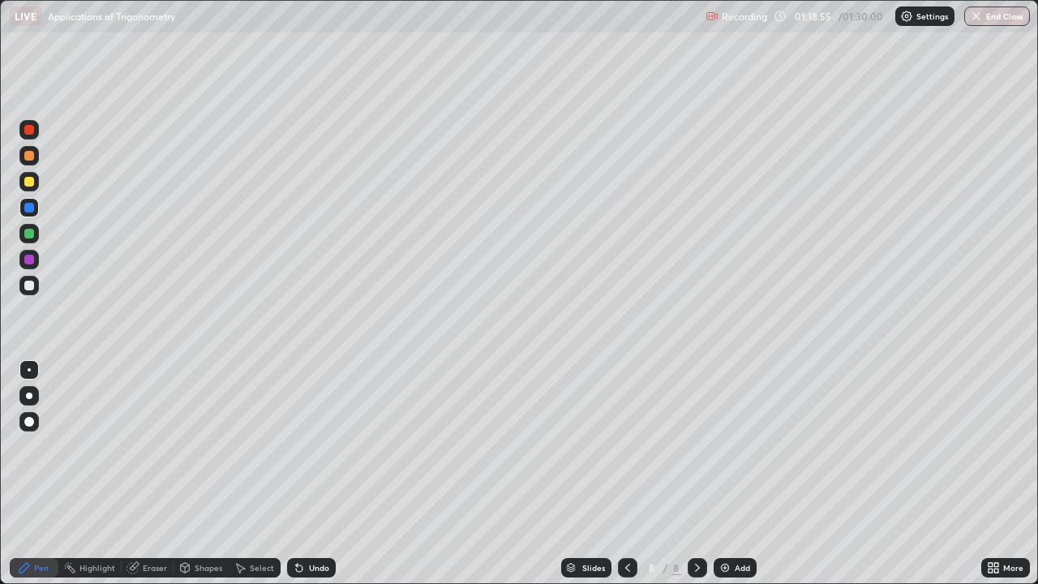
click at [150, 474] on div "Eraser" at bounding box center [155, 568] width 24 height 8
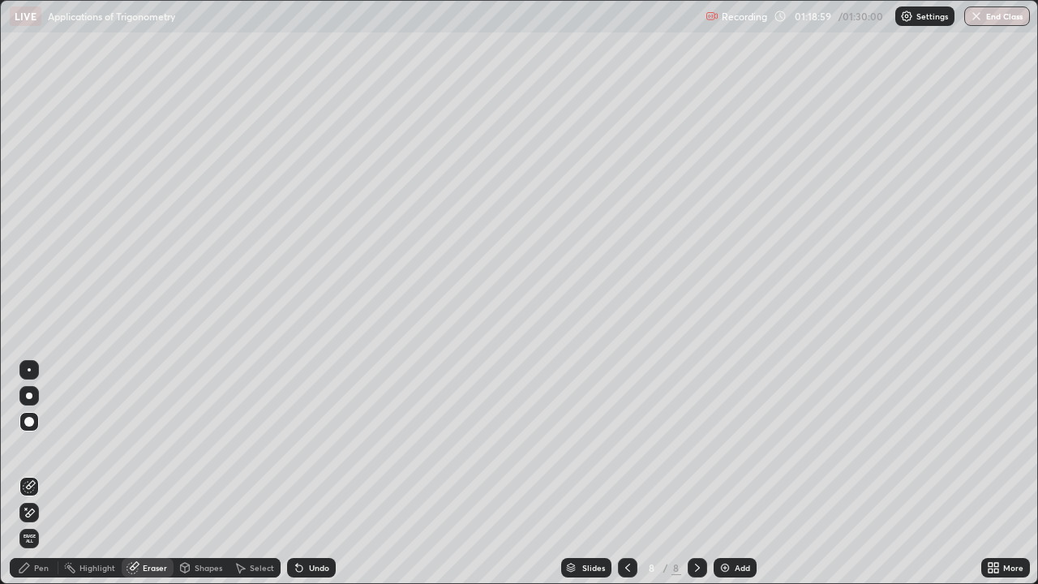
click at [47, 474] on div "Pen" at bounding box center [34, 567] width 49 height 19
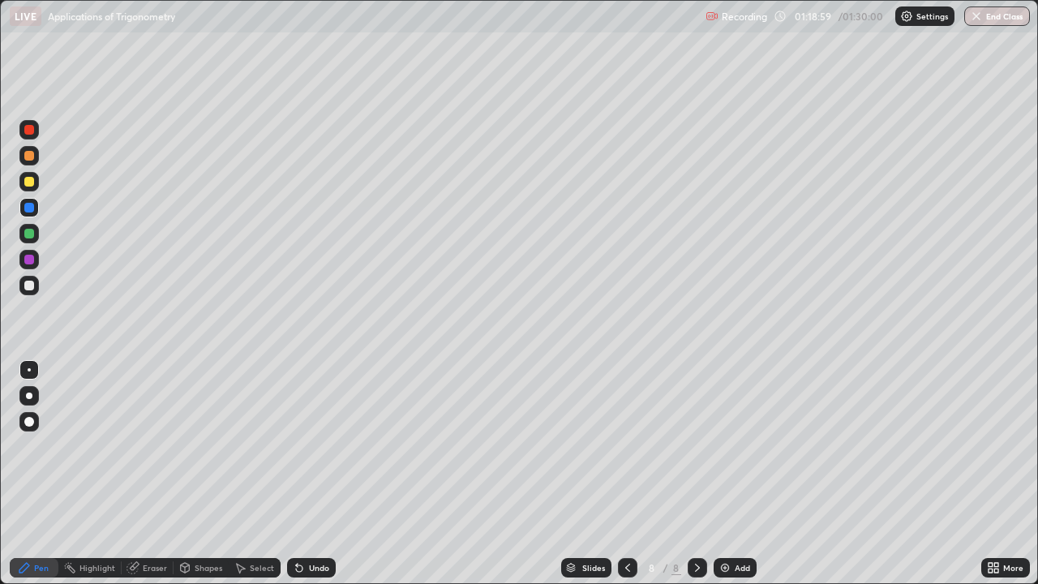
click at [46, 474] on div "Pen" at bounding box center [41, 568] width 15 height 8
click at [259, 474] on div "Select" at bounding box center [262, 568] width 24 height 8
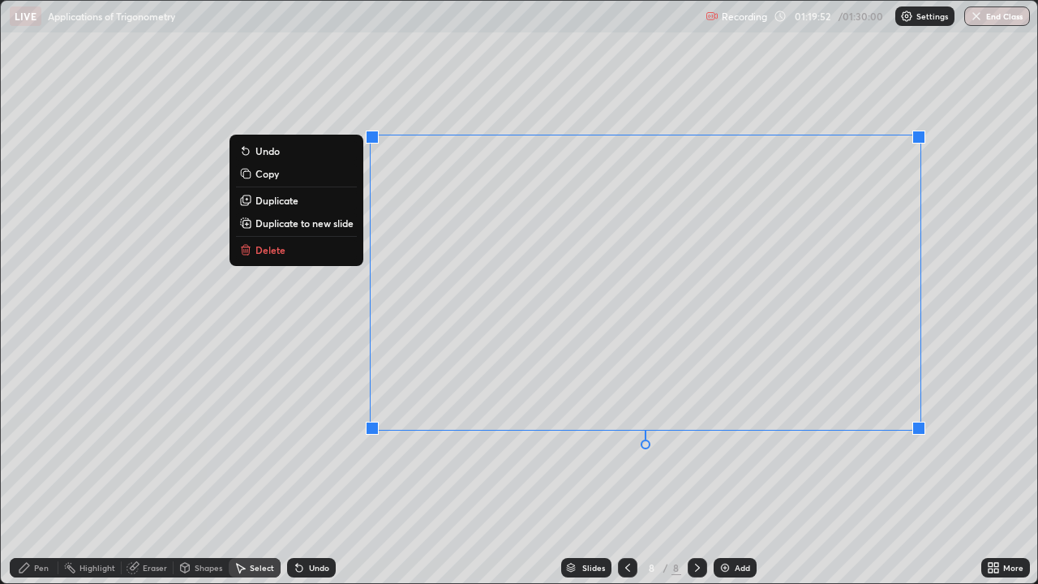
click at [332, 247] on button "Delete" at bounding box center [296, 249] width 121 height 19
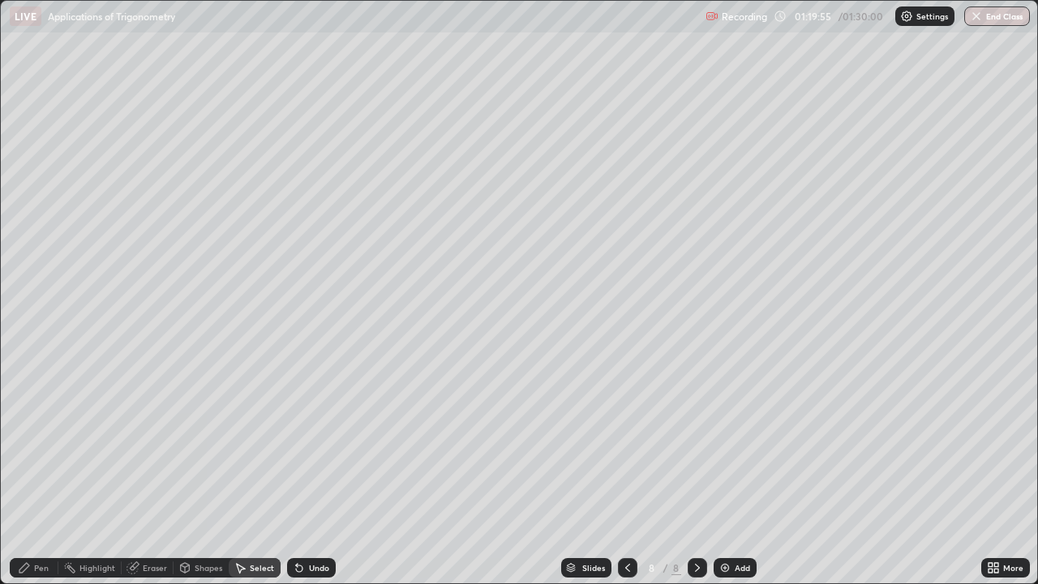
click at [32, 474] on div "Pen" at bounding box center [34, 567] width 49 height 19
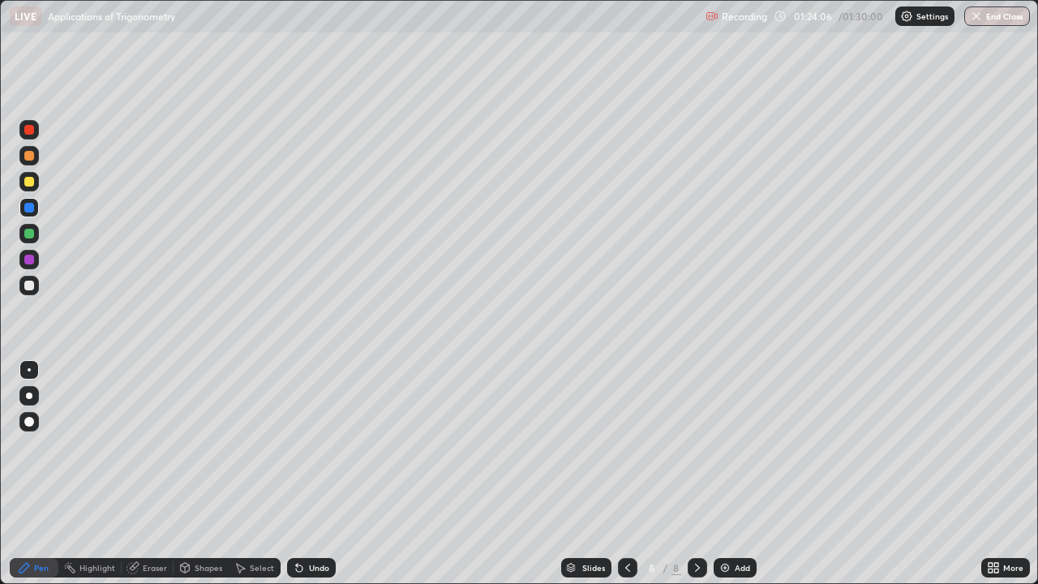
click at [309, 474] on div "Undo" at bounding box center [319, 568] width 20 height 8
click at [312, 474] on div "Undo" at bounding box center [311, 567] width 49 height 19
click at [316, 474] on div "Undo" at bounding box center [311, 567] width 49 height 19
click at [315, 474] on div "Undo" at bounding box center [311, 567] width 49 height 19
click at [311, 474] on div "Undo" at bounding box center [319, 568] width 20 height 8
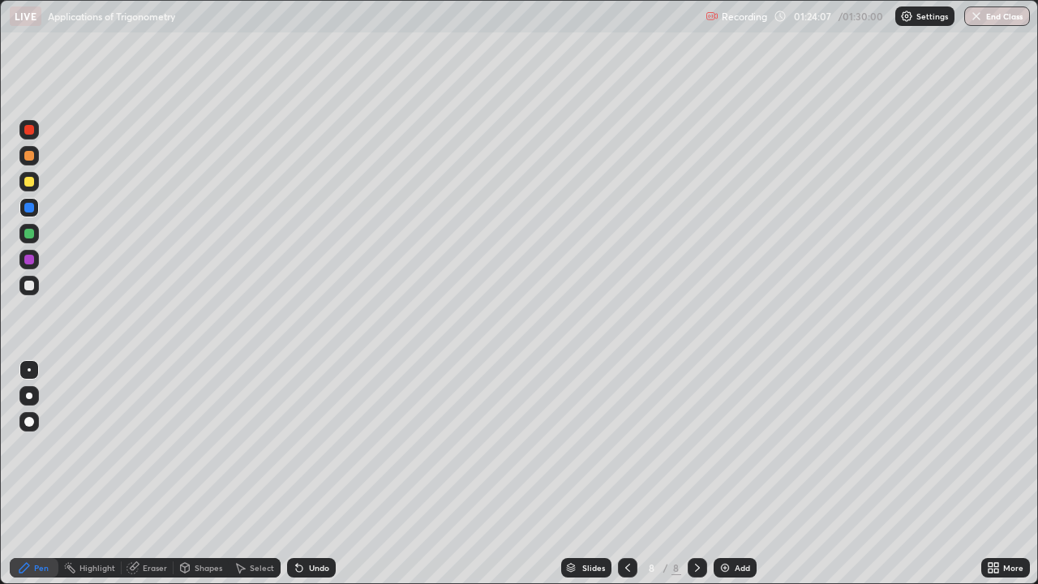
click at [315, 474] on div "Undo" at bounding box center [319, 568] width 20 height 8
click at [314, 474] on div "Undo" at bounding box center [319, 568] width 20 height 8
click at [310, 474] on div "Undo" at bounding box center [319, 568] width 20 height 8
click at [311, 474] on div "Undo" at bounding box center [319, 568] width 20 height 8
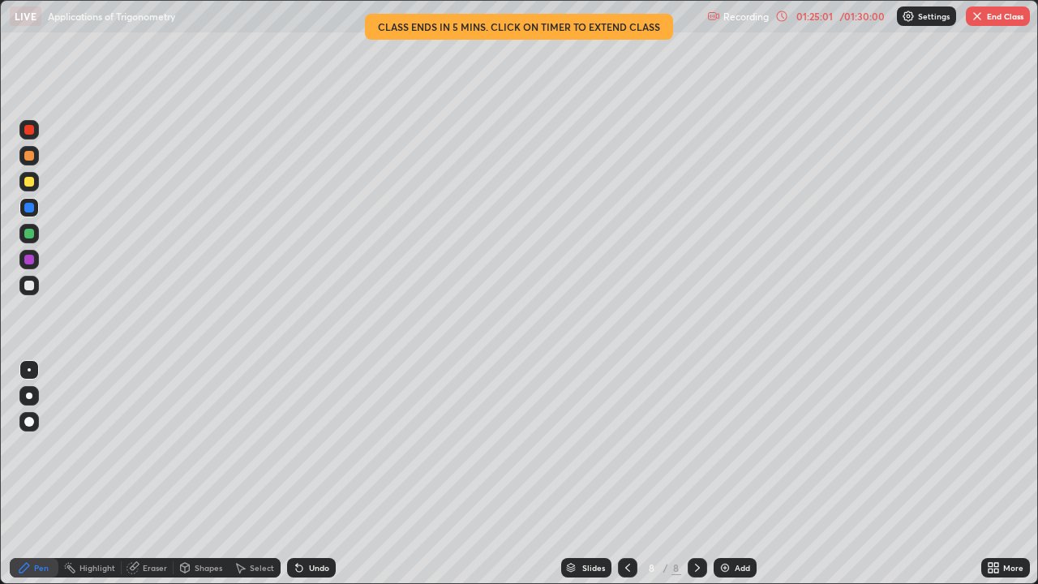
click at [979, 14] on img "button" at bounding box center [977, 16] width 13 height 13
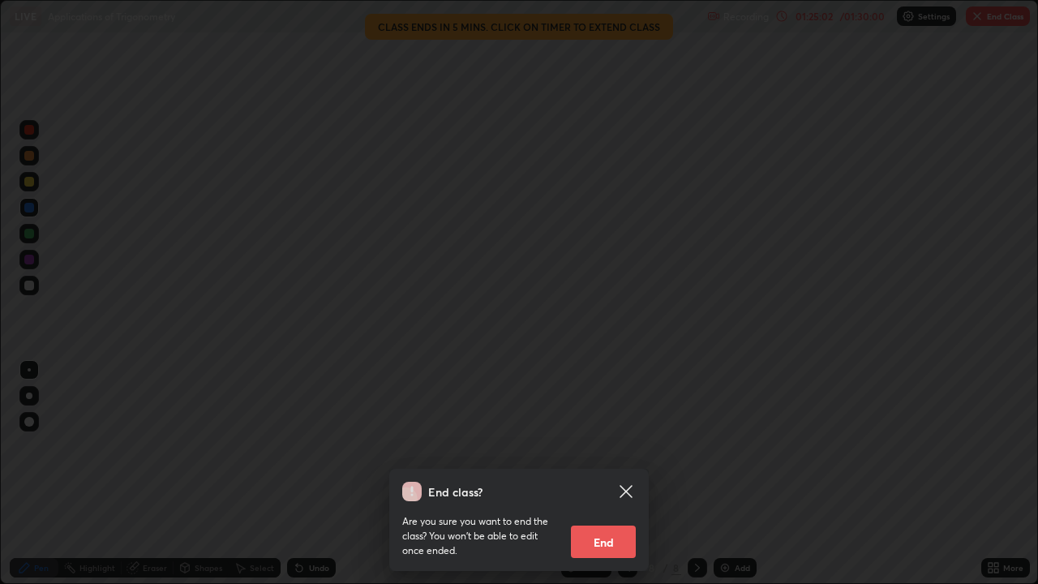
click at [607, 474] on button "End" at bounding box center [603, 541] width 65 height 32
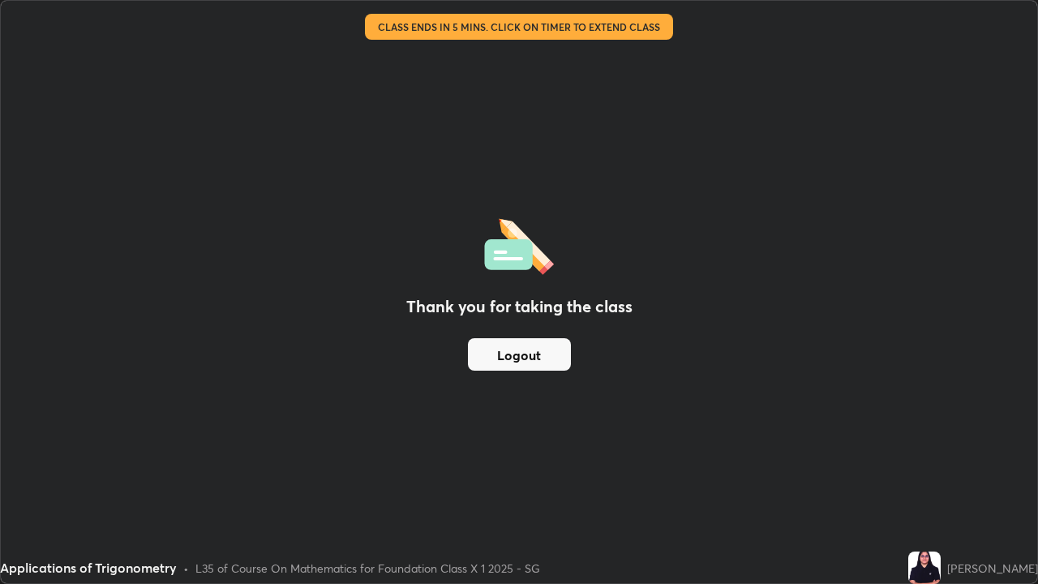
click at [544, 353] on button "Logout" at bounding box center [519, 354] width 103 height 32
